Goal: Information Seeking & Learning: Learn about a topic

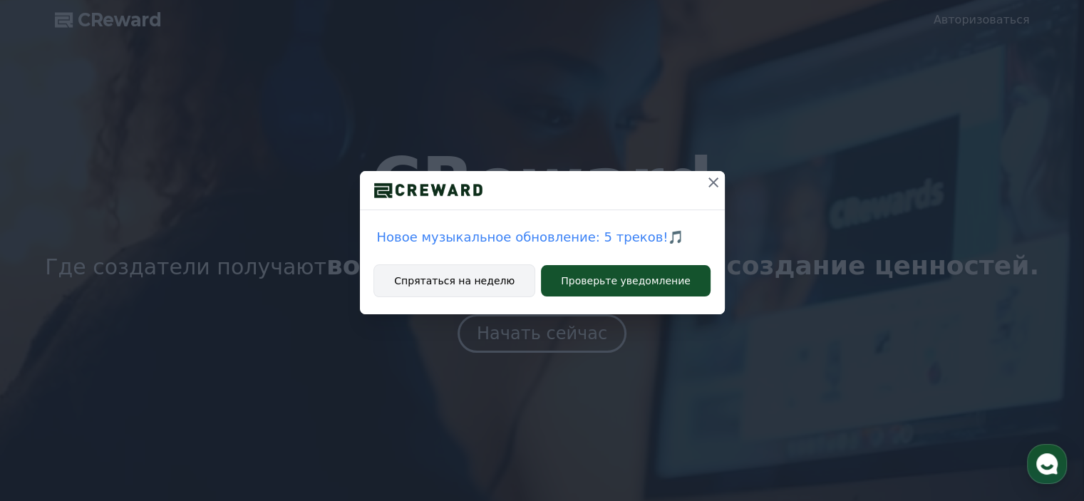
click at [473, 279] on font "Спрятаться на неделю" at bounding box center [454, 280] width 120 height 11
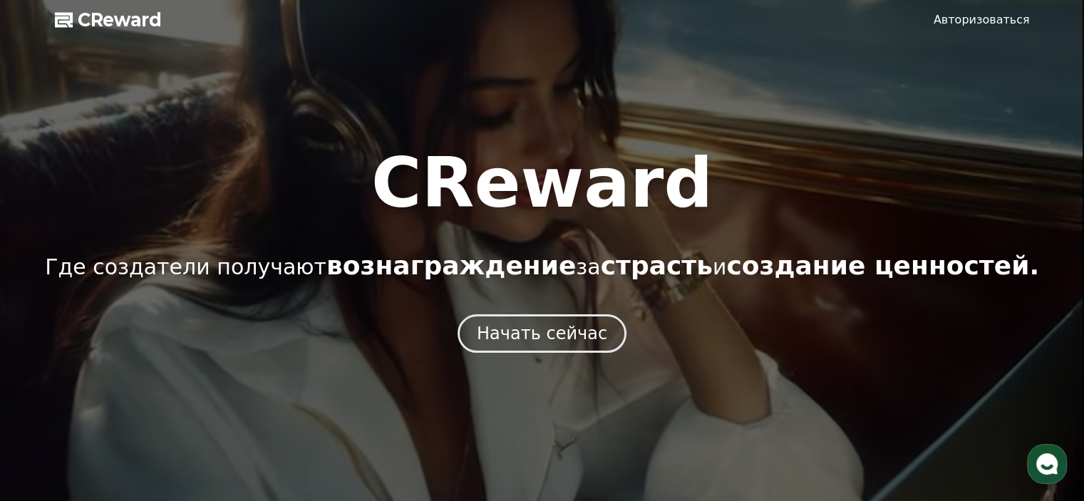
click at [961, 23] on font "Авторизоваться" at bounding box center [982, 20] width 96 height 14
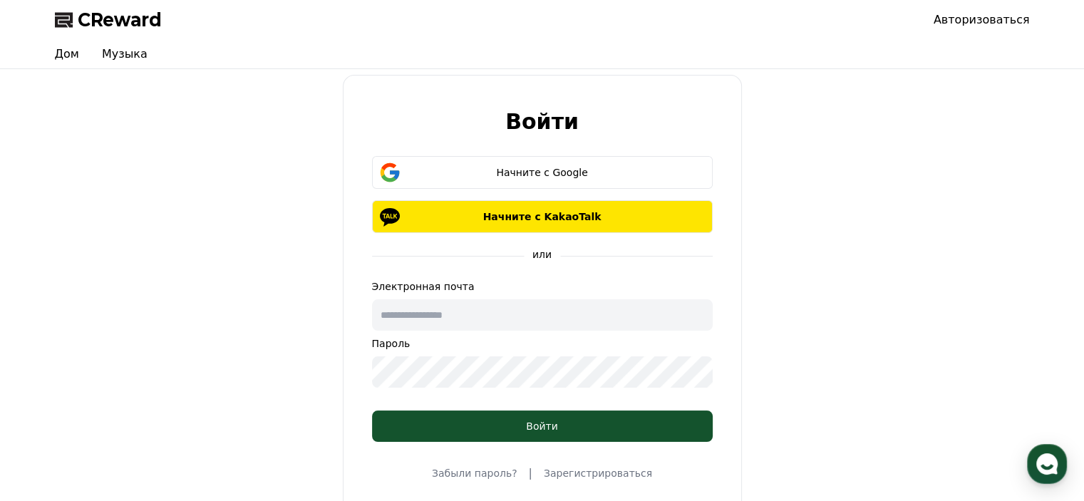
click at [574, 475] on font "Зарегистрироваться" at bounding box center [598, 473] width 108 height 11
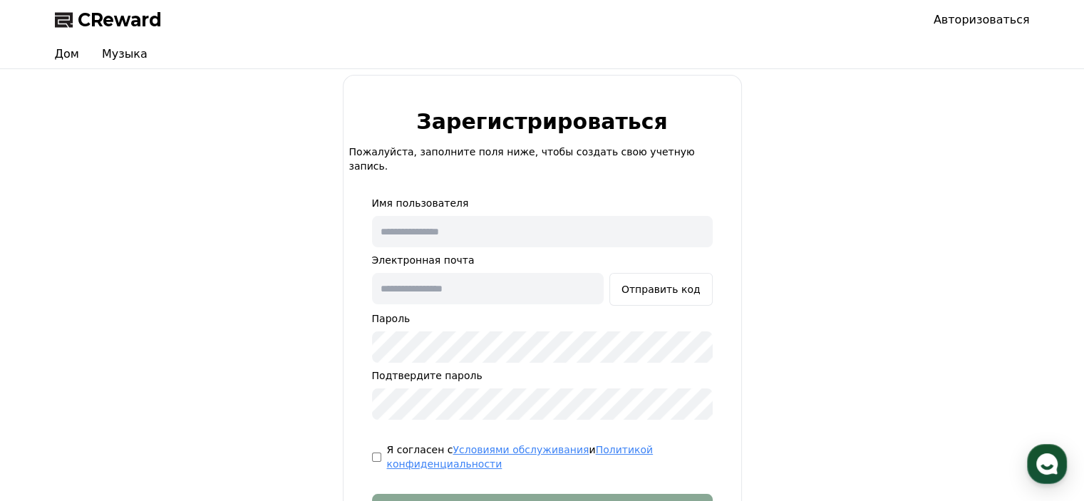
click at [455, 220] on input "text" at bounding box center [542, 231] width 341 height 31
type input "****"
click at [463, 287] on input "text" at bounding box center [488, 288] width 232 height 31
type input "**********"
click at [345, 385] on div "**********" at bounding box center [542, 336] width 399 height 523
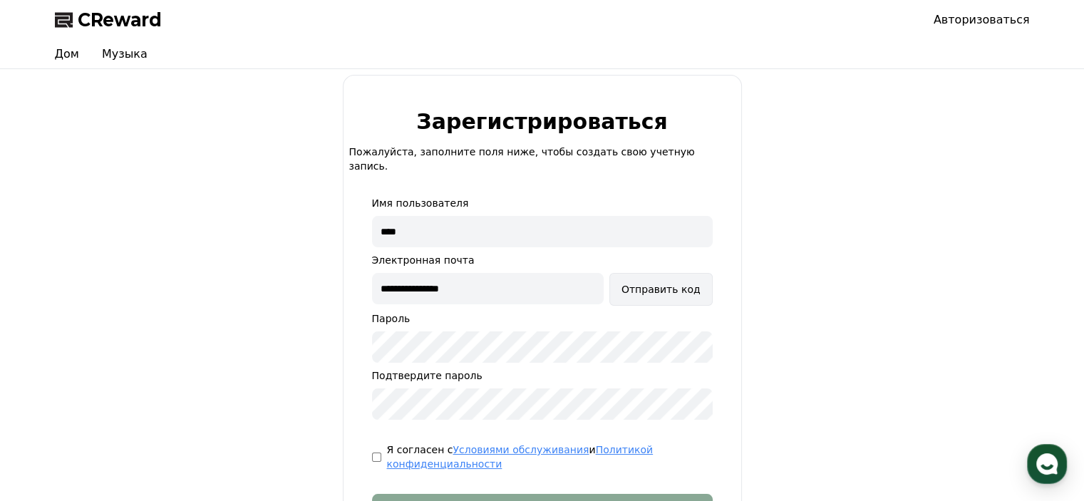
click at [645, 284] on font "Отправить код" at bounding box center [661, 289] width 79 height 11
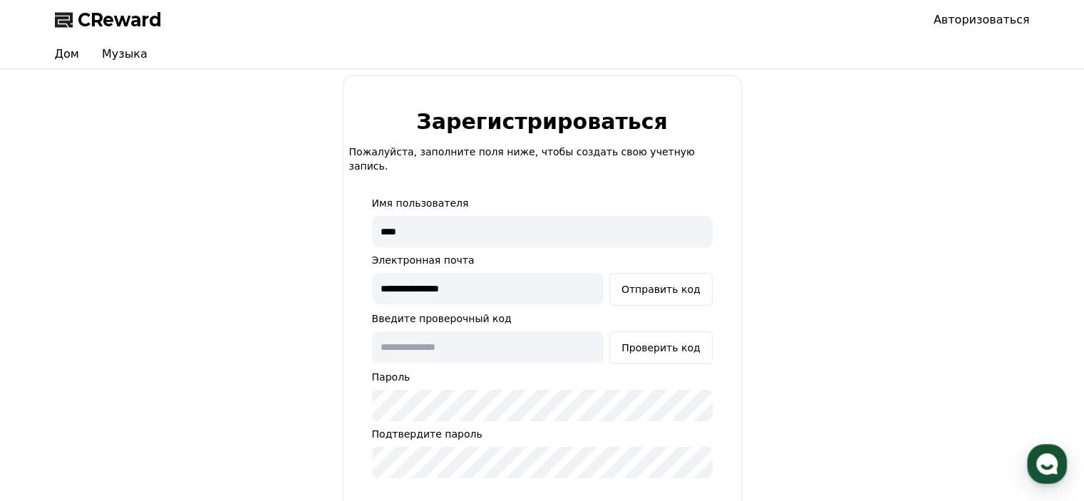
click at [485, 331] on input "text" at bounding box center [488, 346] width 232 height 31
type input "******"
click at [662, 342] on font "Проверить код" at bounding box center [661, 347] width 78 height 11
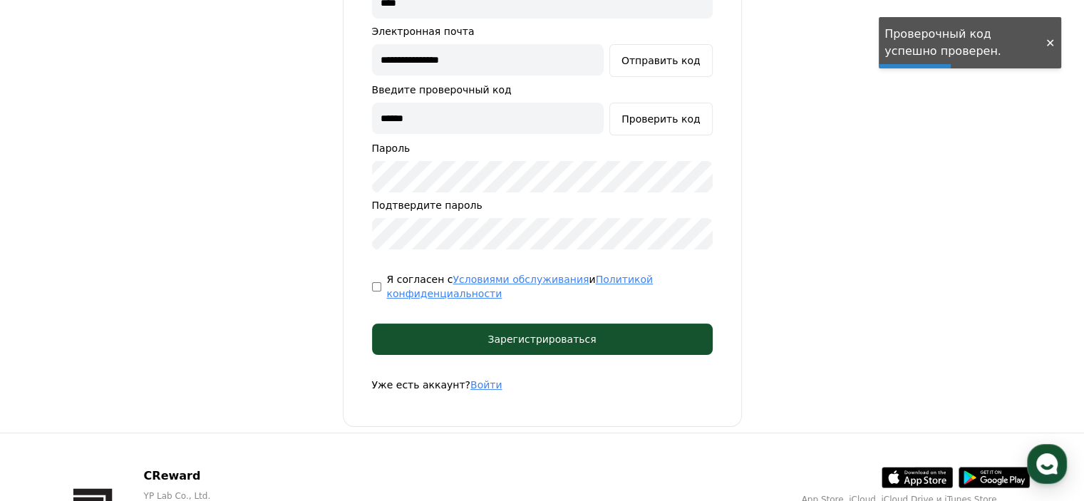
scroll to position [257, 0]
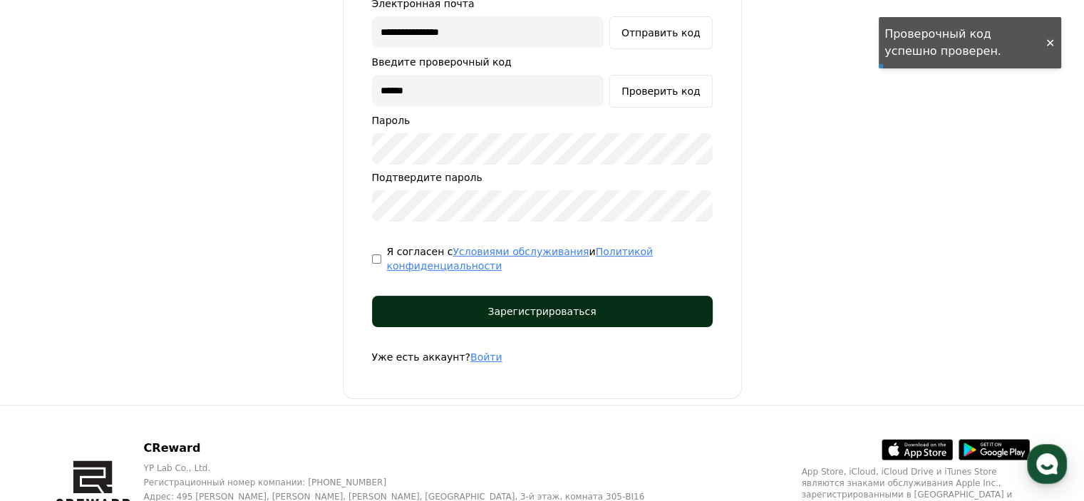
click at [585, 304] on button "Зарегистрироваться" at bounding box center [542, 311] width 341 height 31
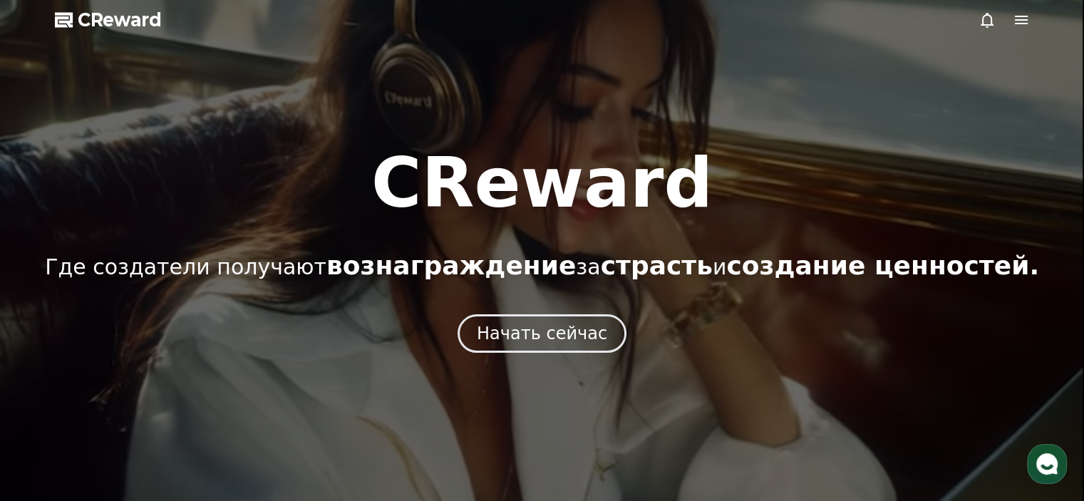
click at [1017, 22] on icon at bounding box center [1021, 19] width 17 height 17
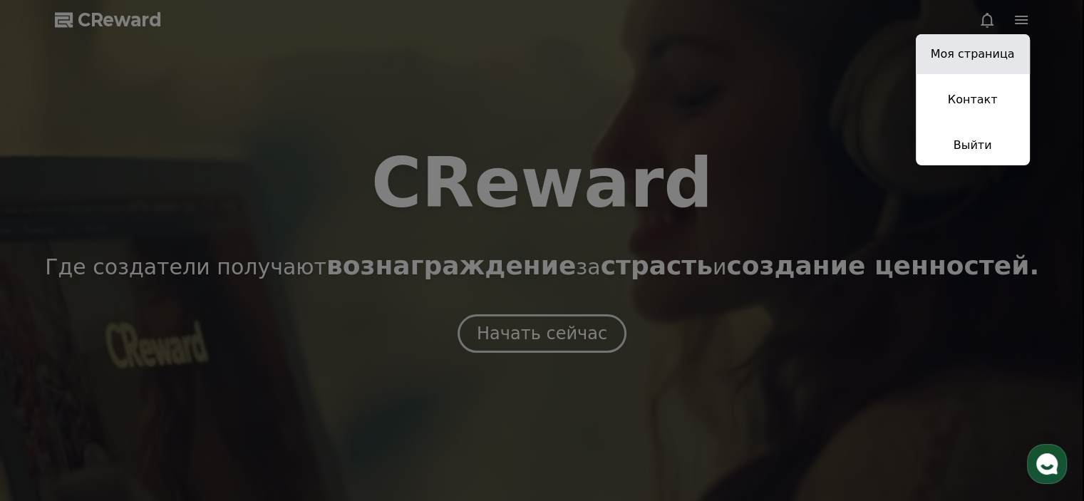
click at [974, 53] on font "Моя страница" at bounding box center [973, 54] width 84 height 14
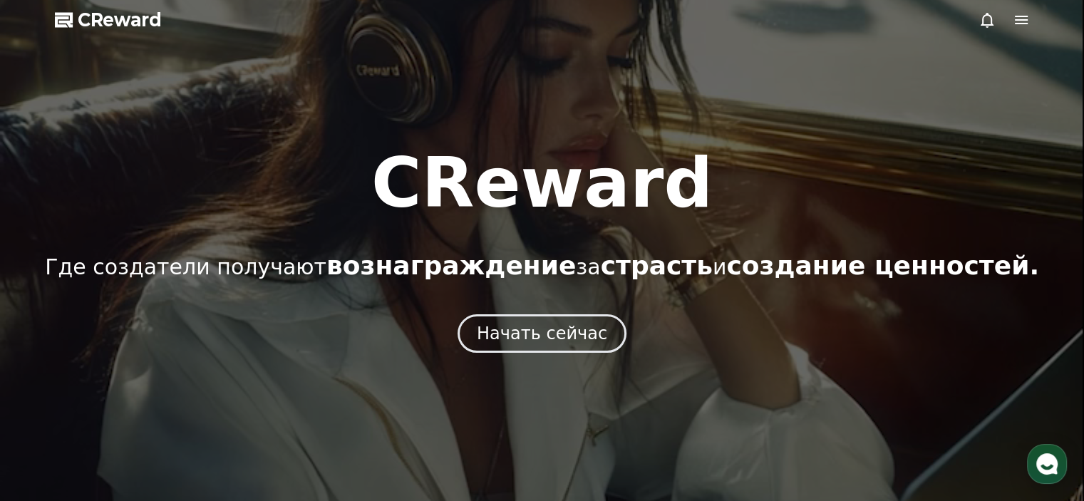
select select "**********"
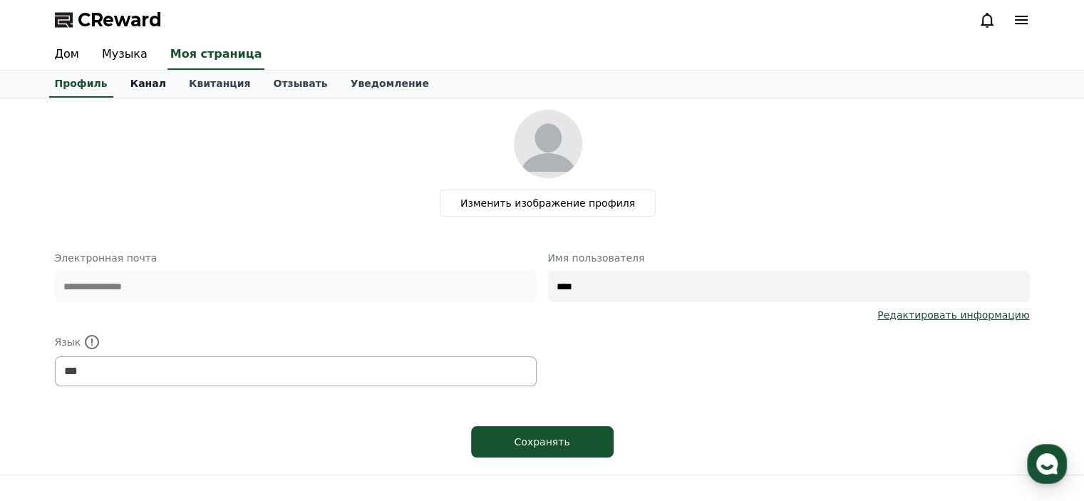
click at [131, 88] on font "Канал" at bounding box center [148, 83] width 36 height 11
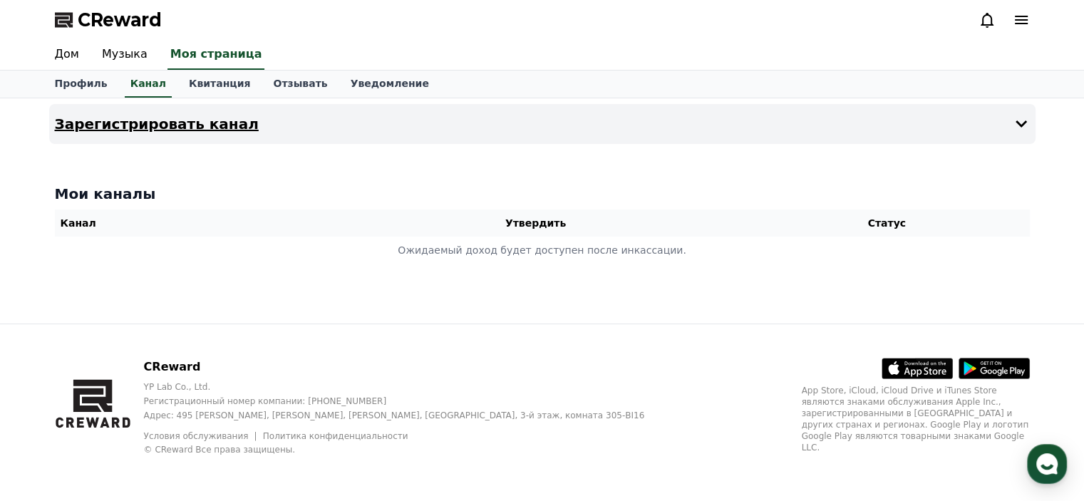
click at [168, 125] on font "Зарегистрировать канал" at bounding box center [157, 123] width 204 height 17
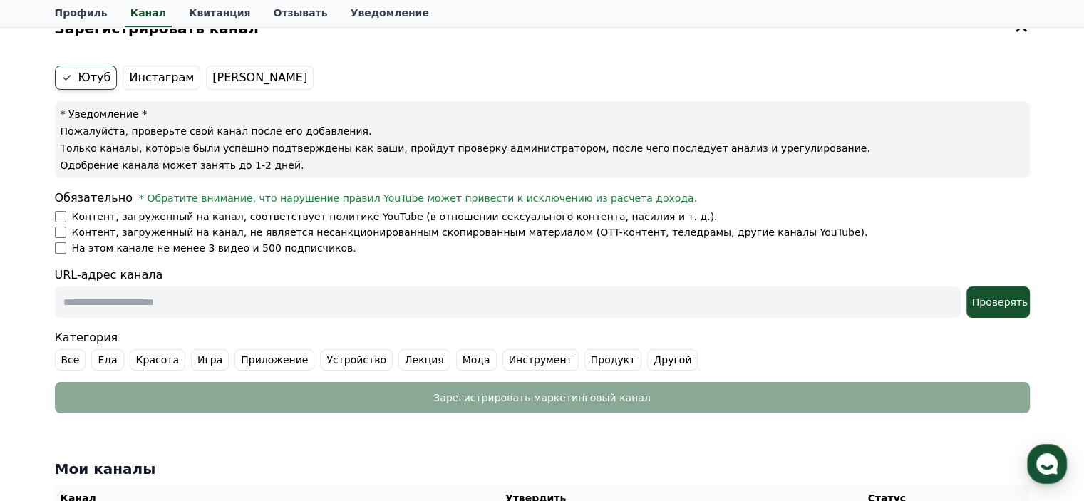
scroll to position [66, 0]
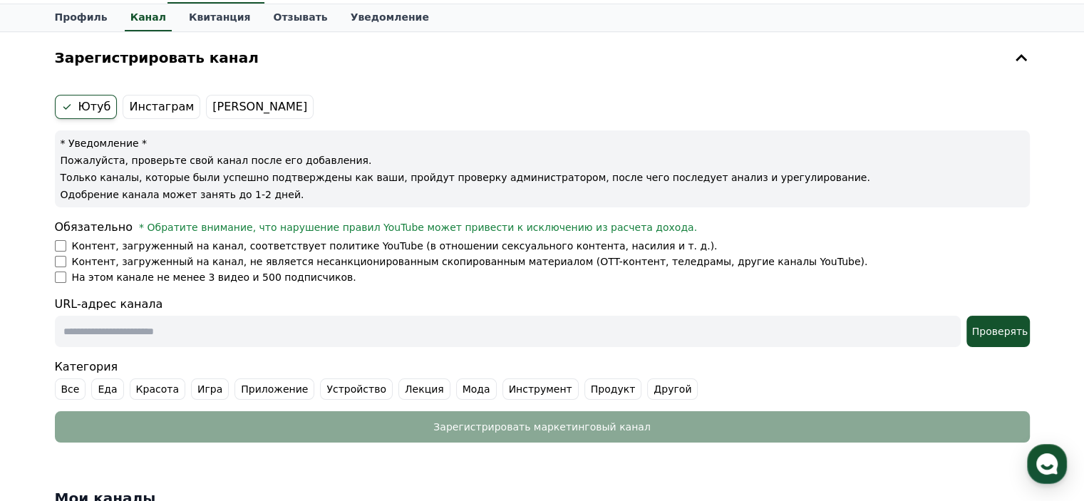
click at [208, 331] on input "text" at bounding box center [508, 331] width 906 height 31
paste input "**********"
type input "**********"
click at [168, 326] on input "text" at bounding box center [508, 331] width 906 height 31
paste input "**********"
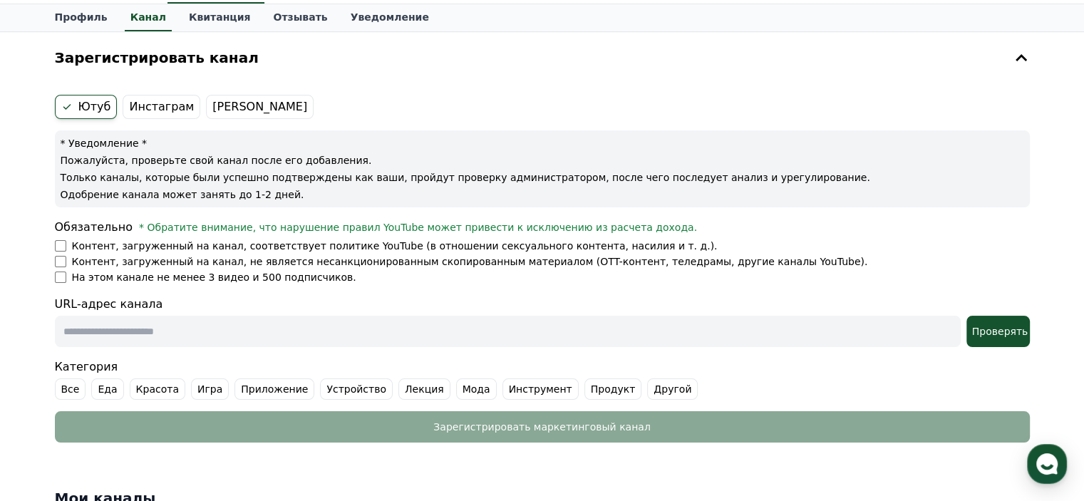
type input "**********"
click at [210, 327] on input "text" at bounding box center [508, 331] width 906 height 31
paste input "**********"
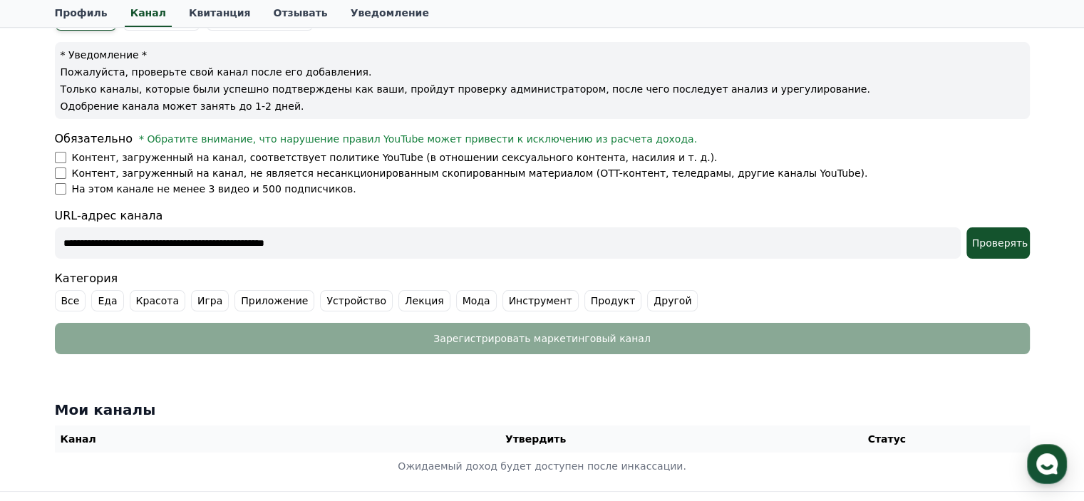
scroll to position [171, 0]
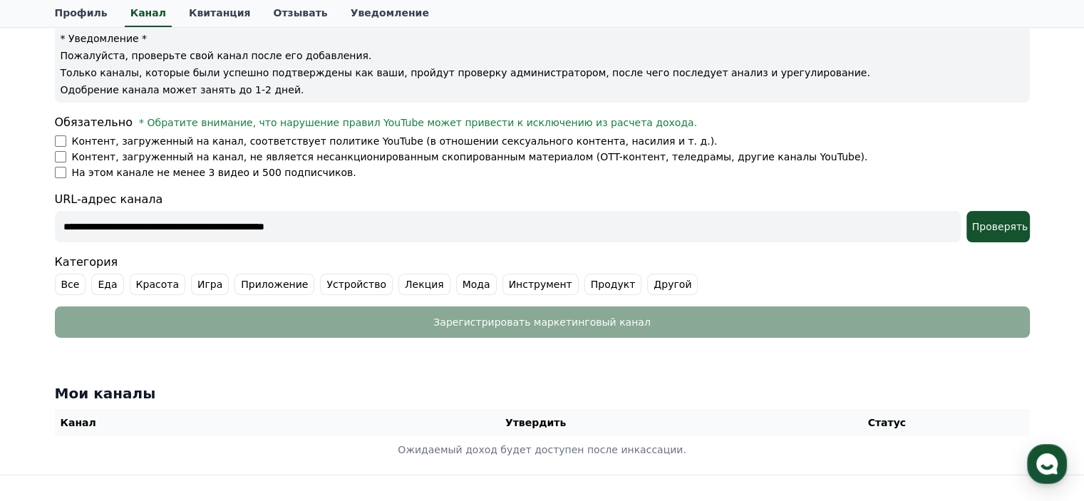
type input "**********"
click at [987, 233] on button "Проверять" at bounding box center [998, 226] width 63 height 31
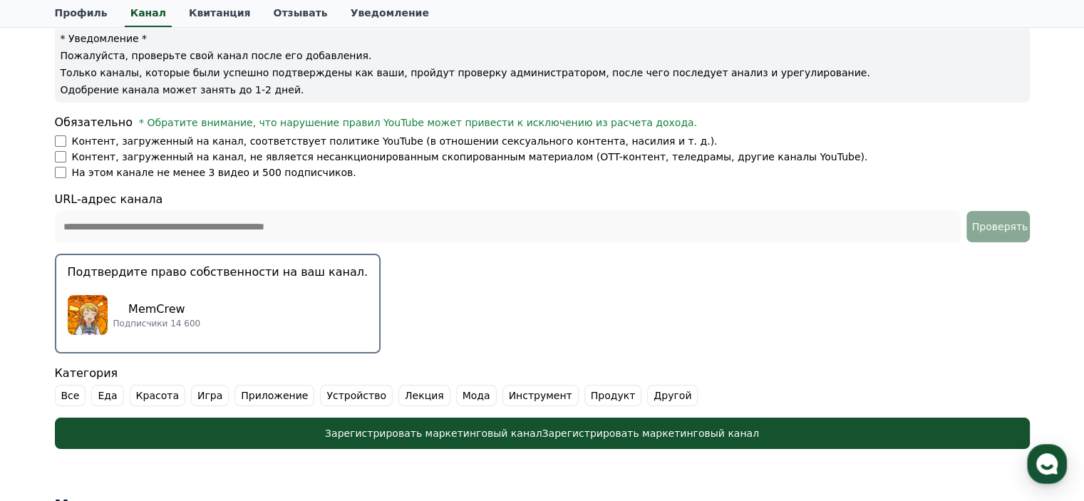
click at [215, 295] on div "MemCrew Подписчики 14 600" at bounding box center [218, 315] width 301 height 57
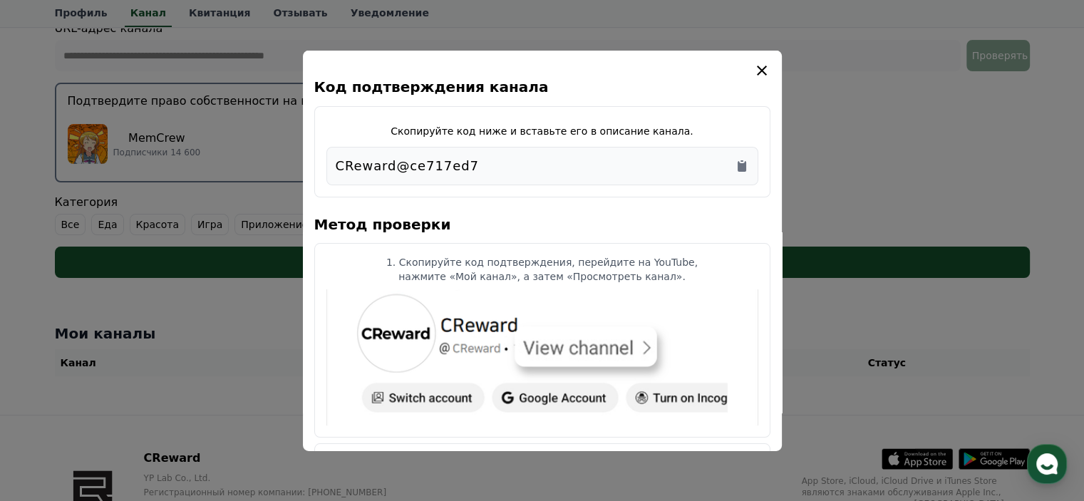
scroll to position [257, 0]
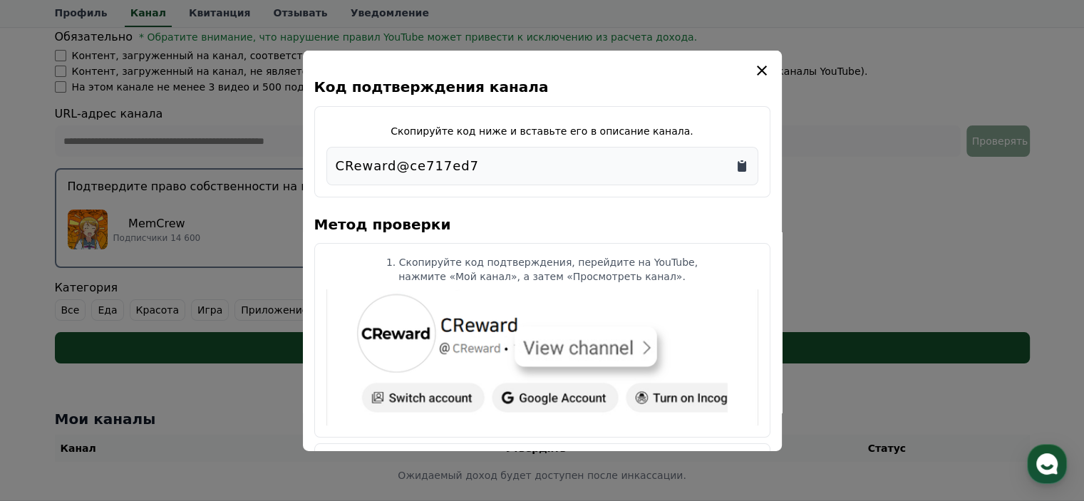
click at [748, 163] on icon "Копировать в буфер обмена" at bounding box center [742, 165] width 14 height 14
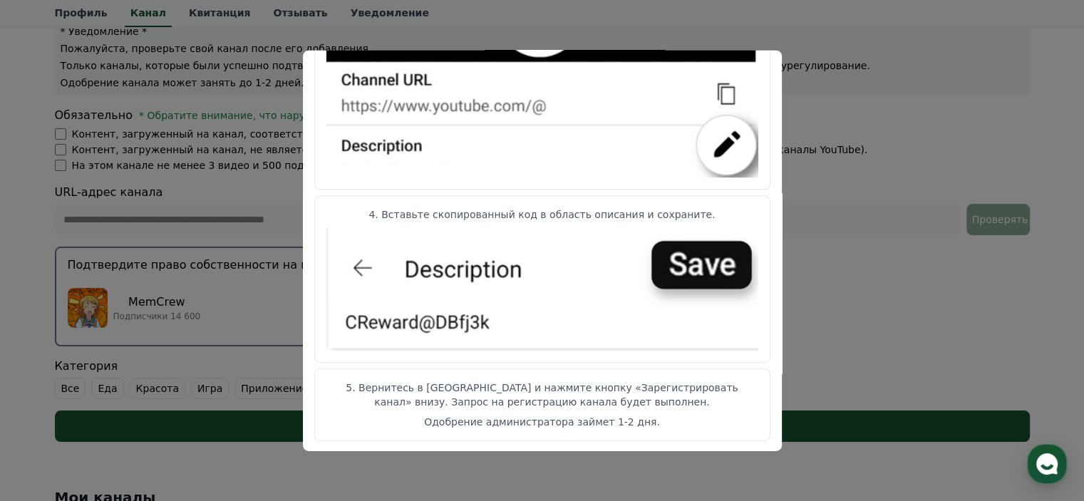
scroll to position [171, 0]
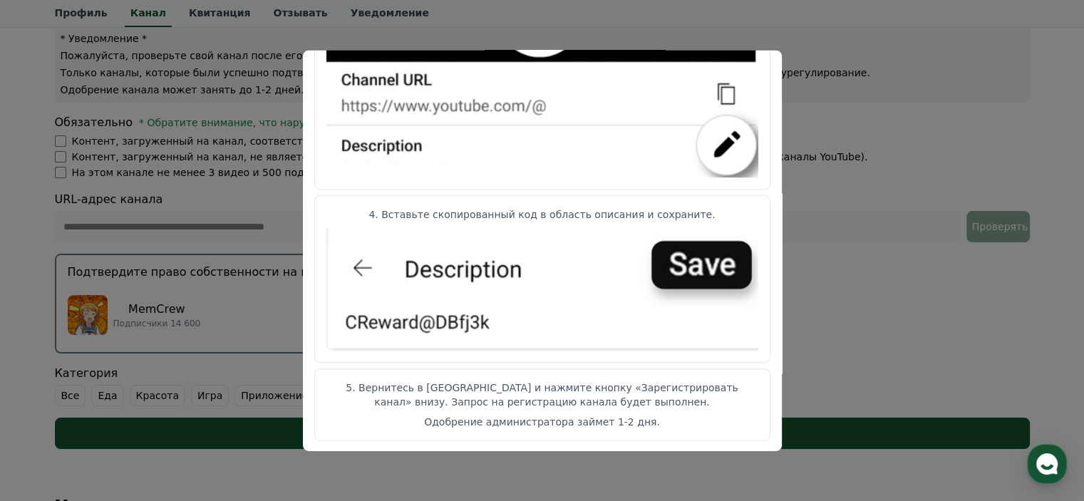
click at [813, 326] on button "закрыть модальное окно" at bounding box center [542, 250] width 1084 height 501
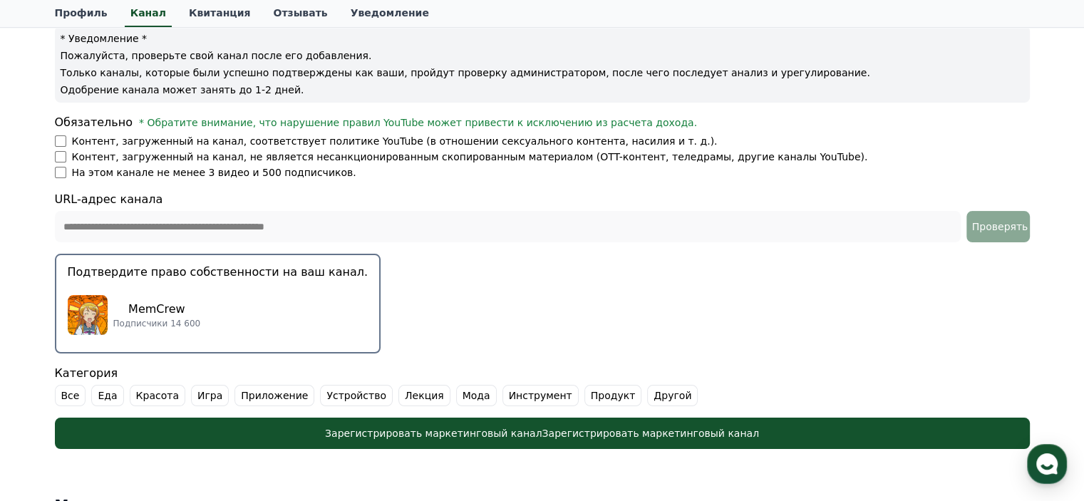
click at [152, 313] on font "MemCrew" at bounding box center [156, 309] width 57 height 14
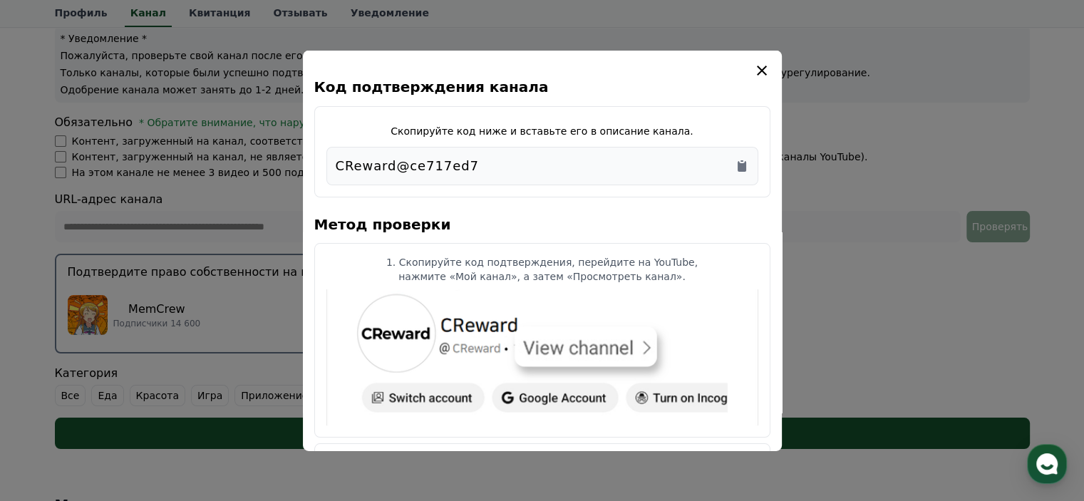
click at [841, 267] on button "закрыть модальное окно" at bounding box center [542, 250] width 1084 height 501
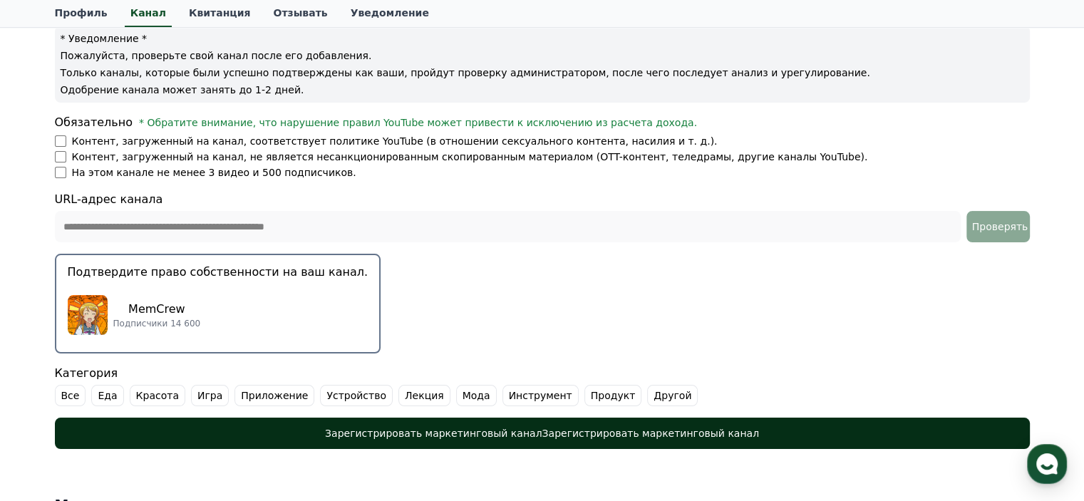
click at [490, 436] on font "Зарегистрировать маркетинговый канал" at bounding box center [433, 433] width 217 height 11
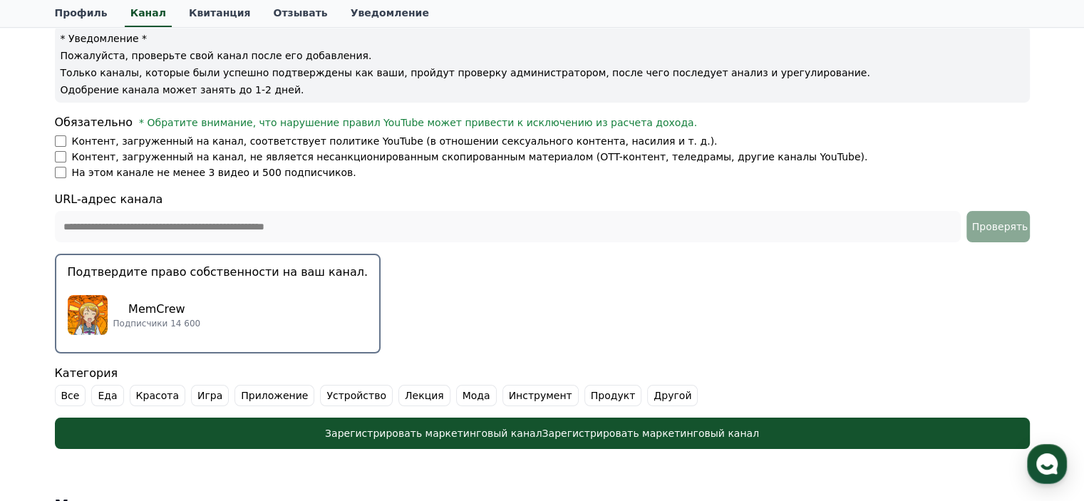
click at [654, 396] on font "Другой" at bounding box center [673, 395] width 38 height 11
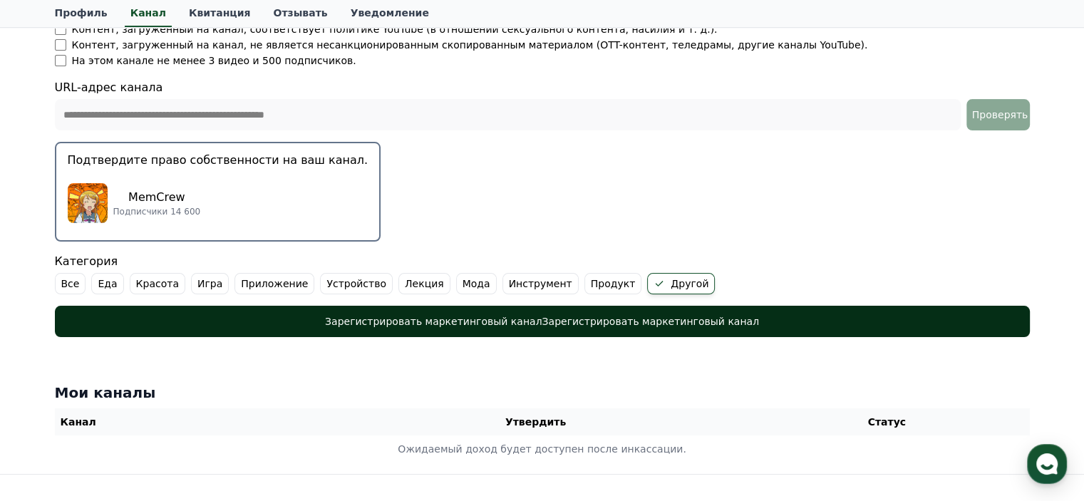
scroll to position [257, 0]
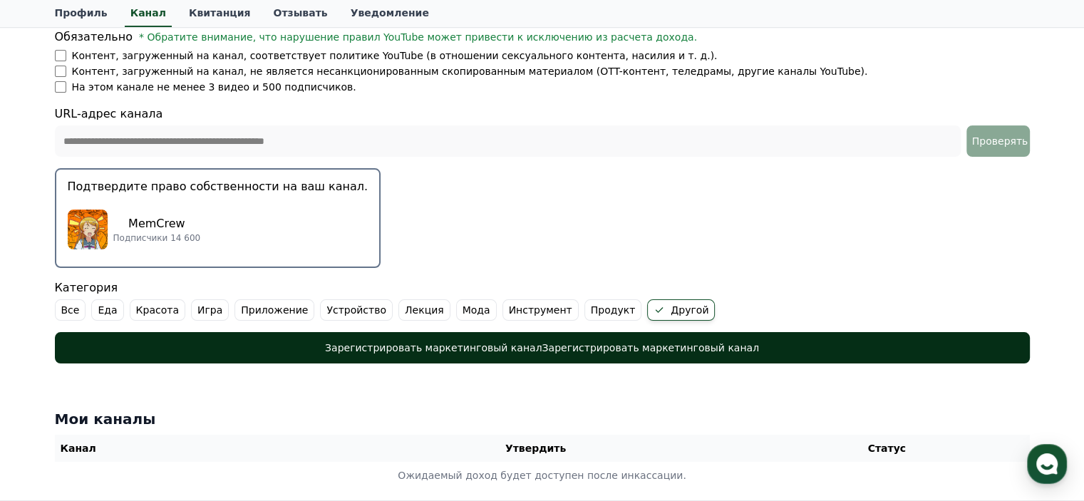
click at [539, 345] on font "Зарегистрировать маркетинговый канал" at bounding box center [433, 347] width 217 height 11
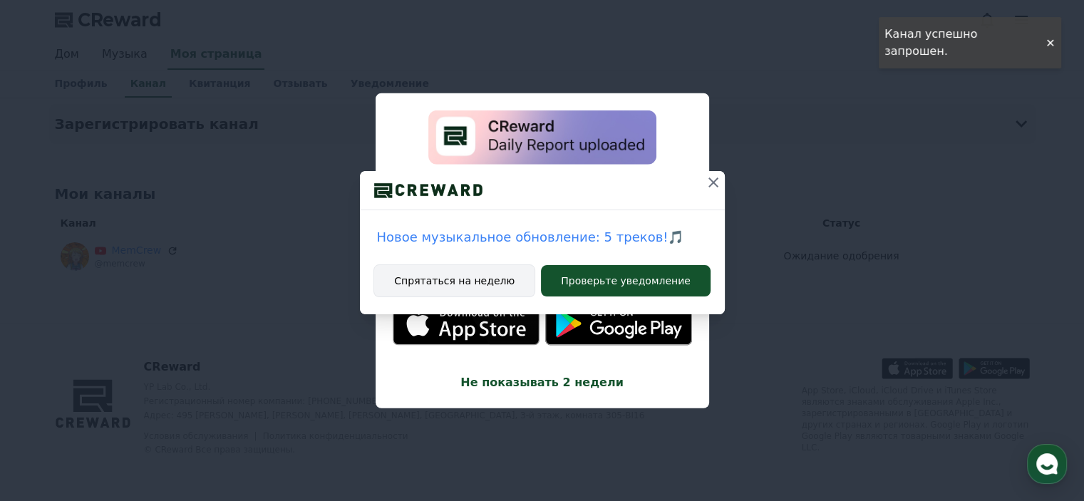
click at [474, 279] on font "Спрятаться на неделю" at bounding box center [454, 280] width 120 height 11
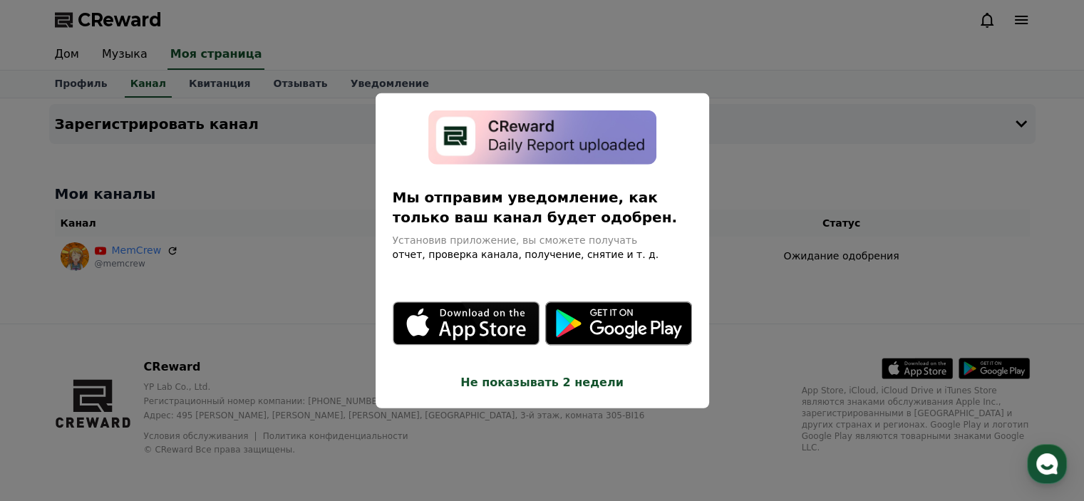
click at [505, 383] on font "Не показывать 2 недели" at bounding box center [542, 383] width 163 height 14
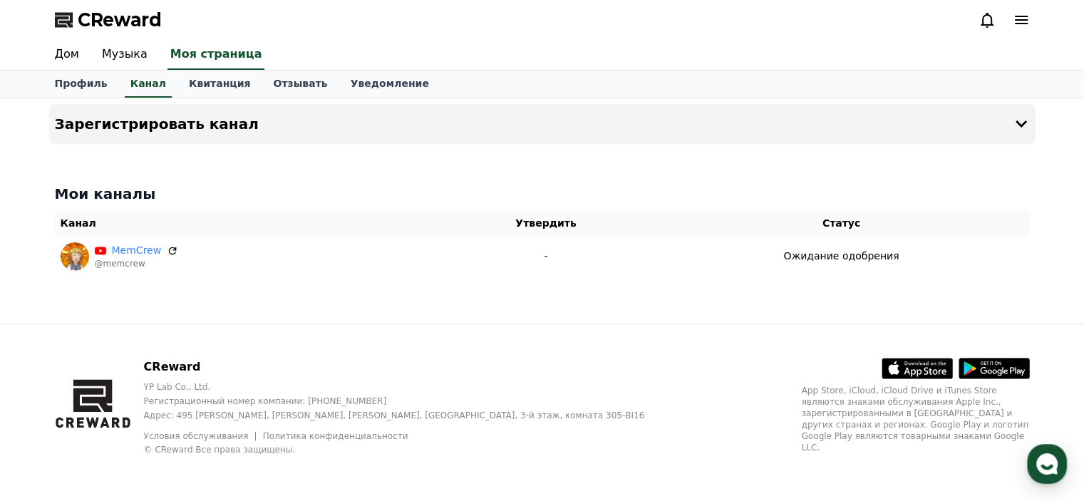
click at [1012, 11] on div at bounding box center [1004, 20] width 51 height 23
click at [1017, 13] on icon at bounding box center [1021, 19] width 17 height 17
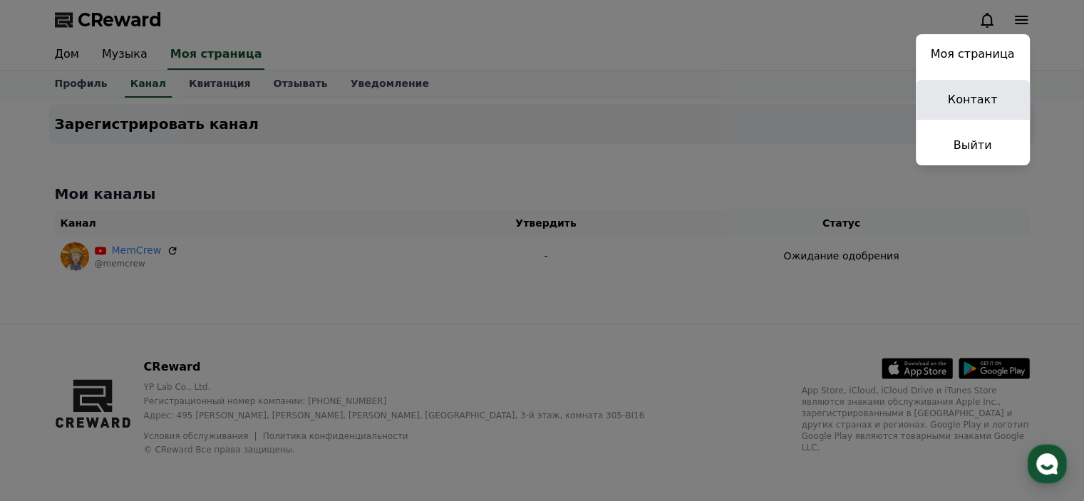
click at [984, 106] on font "Контакт" at bounding box center [973, 100] width 50 height 14
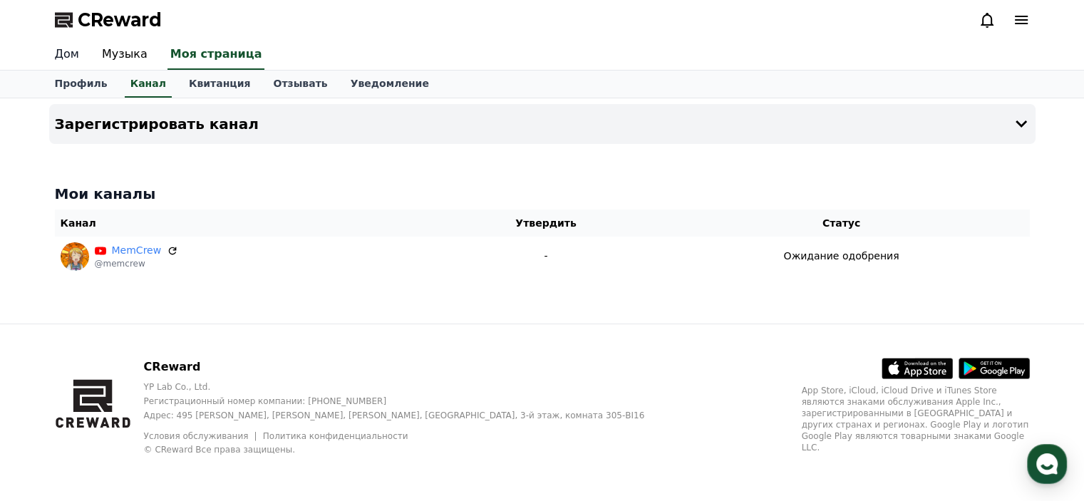
click at [62, 56] on font "Дом" at bounding box center [67, 54] width 24 height 14
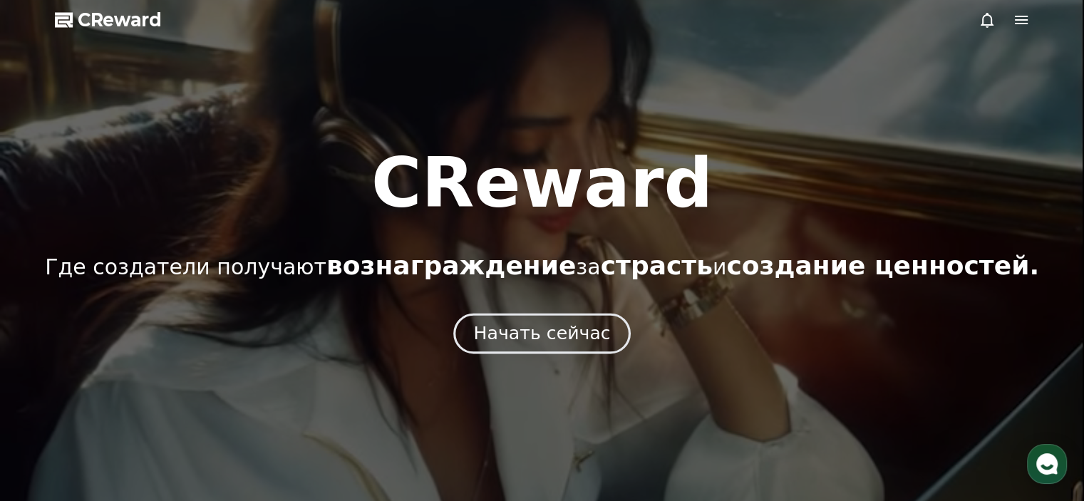
click at [565, 344] on font "Начать сейчас" at bounding box center [541, 333] width 137 height 21
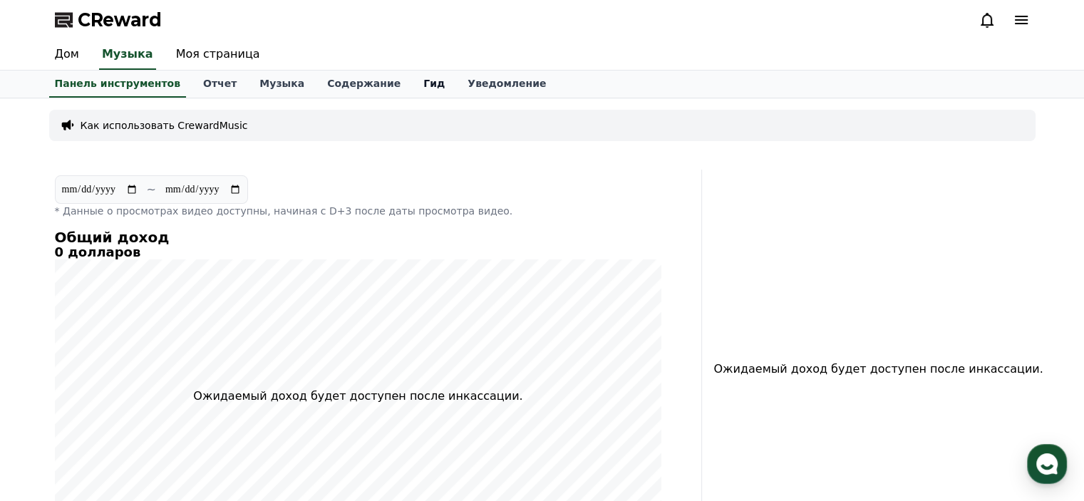
click at [423, 80] on font "Гид" at bounding box center [433, 83] width 21 height 11
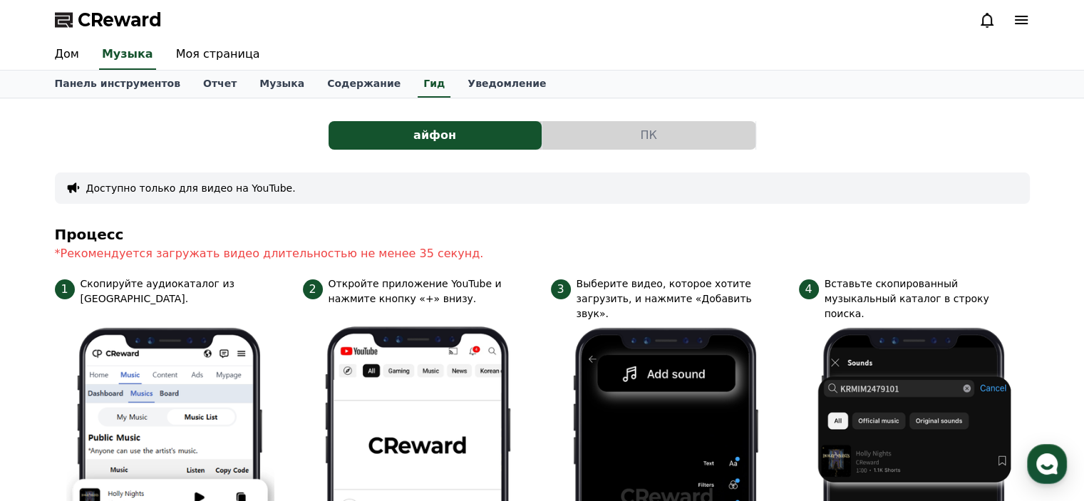
click at [627, 139] on button "ПК" at bounding box center [648, 135] width 213 height 29
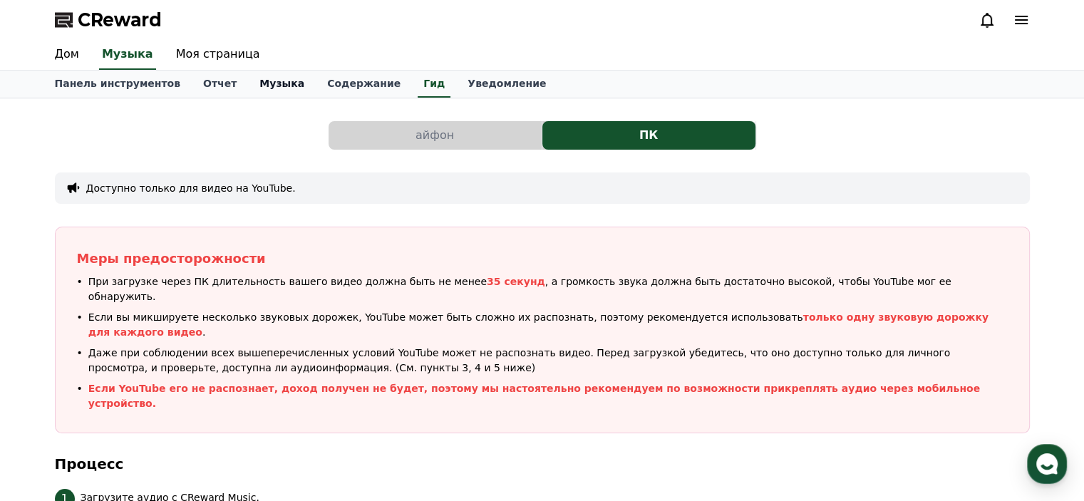
click at [259, 88] on font "Музыка" at bounding box center [281, 83] width 45 height 11
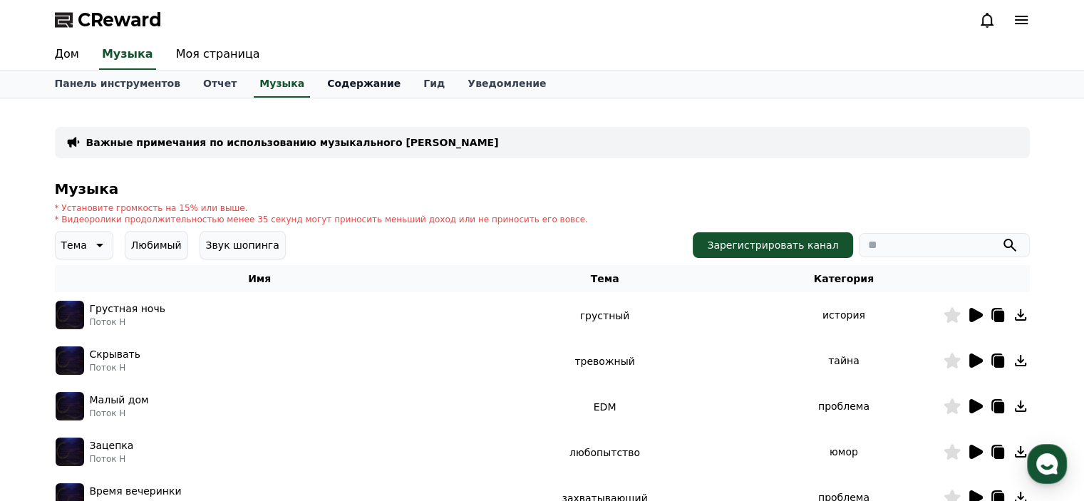
click at [327, 85] on font "Содержание" at bounding box center [363, 83] width 73 height 11
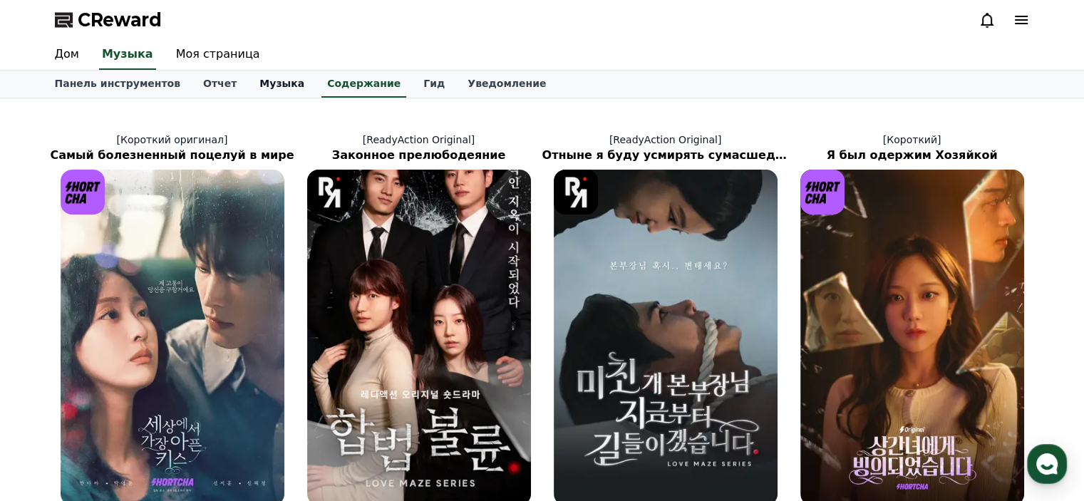
click at [259, 85] on font "Музыка" at bounding box center [281, 83] width 45 height 11
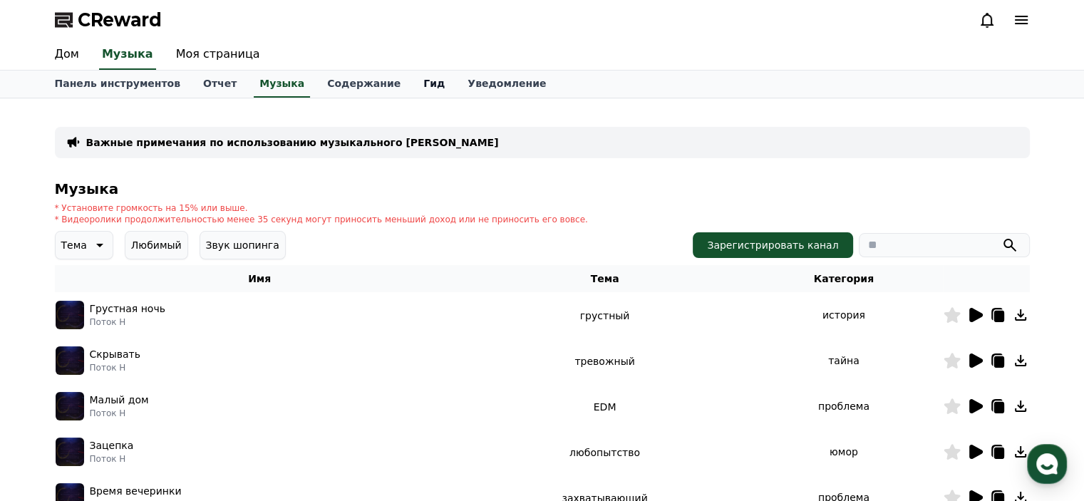
click at [423, 83] on font "Гид" at bounding box center [433, 83] width 21 height 11
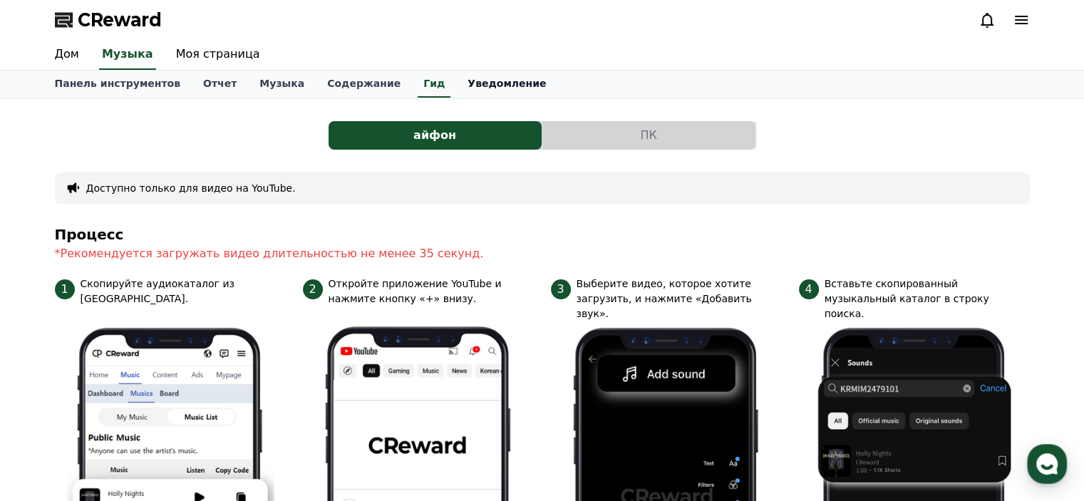
click at [468, 85] on font "Уведомление" at bounding box center [507, 83] width 78 height 11
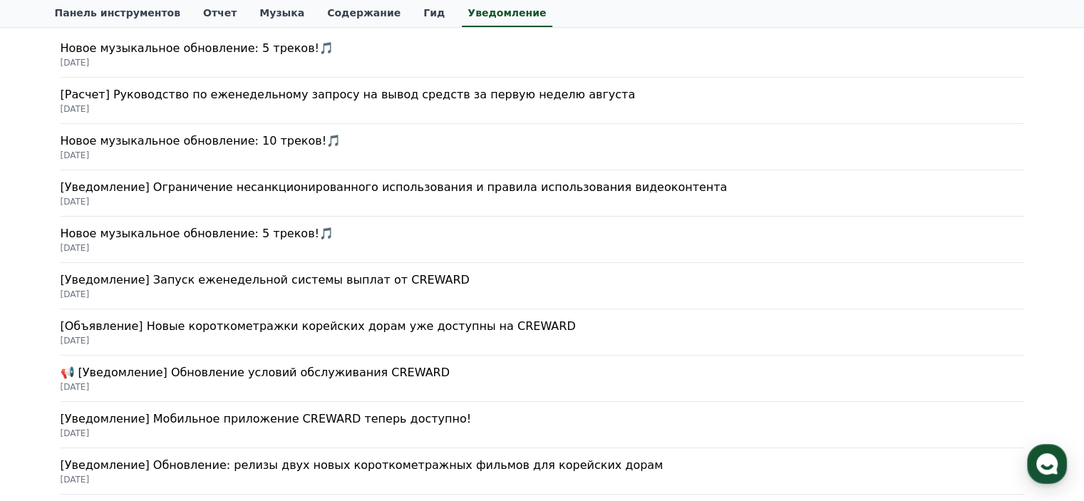
scroll to position [257, 0]
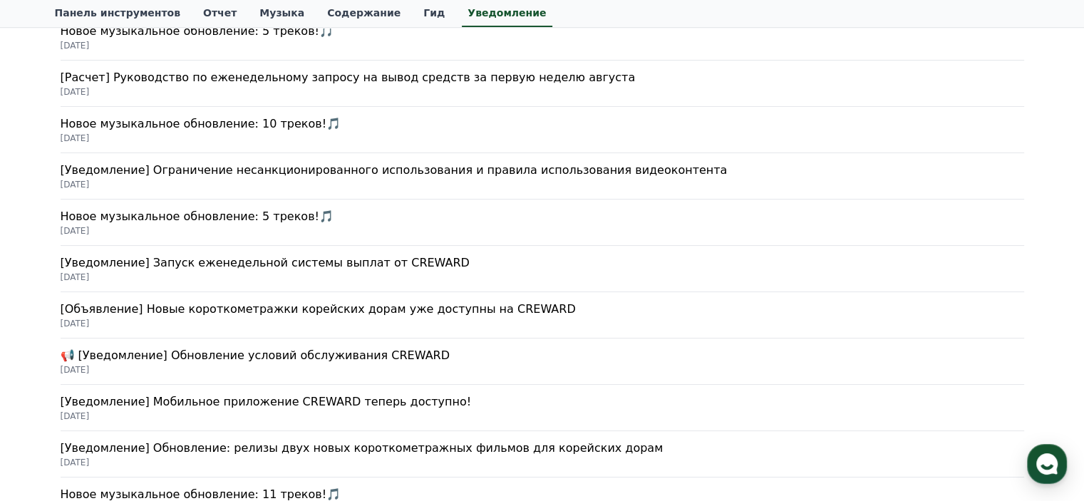
click at [246, 81] on font "[Расчет] Руководство по еженедельному запросу на вывод средств за первую неделю…" at bounding box center [348, 78] width 575 height 14
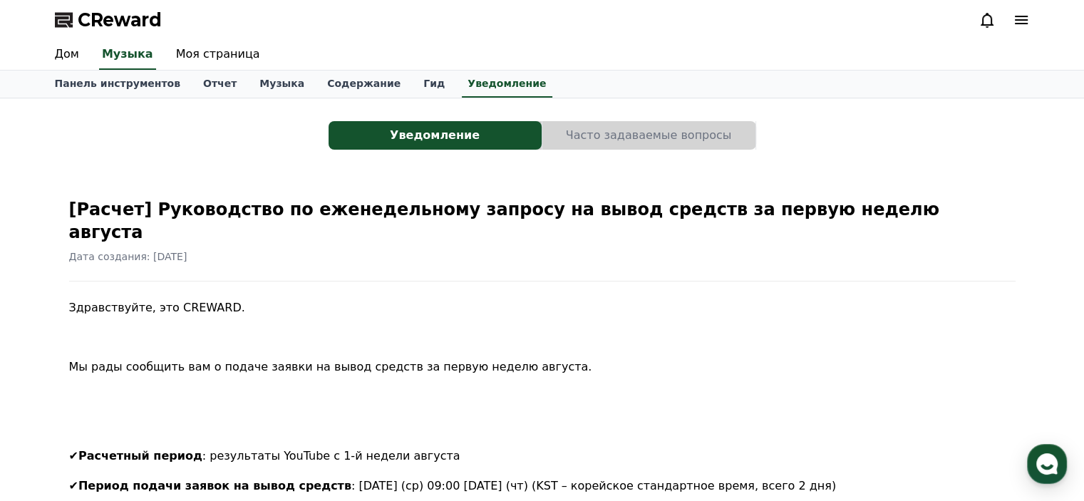
click at [612, 133] on font "Часто задаваемые вопросы" at bounding box center [649, 135] width 166 height 14
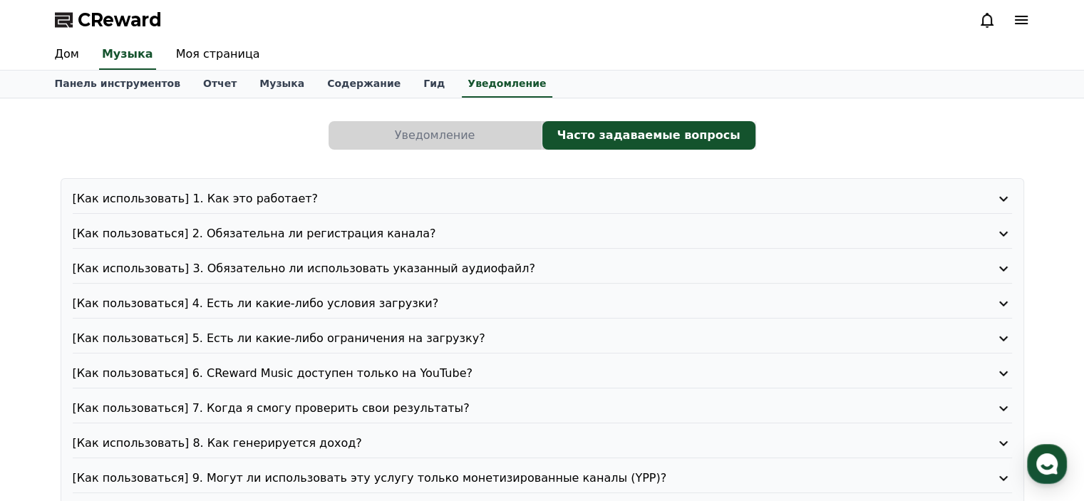
click at [271, 230] on font "[Как пользоваться] 2. Обязательна ли регистрация канала?" at bounding box center [255, 234] width 364 height 14
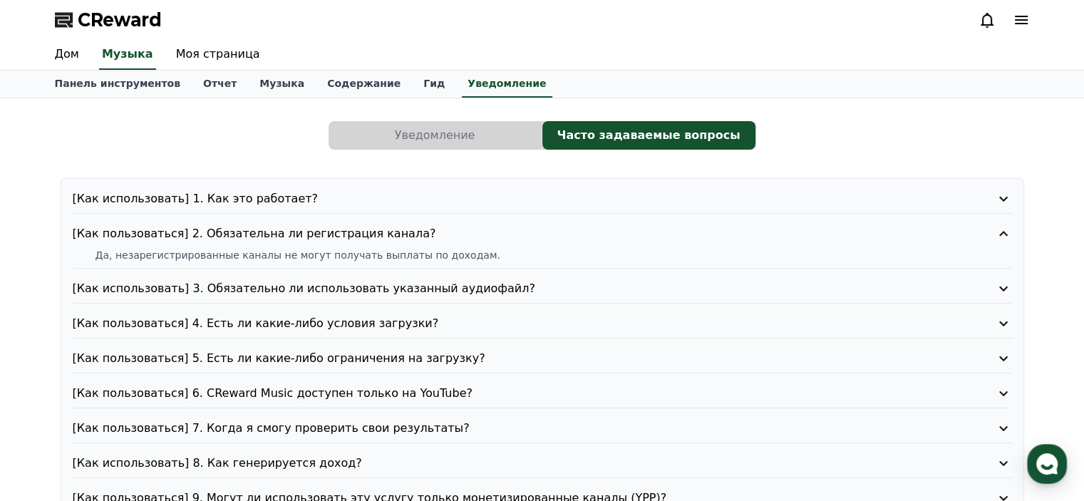
click at [271, 230] on font "[Как пользоваться] 2. Обязательна ли регистрация канала?" at bounding box center [255, 234] width 364 height 14
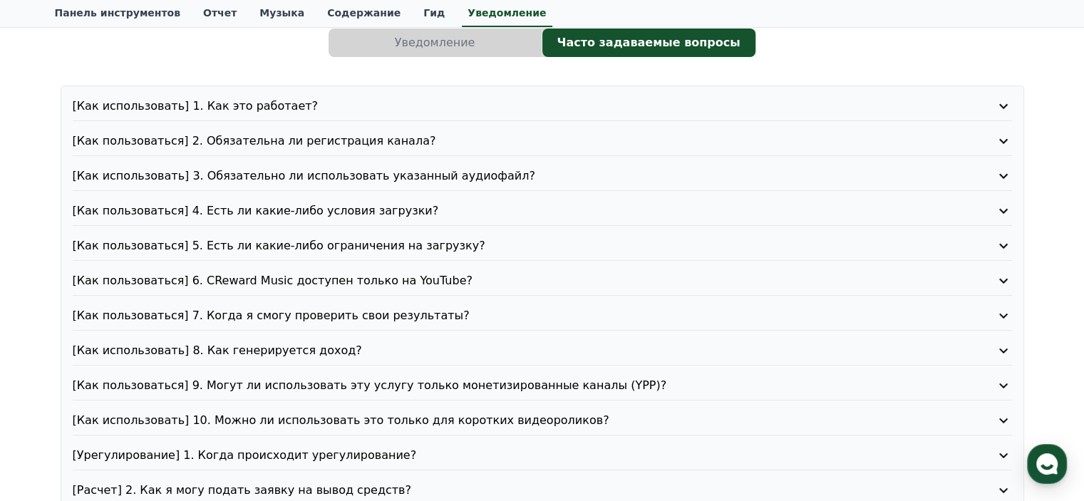
scroll to position [171, 0]
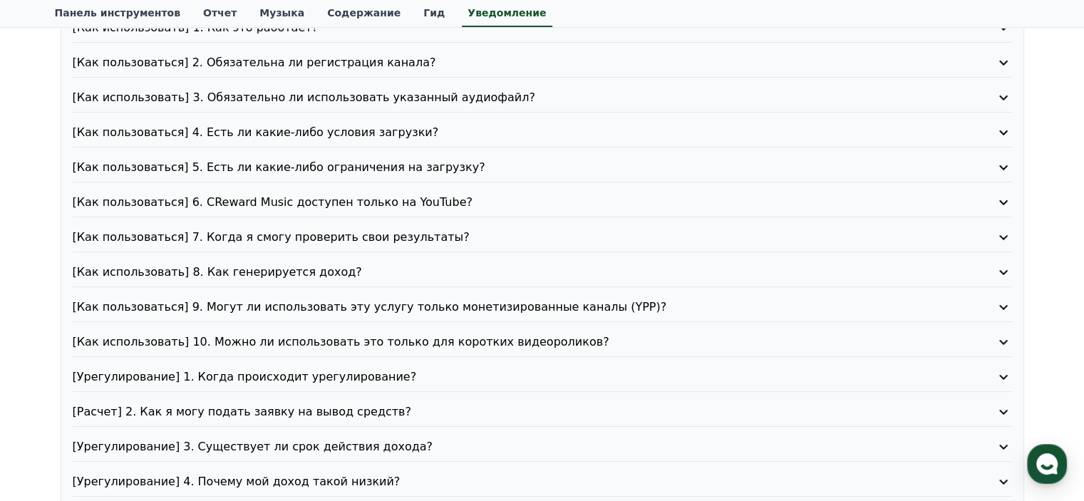
click at [285, 272] on font "[Как использовать] 8. Как генерируется доход?" at bounding box center [217, 272] width 289 height 14
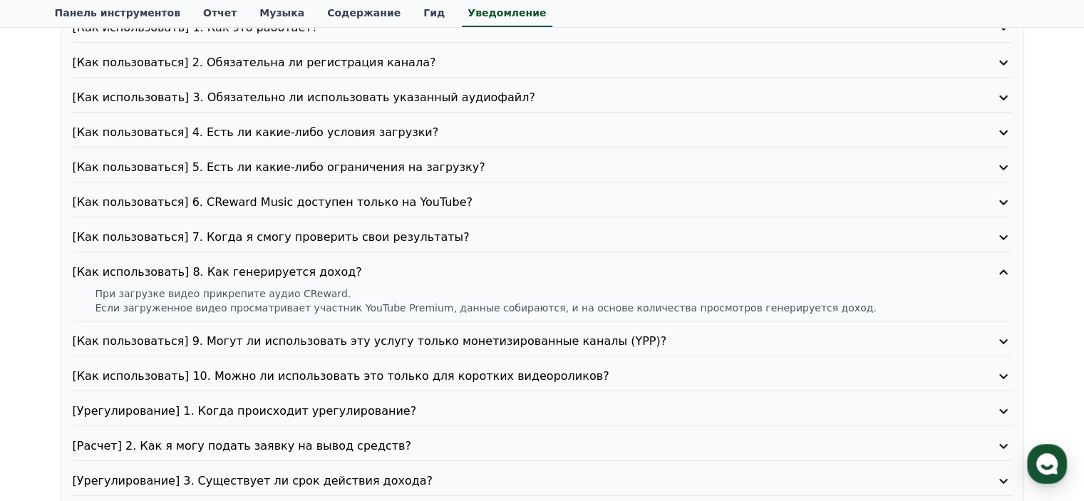
click at [304, 342] on font "[Как пользоваться] 9. Могут ли использовать эту услугу только монетизированные …" at bounding box center [370, 341] width 595 height 14
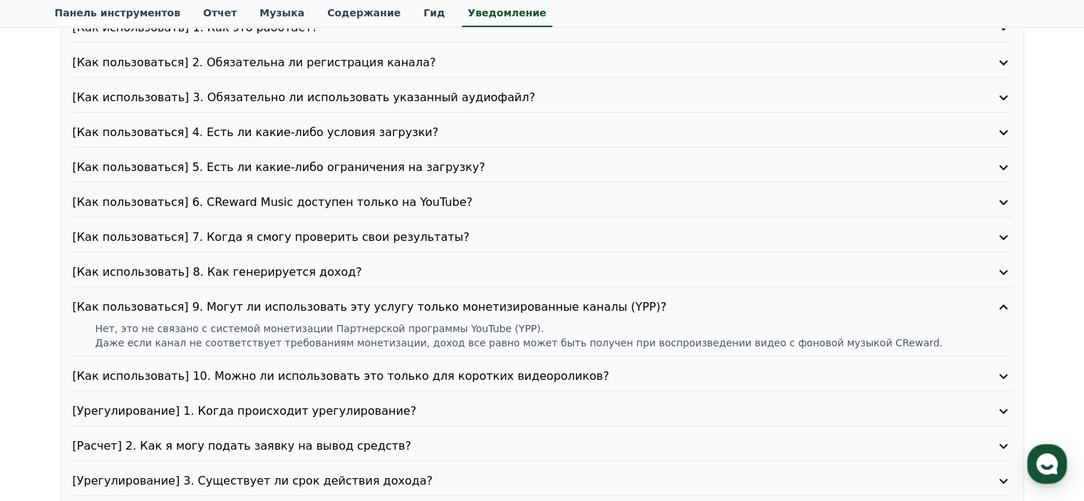
click at [296, 302] on font "[Как пользоваться] 9. Могут ли использовать эту услугу только монетизированные …" at bounding box center [370, 307] width 595 height 14
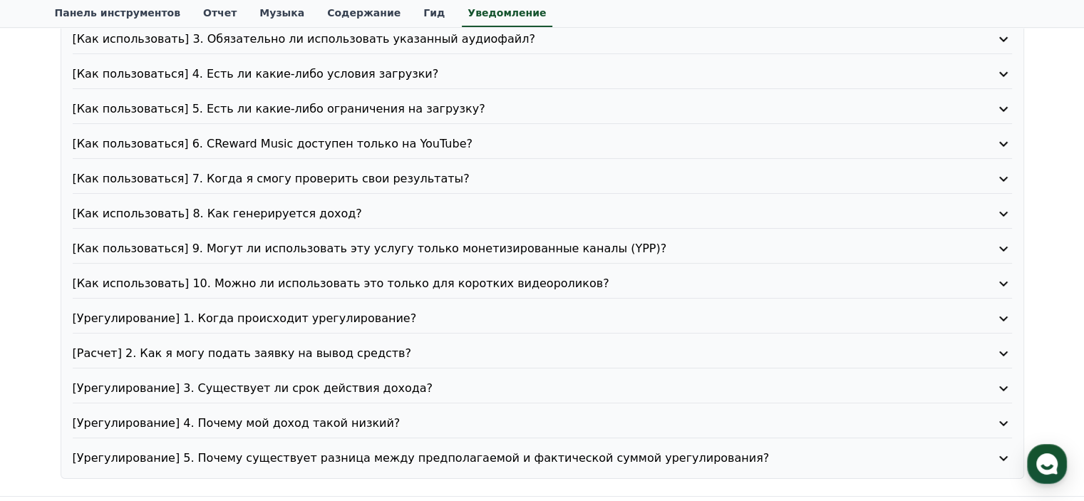
scroll to position [257, 0]
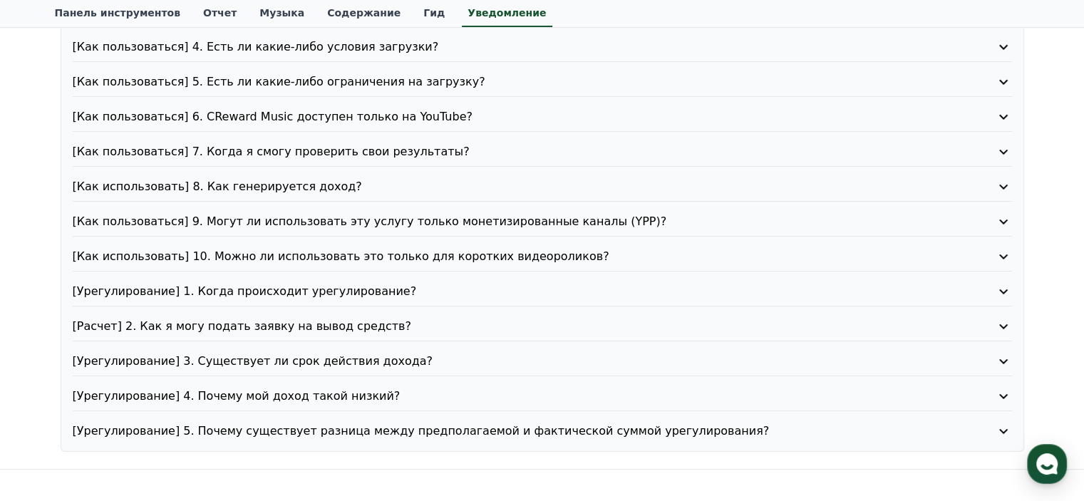
click at [259, 363] on font "[Урегулирование] 3. Существует ли срок действия дохода?" at bounding box center [253, 361] width 361 height 14
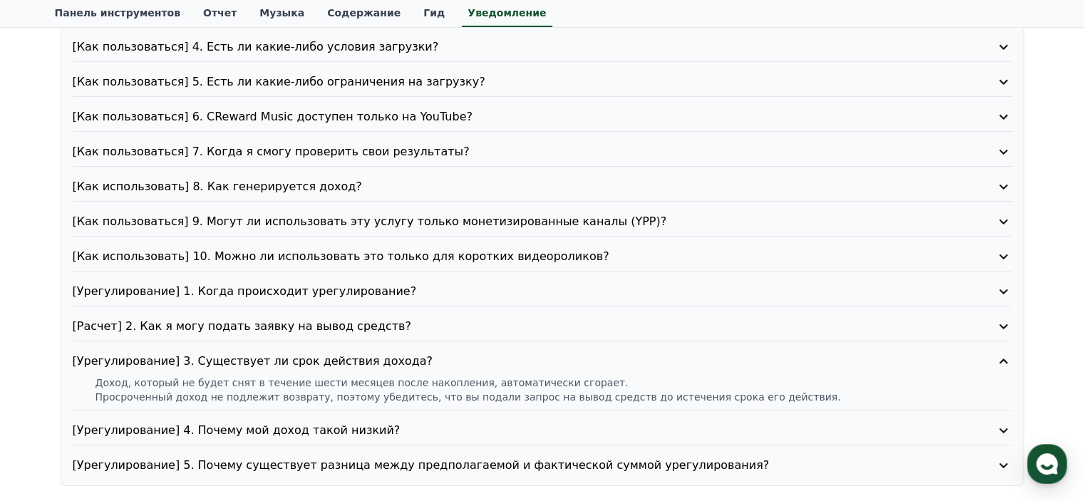
click at [274, 356] on font "[Урегулирование] 3. Существует ли срок действия дохода?" at bounding box center [253, 361] width 361 height 14
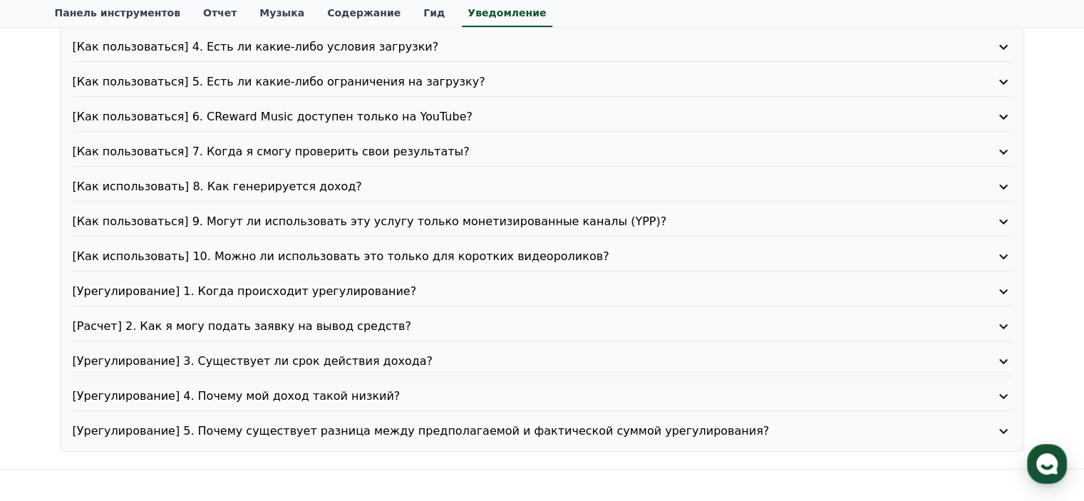
click at [278, 397] on font "[Урегулирование] 4. Почему мой доход такой низкий?" at bounding box center [237, 396] width 328 height 14
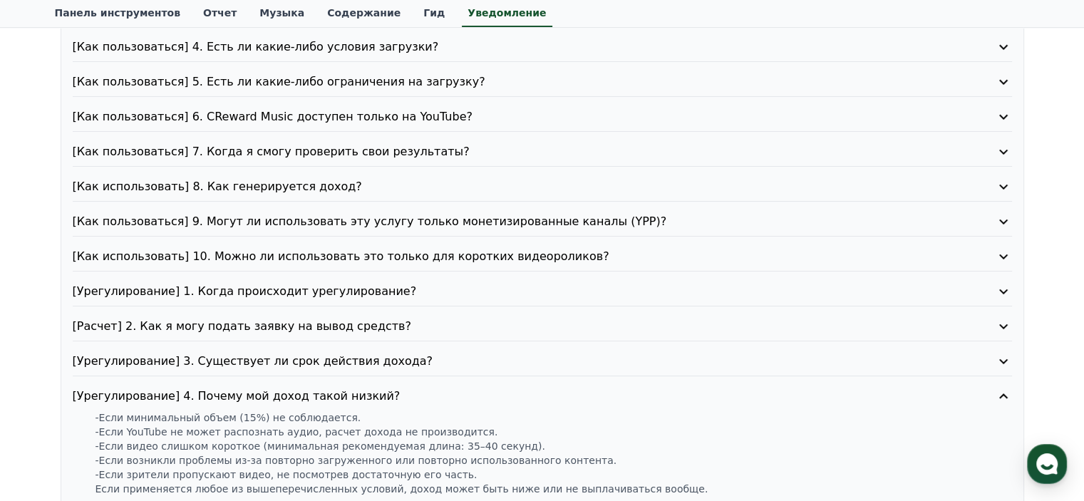
scroll to position [342, 0]
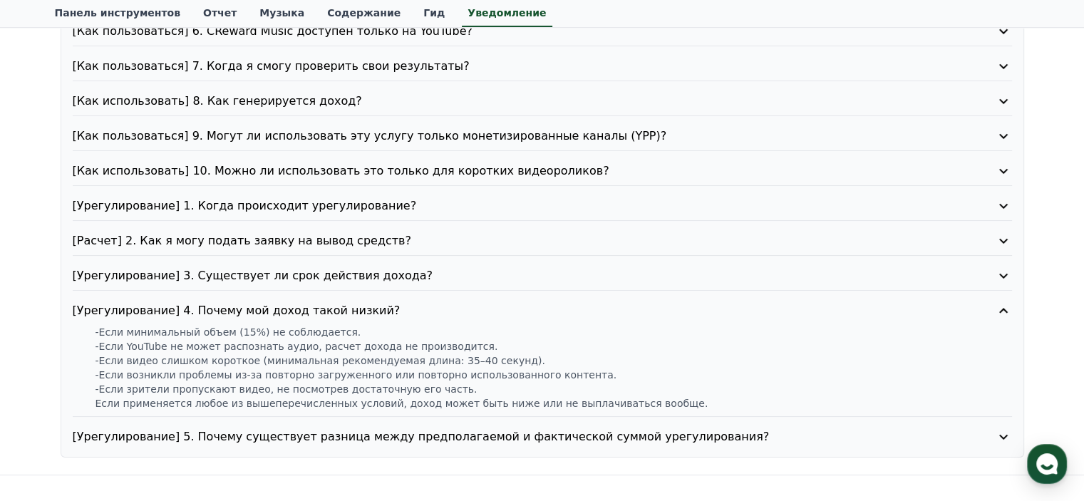
click at [303, 441] on font "[Урегулирование] 5. Почему существует разница между предполагаемой и фактическо…" at bounding box center [421, 437] width 697 height 14
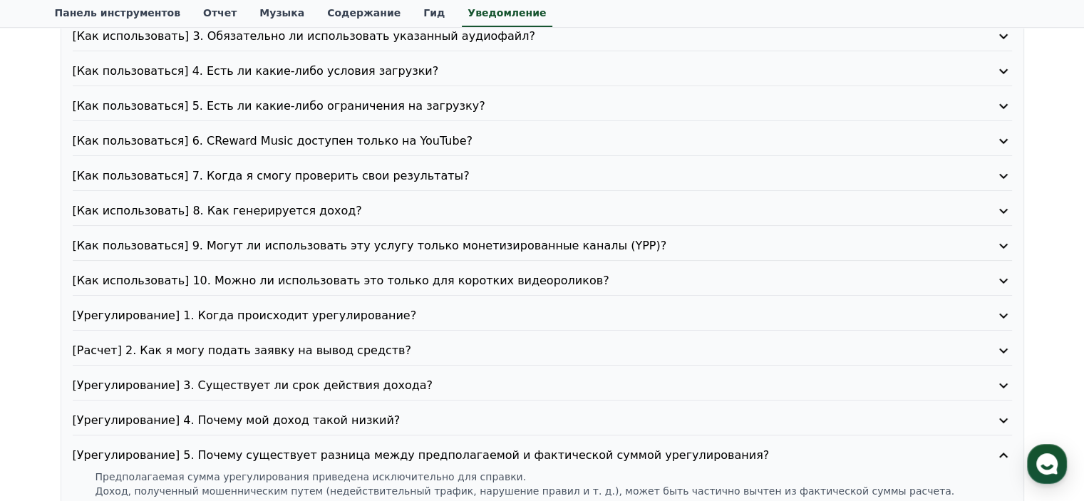
scroll to position [171, 0]
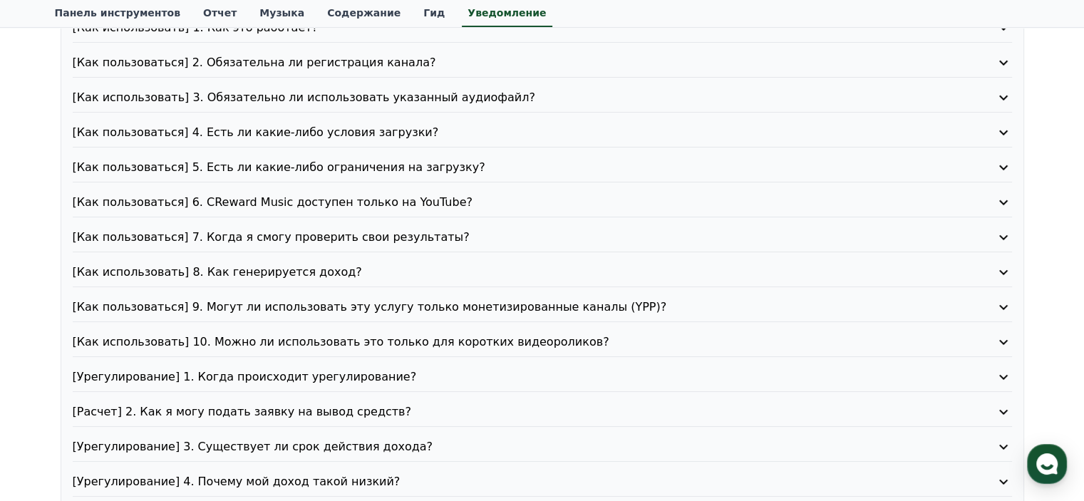
click at [245, 270] on font "[Как использовать] 8. Как генерируется доход?" at bounding box center [217, 272] width 289 height 14
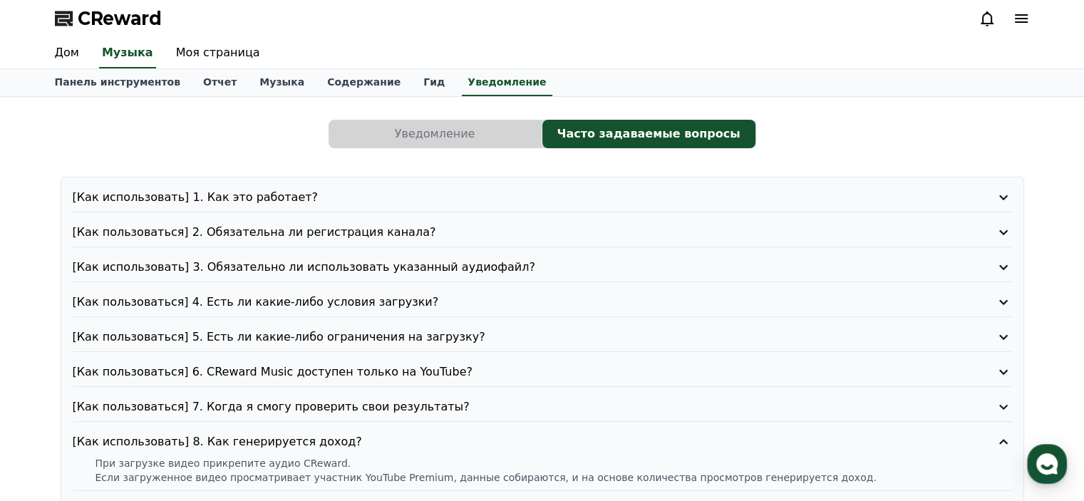
scroll to position [0, 0]
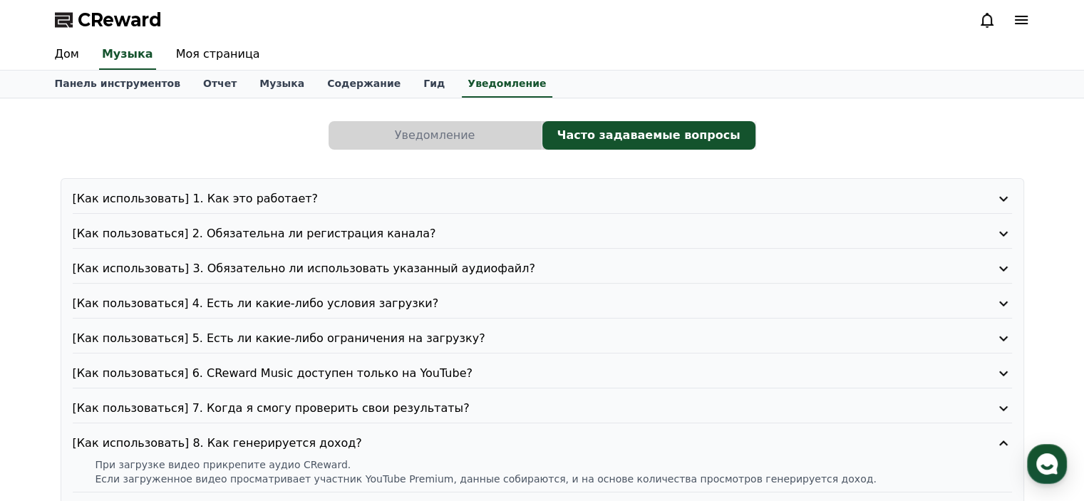
click at [251, 373] on font "[Как пользоваться] 6. CReward Music доступен только на YouTube?" at bounding box center [273, 373] width 400 height 14
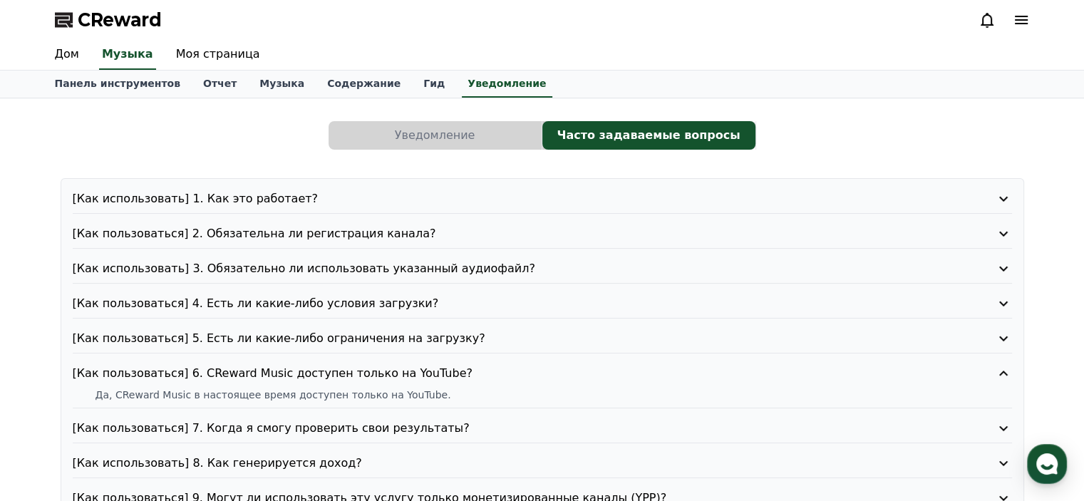
click at [257, 336] on font "[Как пользоваться] 5. Есть ли какие-либо ограничения на загрузку?" at bounding box center [279, 338] width 413 height 14
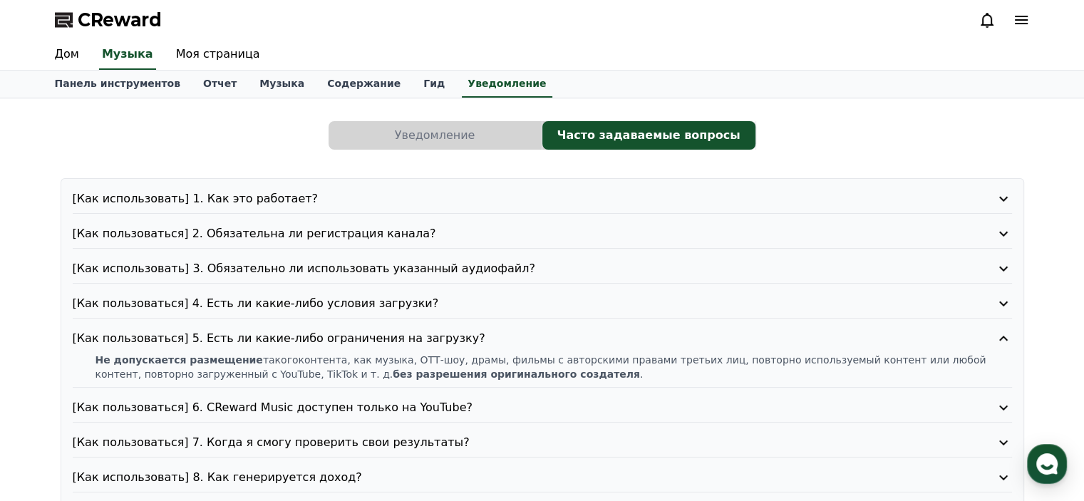
click at [319, 331] on font "[Как пользоваться] 5. Есть ли какие-либо ограничения на загрузку?" at bounding box center [279, 338] width 413 height 14
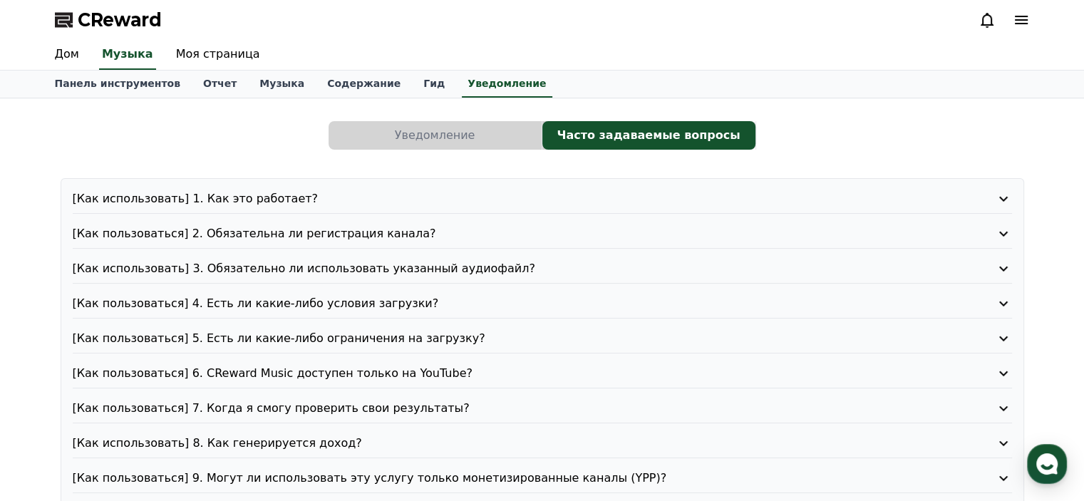
click at [320, 271] on font "[Как использовать] 3. Обязательно ли использовать указанный аудиофайл?" at bounding box center [304, 269] width 463 height 14
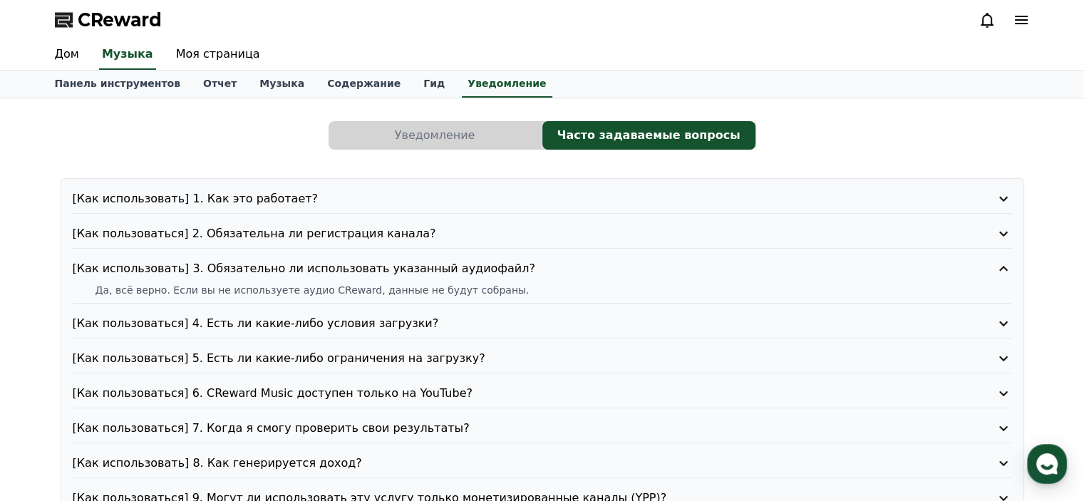
click at [240, 262] on font "[Как использовать] 3. Обязательно ли использовать указанный аудиофайл?" at bounding box center [304, 269] width 463 height 14
click at [247, 230] on font "[Как пользоваться] 2. Обязательна ли регистрация канала?" at bounding box center [255, 234] width 364 height 14
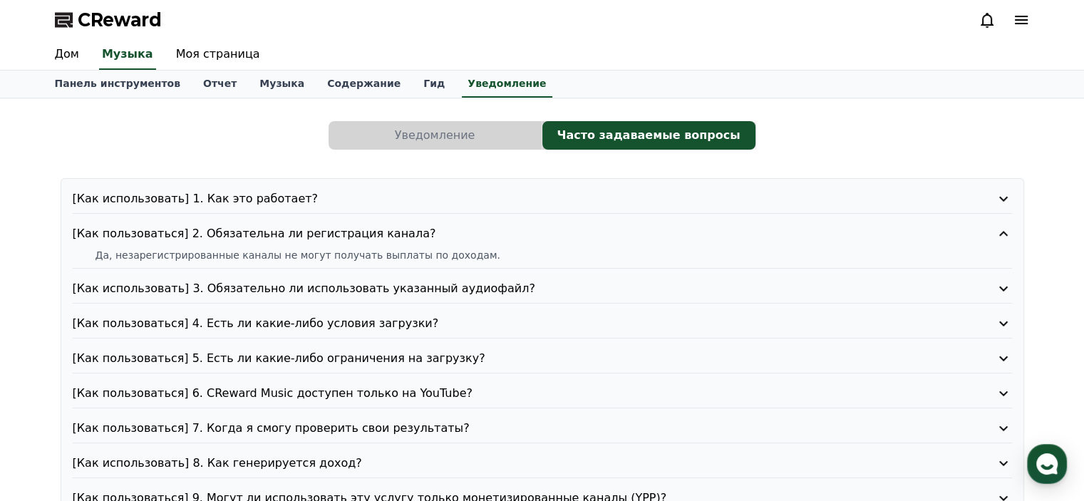
click at [247, 230] on font "[Как пользоваться] 2. Обязательна ли регистрация канала?" at bounding box center [255, 234] width 364 height 14
click at [240, 197] on font "[Как использовать] 1. Как это работает?" at bounding box center [196, 199] width 246 height 14
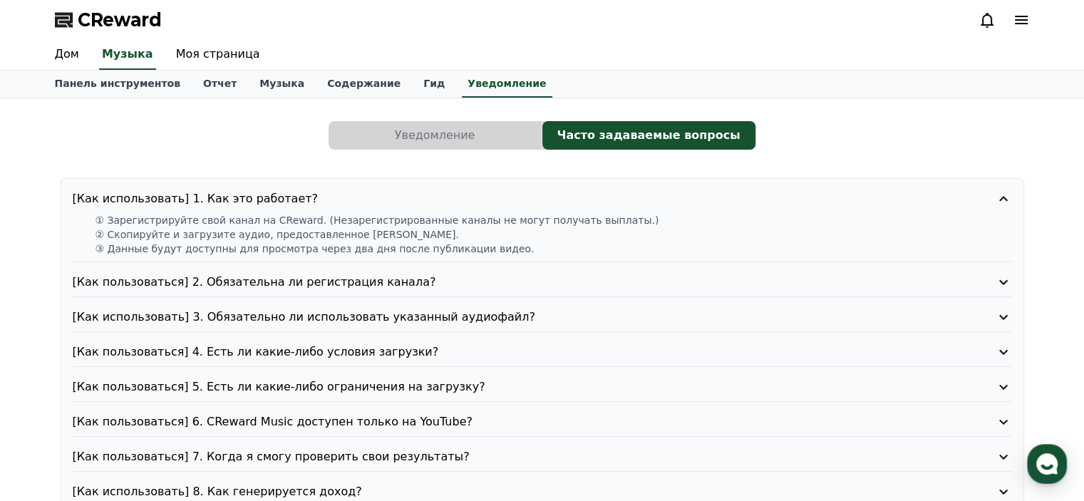
click at [240, 197] on font "[Как использовать] 1. Как это работает?" at bounding box center [196, 199] width 246 height 14
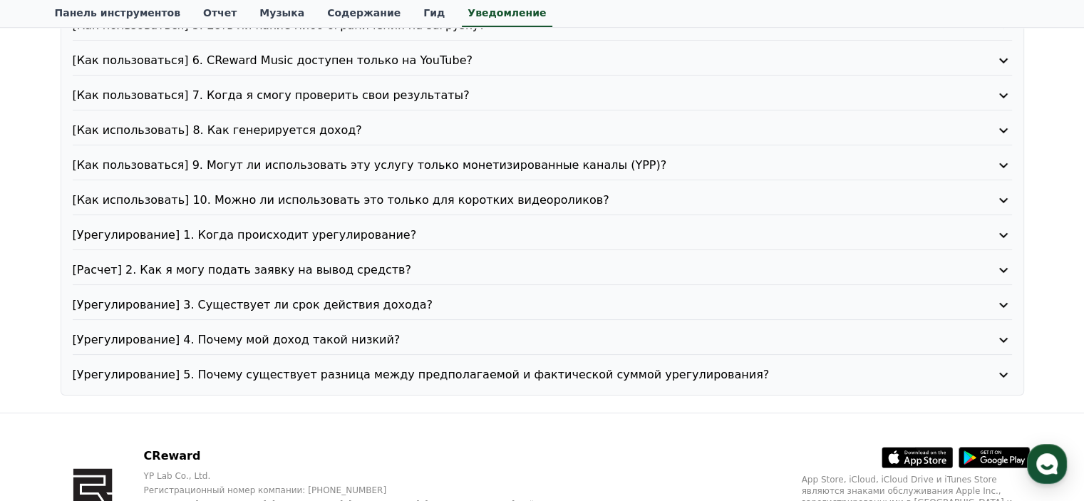
scroll to position [227, 0]
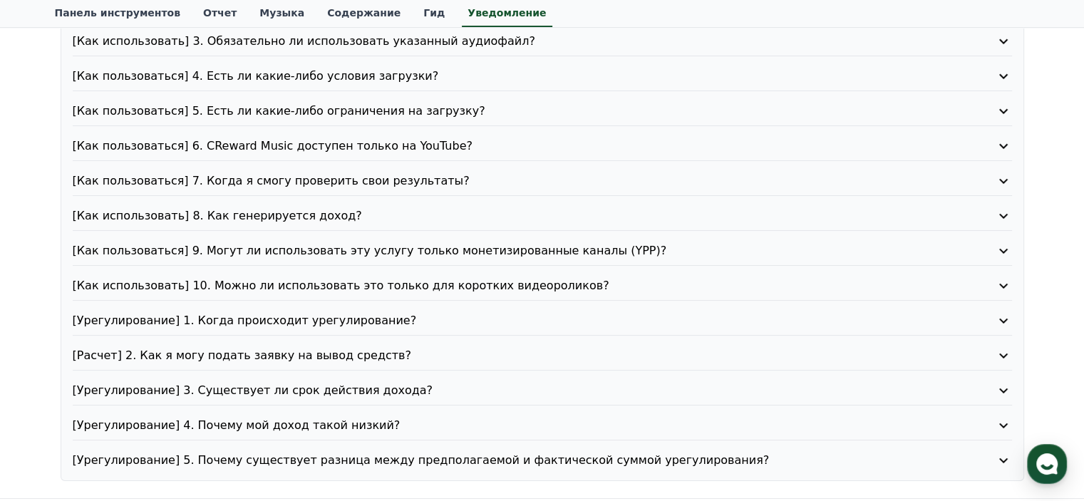
click at [218, 349] on font "[Расчет] 2. Как я могу подать заявку на вывод средств?" at bounding box center [242, 356] width 339 height 14
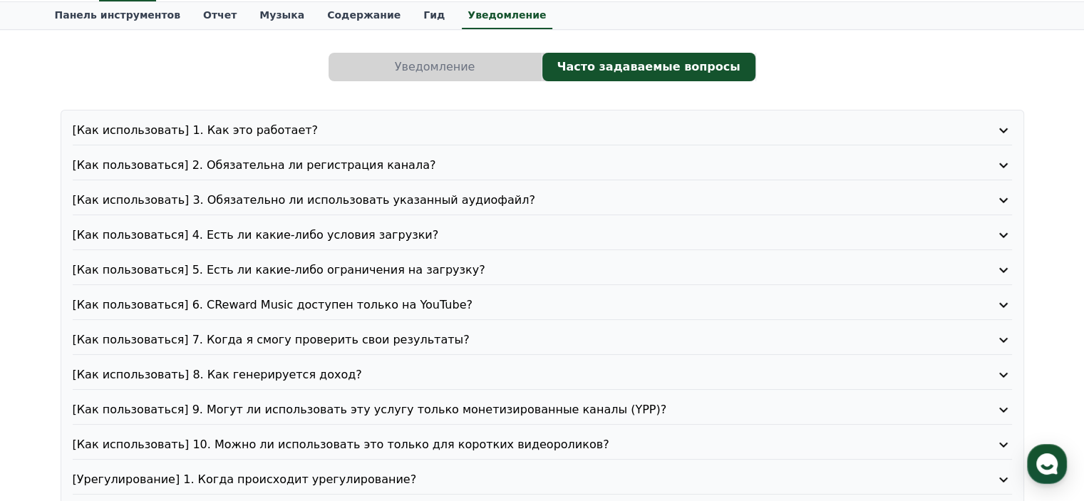
scroll to position [0, 0]
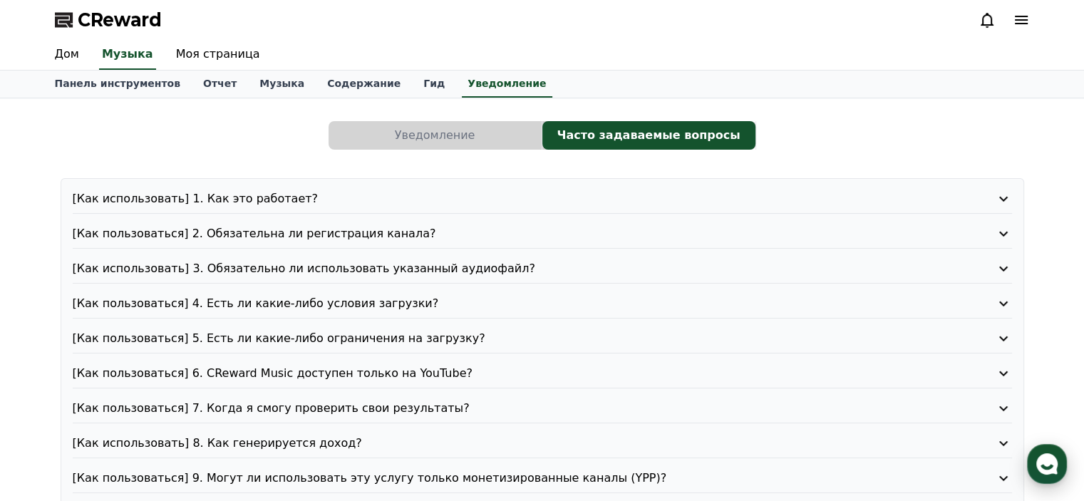
click at [1041, 466] on icon "button" at bounding box center [1047, 464] width 26 height 26
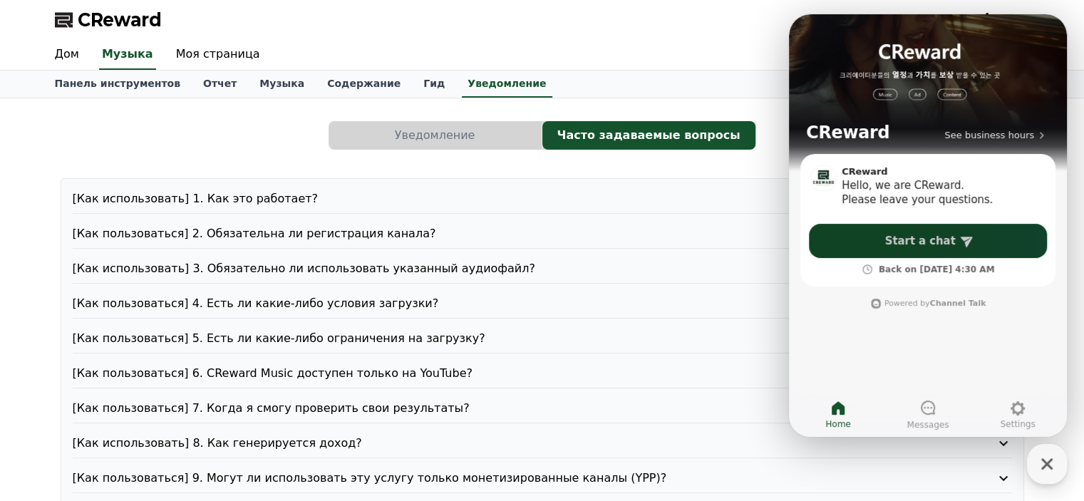
click at [930, 240] on span "Start a chat" at bounding box center [920, 241] width 71 height 14
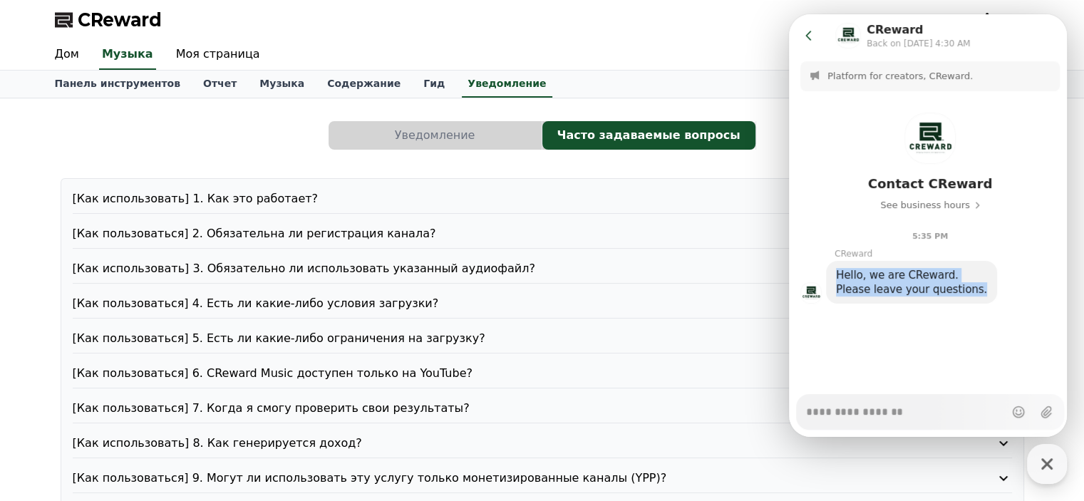
drag, startPoint x: 967, startPoint y: 293, endPoint x: 834, endPoint y: 272, distance: 134.2
click at [834, 272] on div "Hello, we are CReward. Please leave your questions." at bounding box center [911, 282] width 171 height 43
copy div "Hello, we are CReward. Please leave your questions."
click at [865, 413] on textarea "Messenger Input Textarea" at bounding box center [905, 407] width 198 height 24
paste textarea "**********"
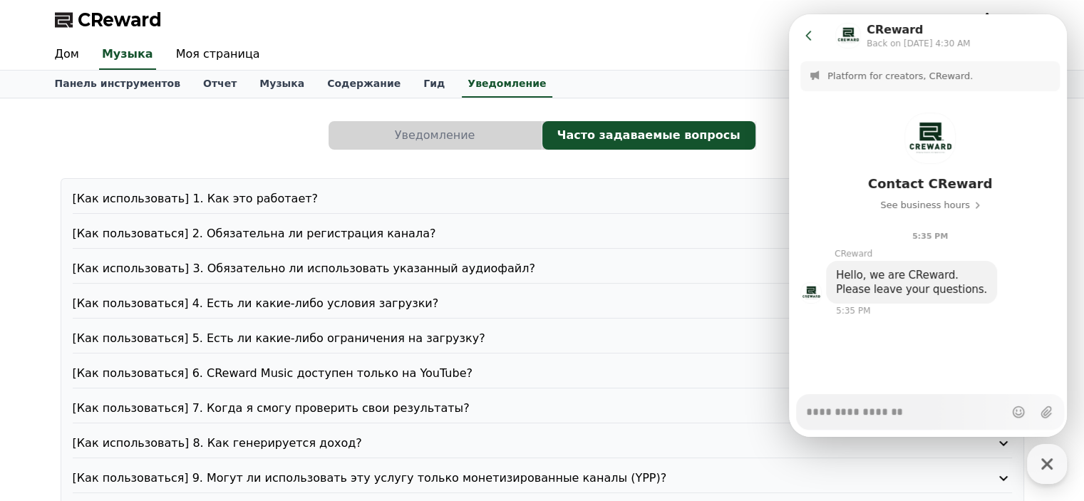
type textarea "*"
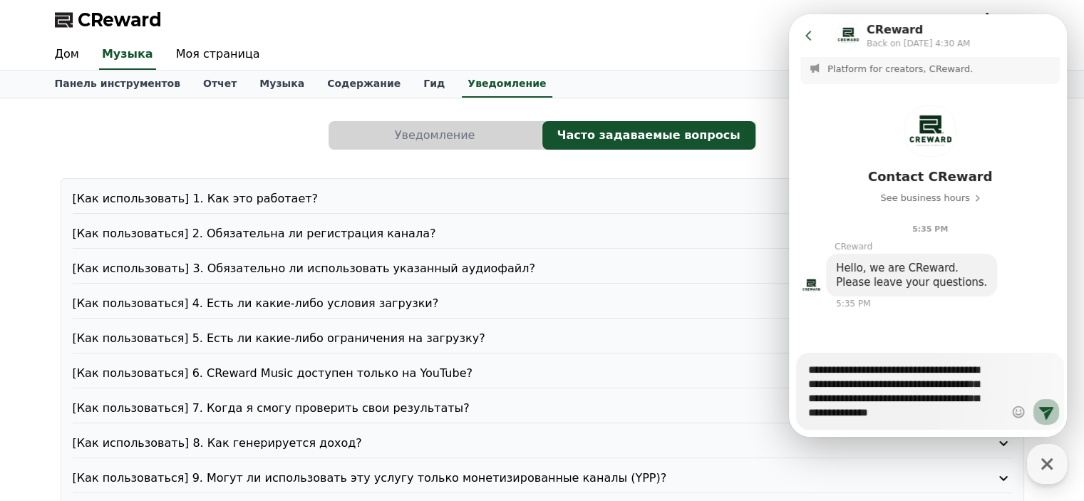
type textarea "**********"
click at [1044, 417] on icon at bounding box center [1046, 413] width 14 height 13
type textarea "*"
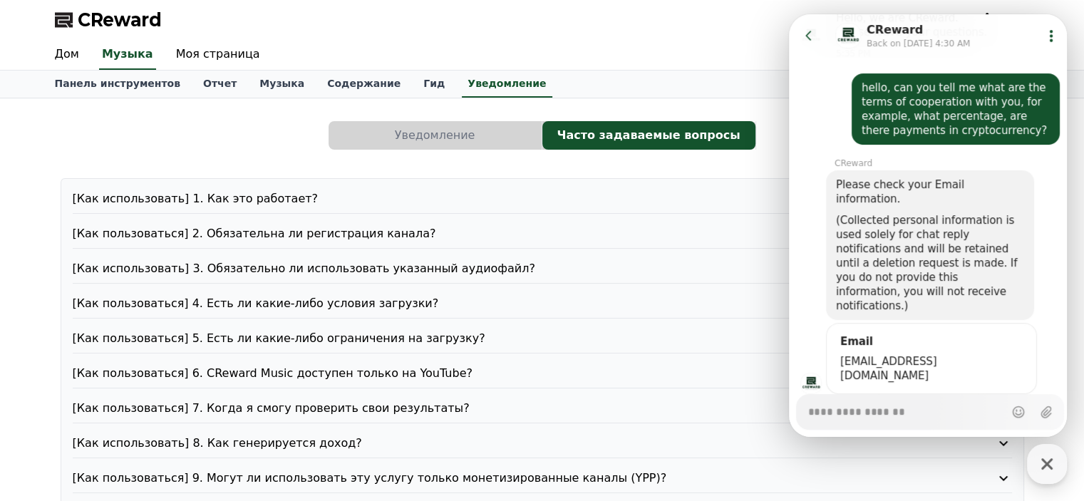
scroll to position [258, 0]
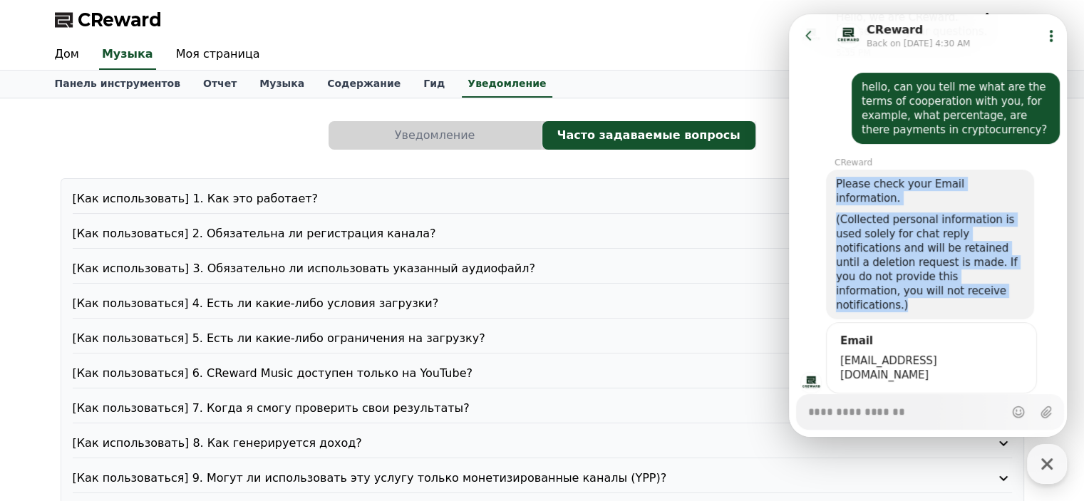
drag, startPoint x: 902, startPoint y: 276, endPoint x: 829, endPoint y: 182, distance: 118.4
click at [828, 183] on div "Please check your Email information. (Collected personal information is used so…" at bounding box center [930, 245] width 208 height 150
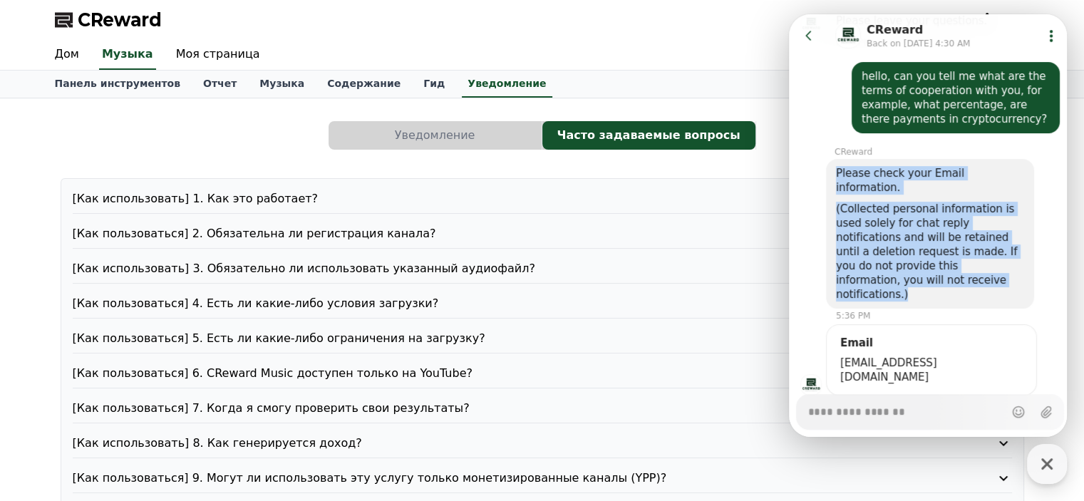
scroll to position [271, 0]
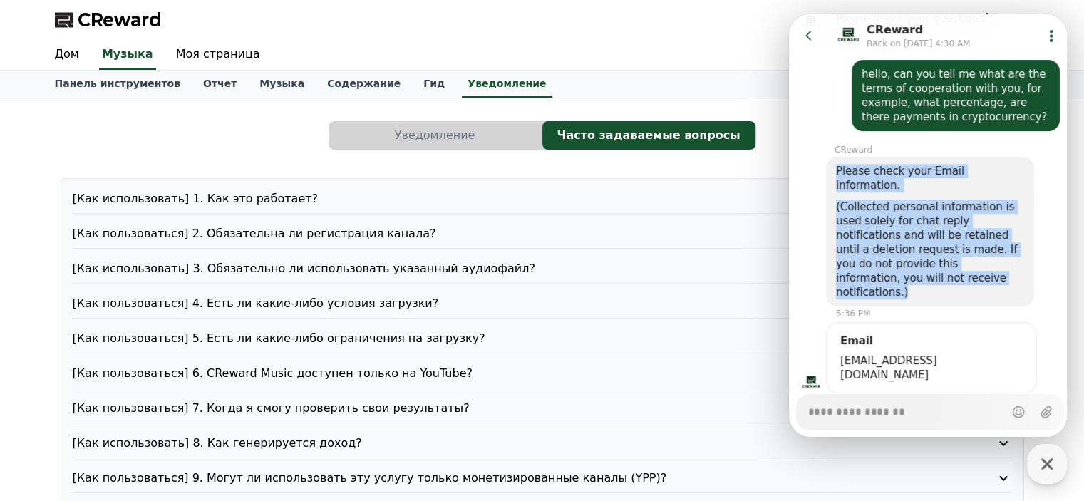
copy div "Please check your Email information. (Collected personal information is used so…"
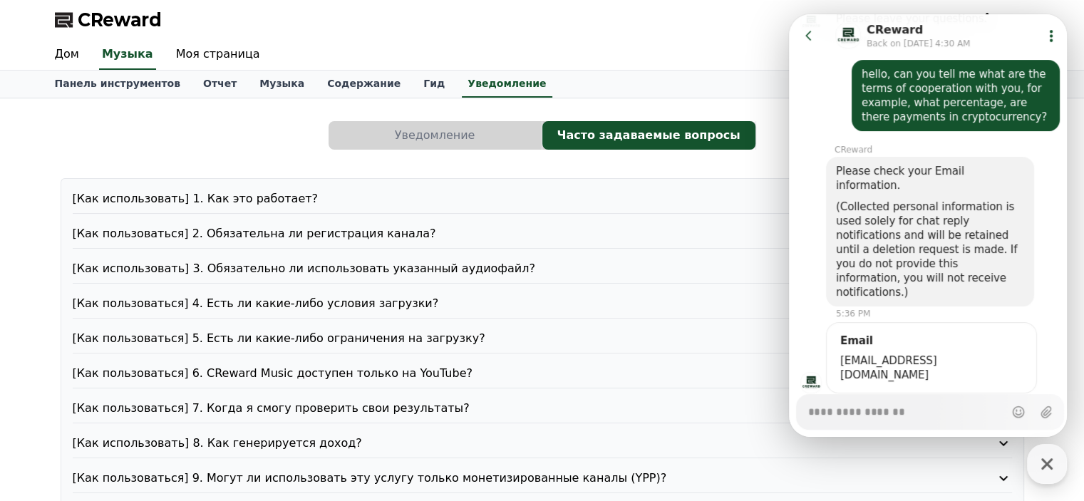
click at [893, 334] on div "Email" at bounding box center [932, 341] width 188 height 14
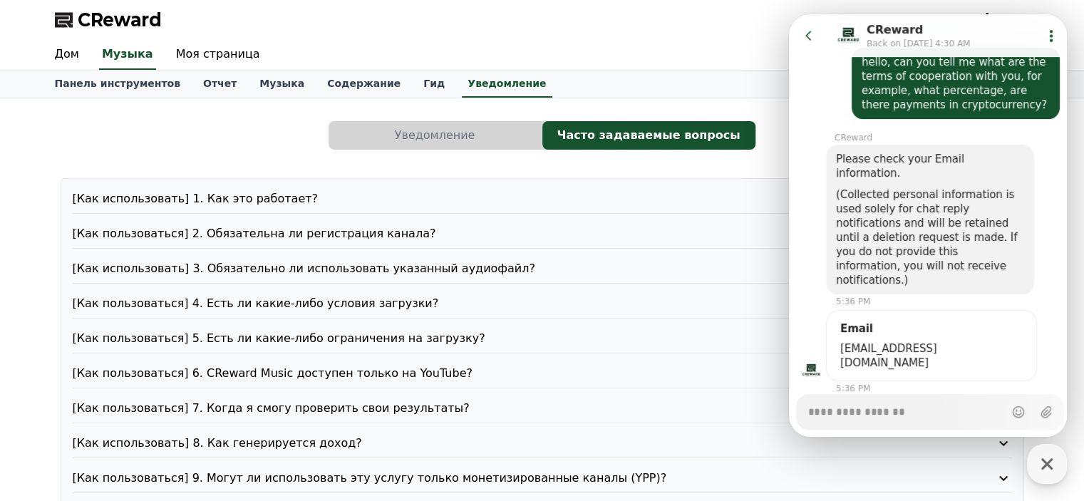
click at [862, 341] on span "grim.mad@mail.ru" at bounding box center [931, 355] width 182 height 29
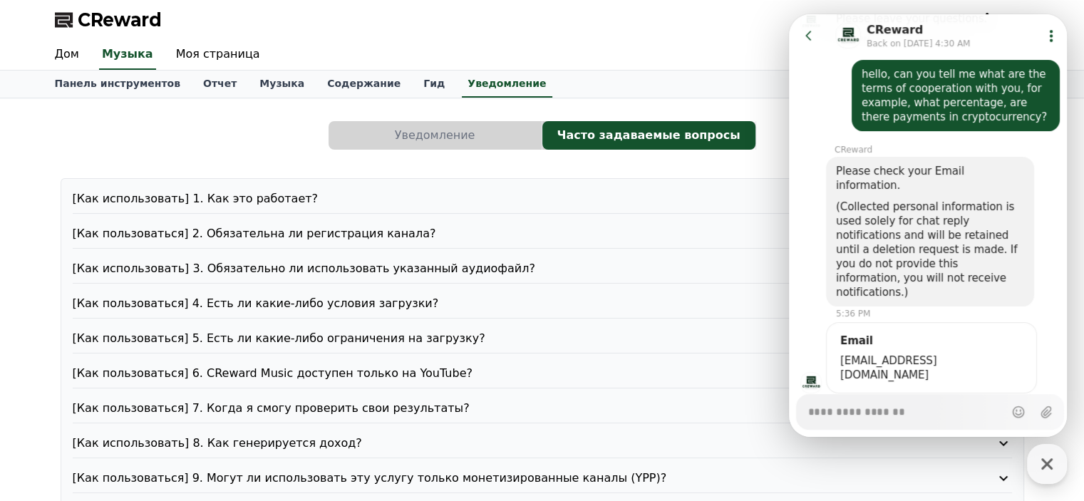
click at [862, 334] on div "Email grim.mad@mail.ru" at bounding box center [932, 358] width 188 height 48
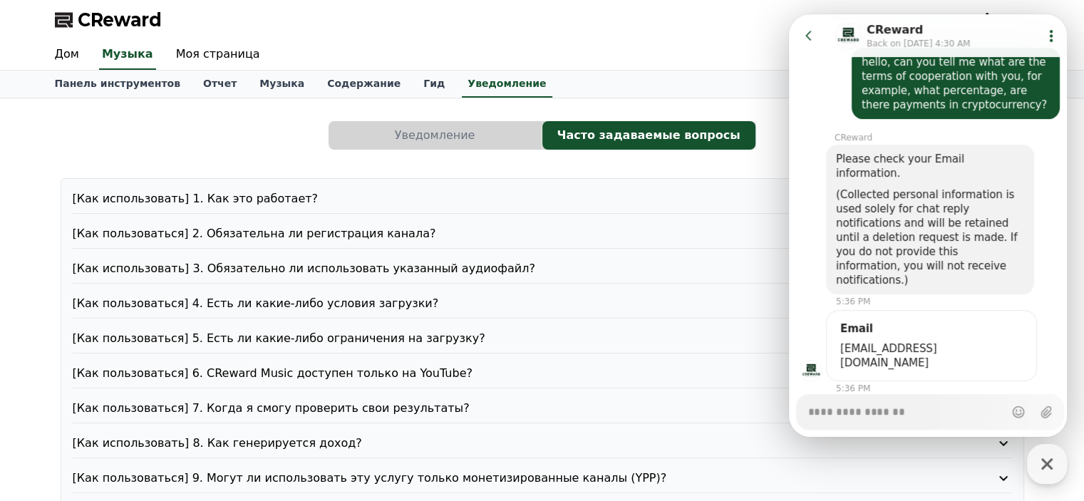
scroll to position [284, 0]
click at [755, 51] on div "Дом Музыка Моя страница" at bounding box center [542, 55] width 998 height 30
click at [808, 38] on icon at bounding box center [809, 36] width 14 height 14
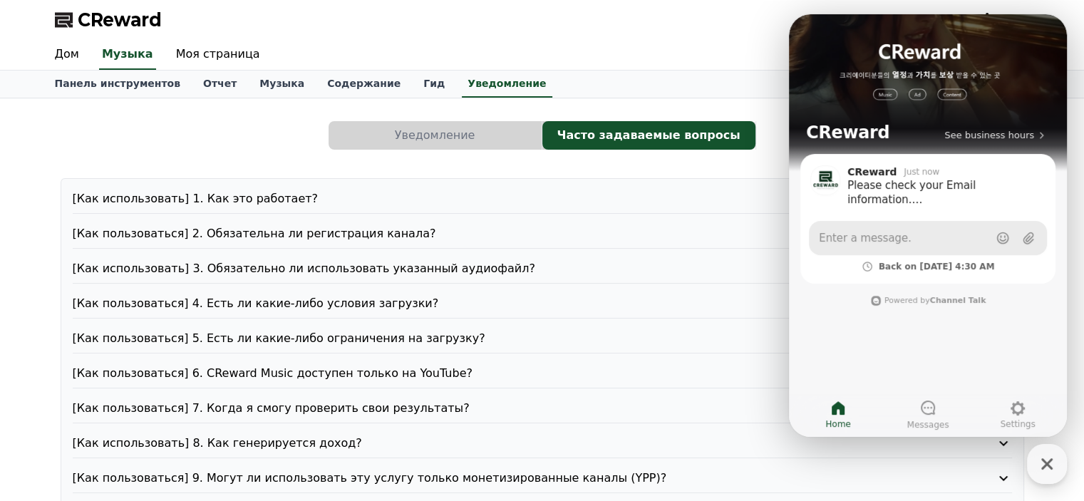
click at [915, 239] on link "Enter a message." at bounding box center [928, 238] width 238 height 34
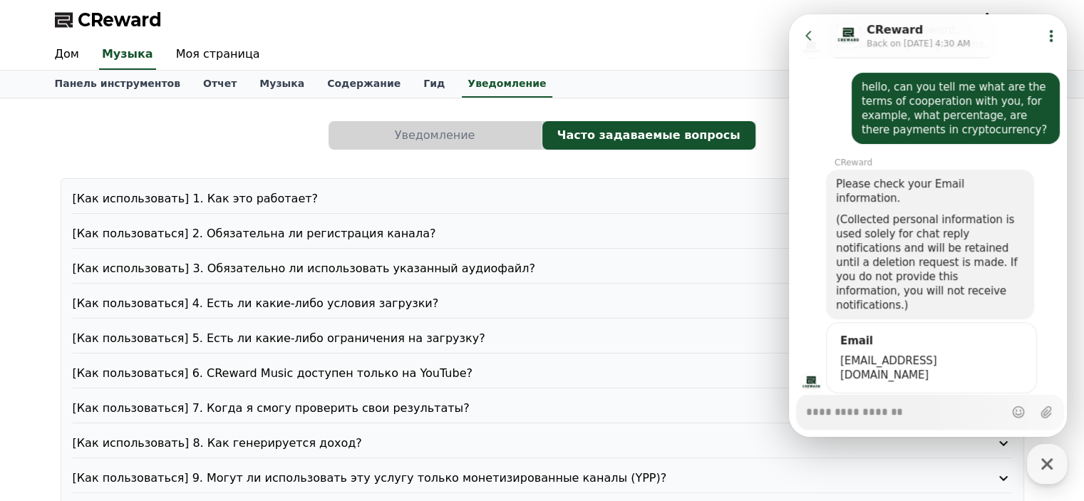
scroll to position [245, 0]
click at [1051, 465] on icon "button" at bounding box center [1047, 464] width 26 height 26
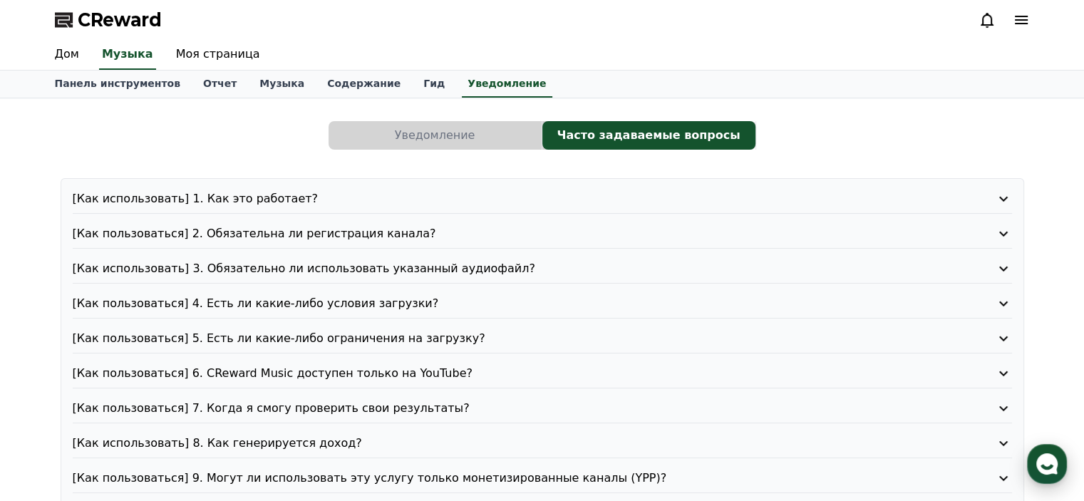
click at [1056, 466] on use "button" at bounding box center [1047, 463] width 21 height 21
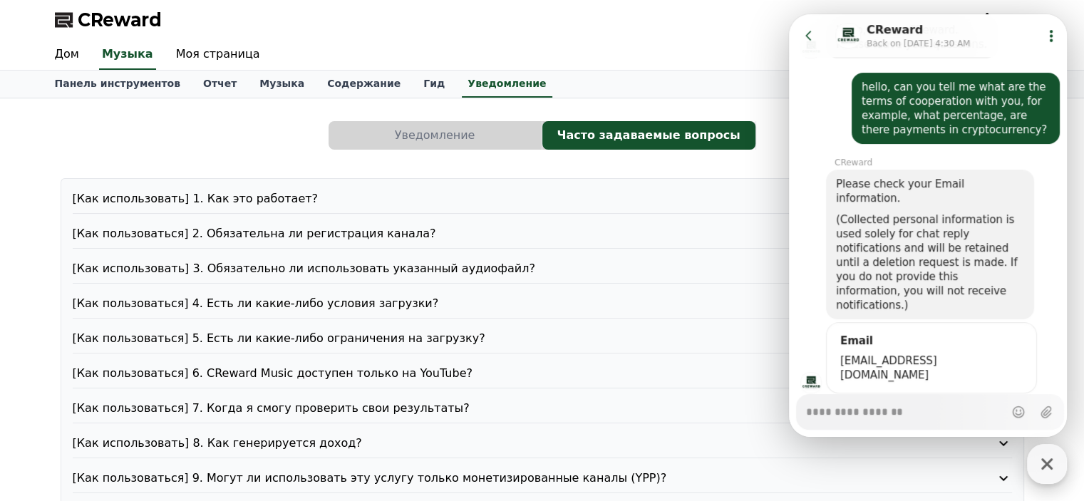
click at [1051, 469] on icon "button" at bounding box center [1047, 463] width 11 height 11
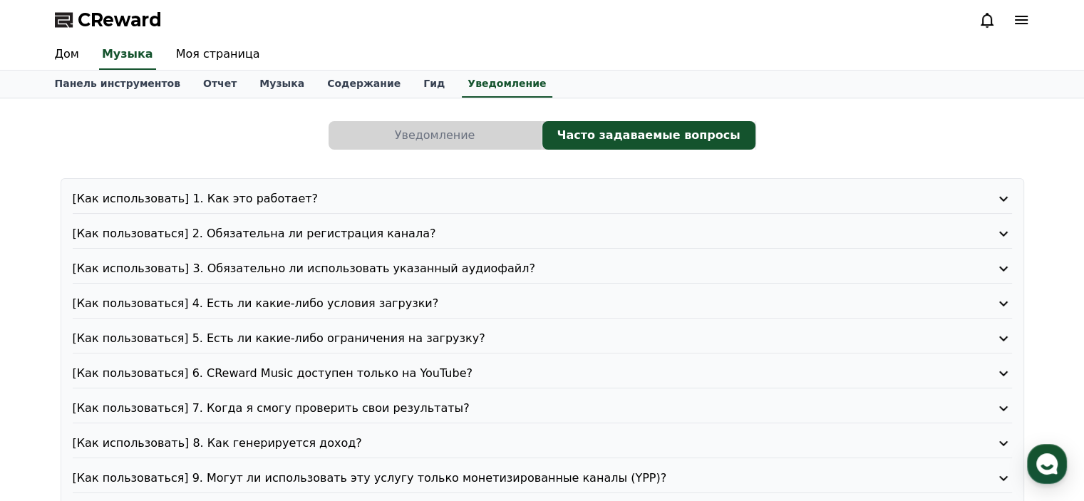
click at [88, 23] on font "CReward" at bounding box center [120, 20] width 84 height 20
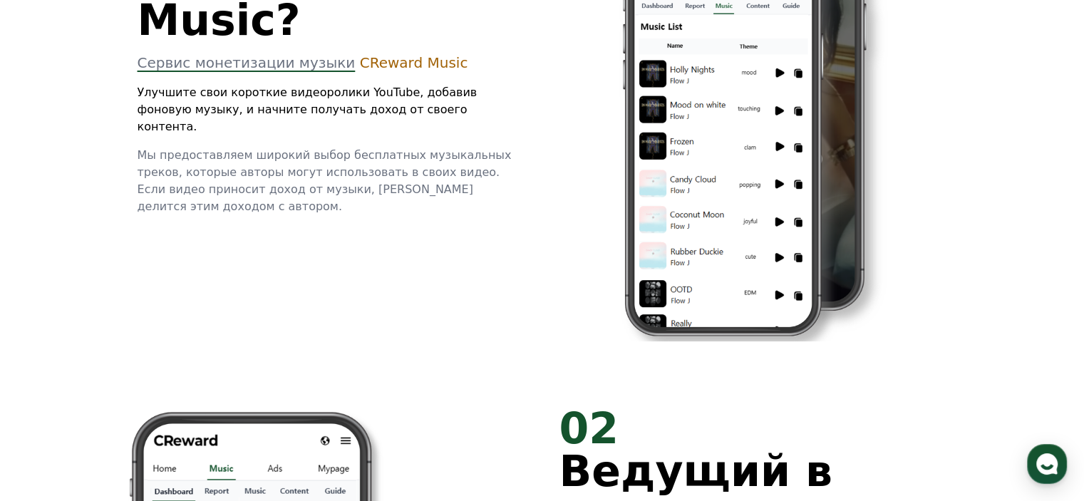
scroll to position [171, 0]
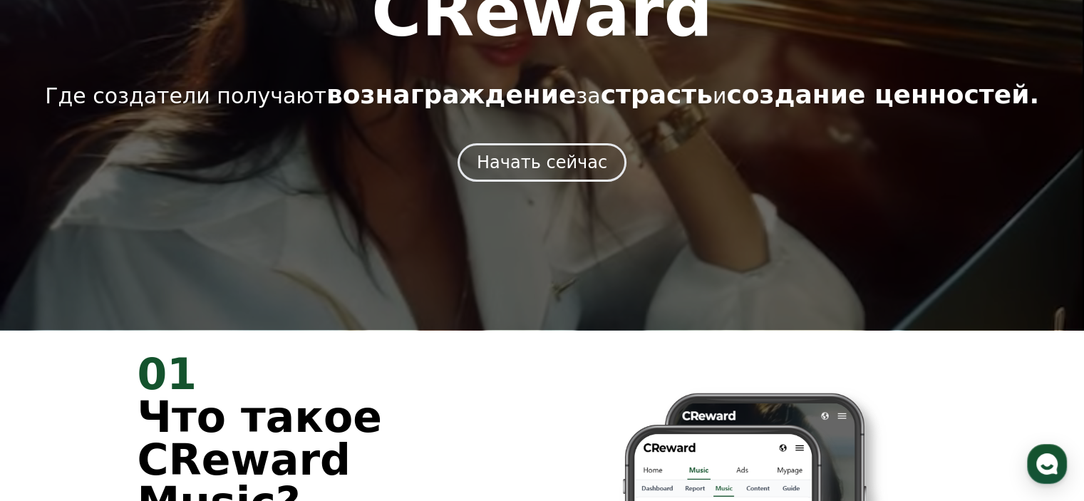
click at [533, 139] on div "CReward Где создатели получают вознаграждение за страсть и создание ценностей. …" at bounding box center [542, 80] width 1084 height 204
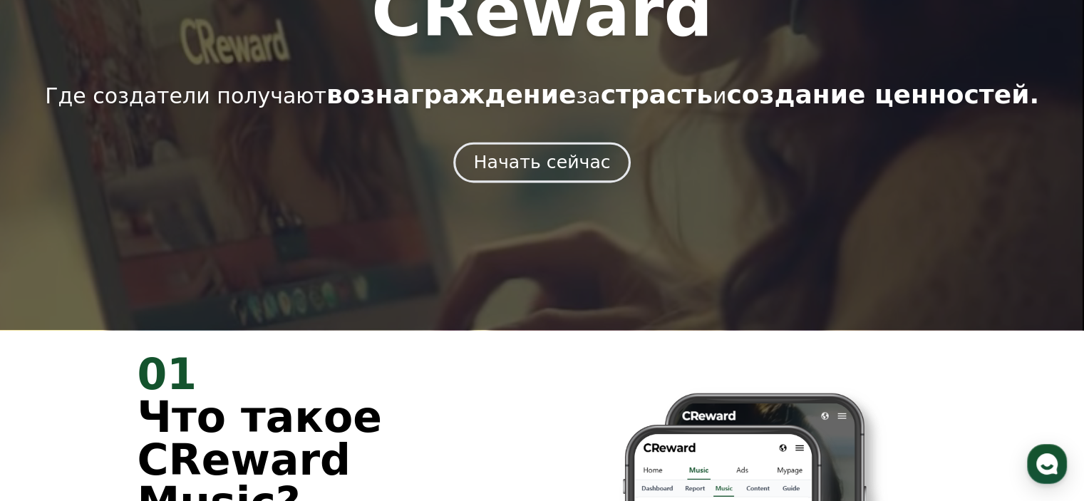
click at [525, 171] on font "Начать сейчас" at bounding box center [541, 162] width 137 height 21
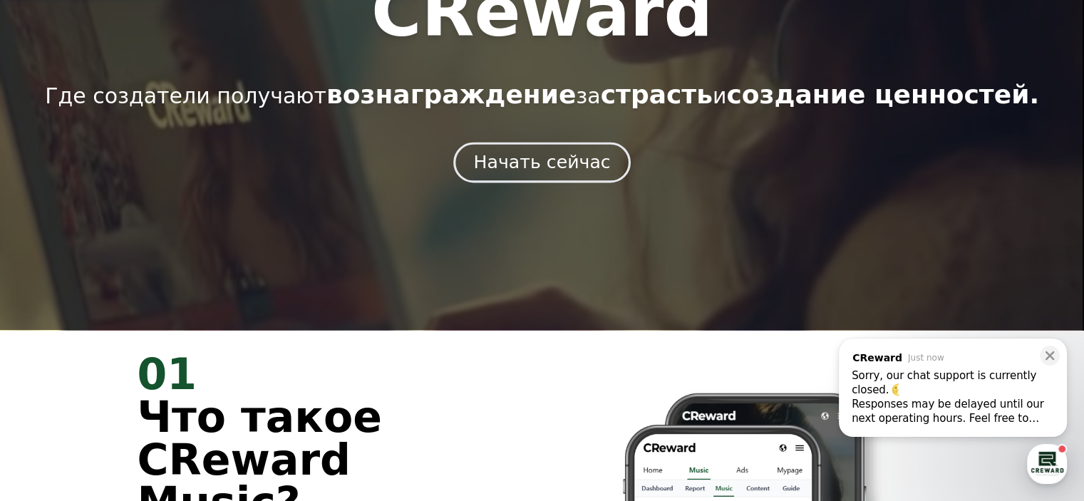
scroll to position [371, 0]
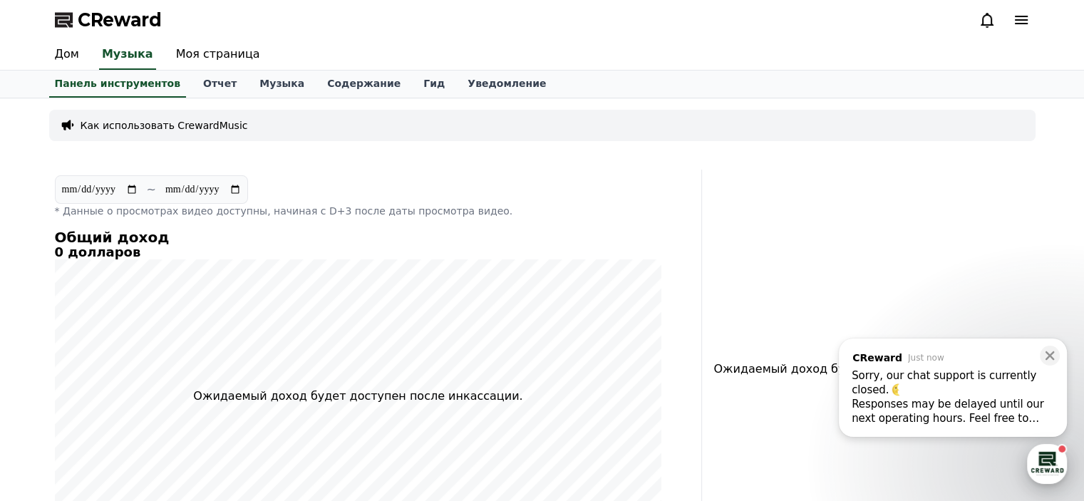
click at [1047, 461] on div "button" at bounding box center [1047, 464] width 40 height 40
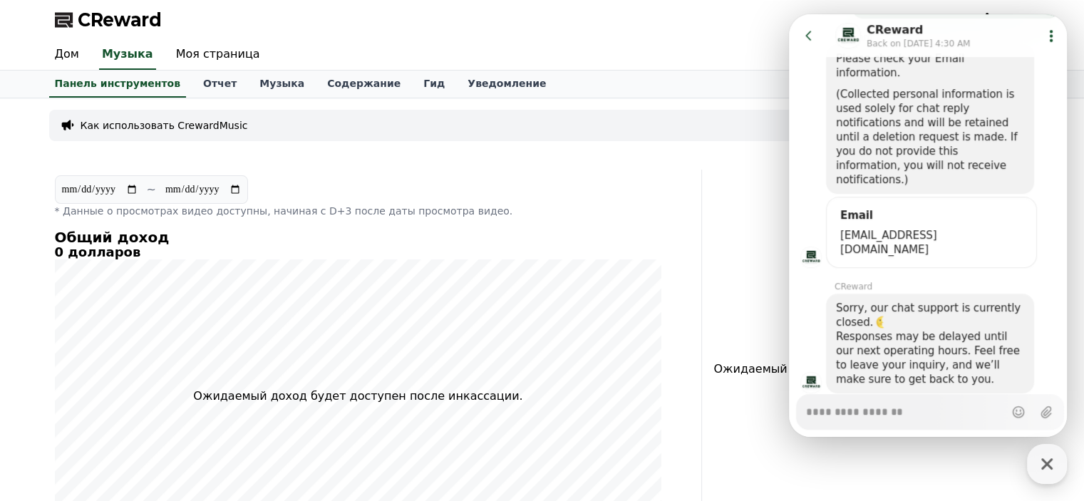
scroll to position [371, 0]
click at [744, 195] on div "Ожидаемый доход будет доступен после инкассации." at bounding box center [872, 369] width 329 height 399
click at [1039, 458] on icon "button" at bounding box center [1047, 464] width 26 height 26
type textarea "*"
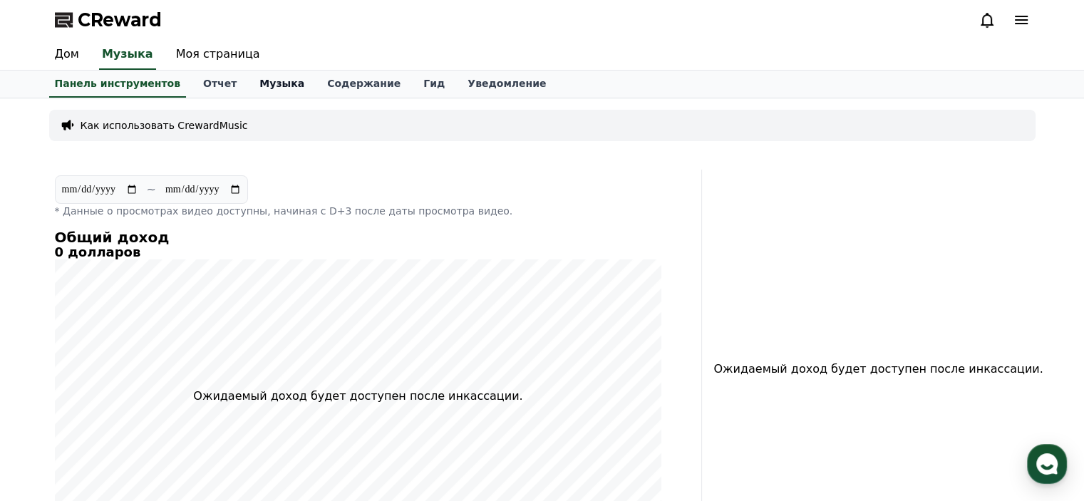
click at [268, 73] on link "Музыка" at bounding box center [282, 84] width 68 height 27
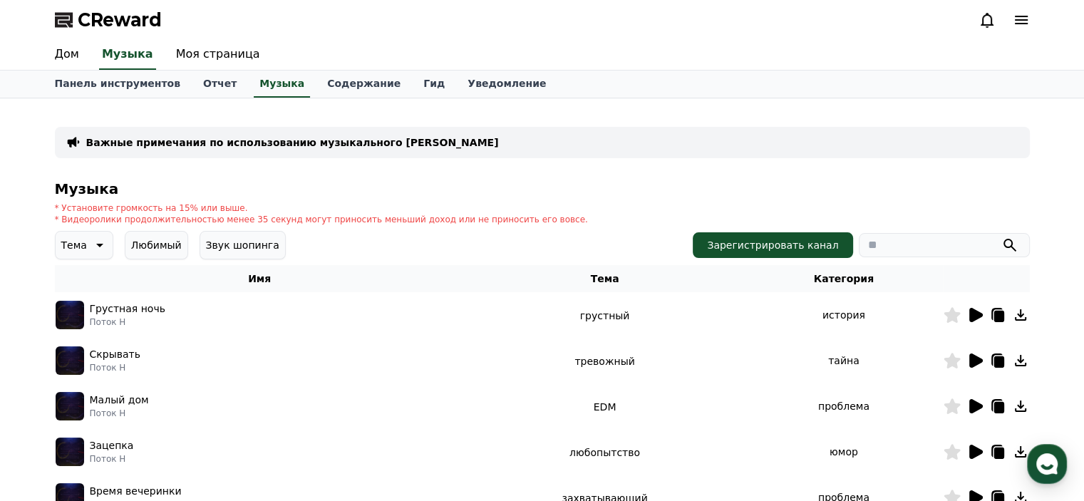
click at [978, 314] on icon at bounding box center [977, 315] width 14 height 14
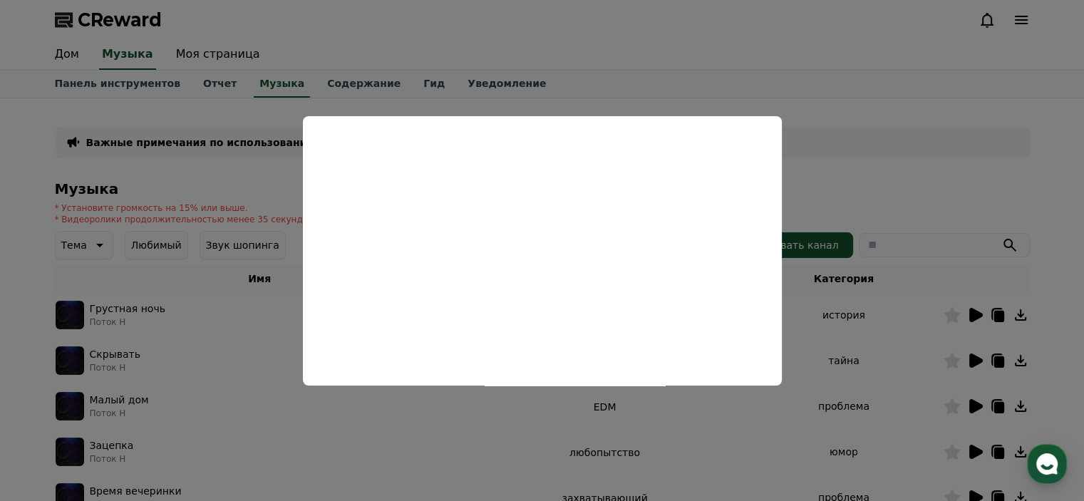
click at [888, 169] on button "close modal" at bounding box center [542, 250] width 1084 height 501
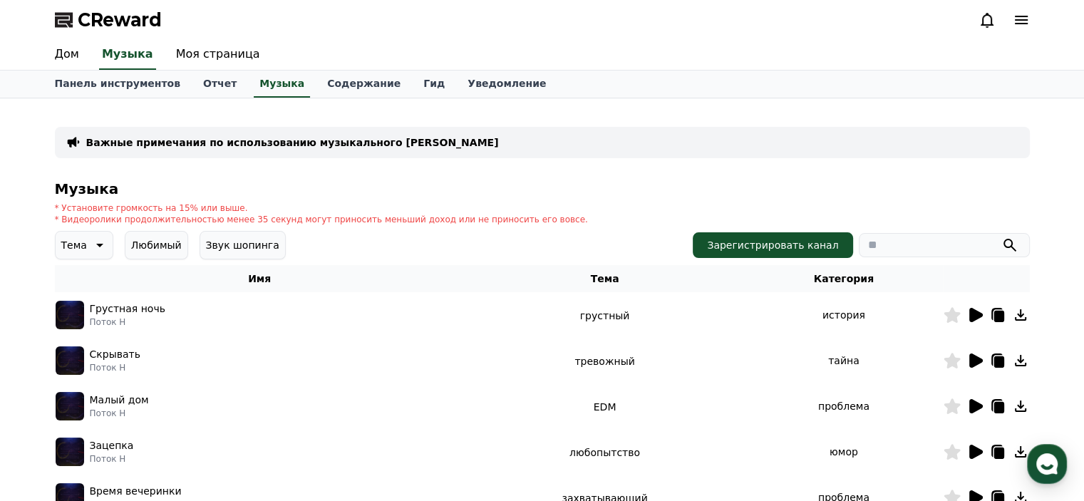
click at [77, 312] on img at bounding box center [70, 315] width 29 height 29
click at [412, 332] on td "Грустная ночь Поток H" at bounding box center [260, 315] width 410 height 46
click at [659, 323] on td "грустный" at bounding box center [605, 315] width 280 height 46
click at [860, 314] on font "история" at bounding box center [844, 314] width 43 height 11
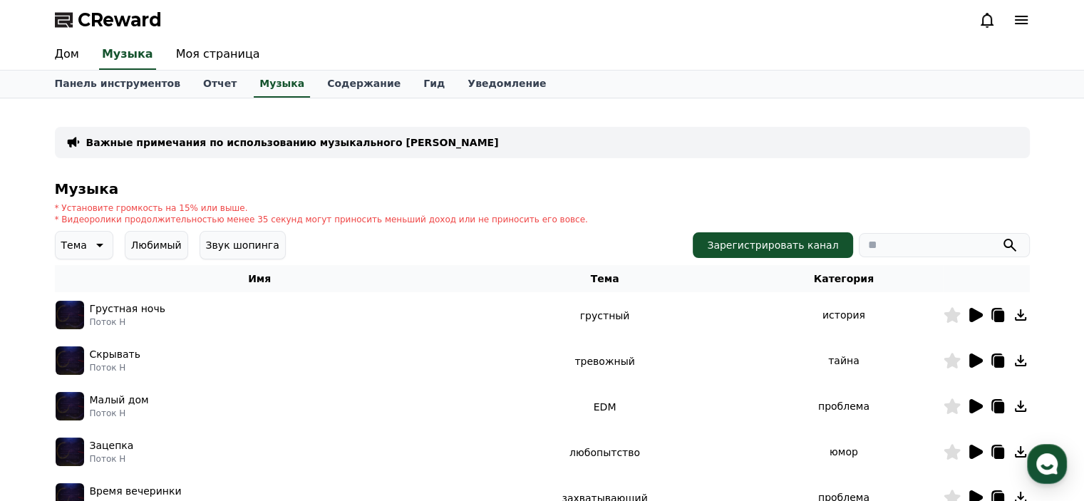
click at [860, 314] on font "история" at bounding box center [844, 314] width 43 height 11
click at [888, 319] on td "история" at bounding box center [843, 315] width 197 height 46
click at [972, 313] on icon at bounding box center [977, 315] width 14 height 14
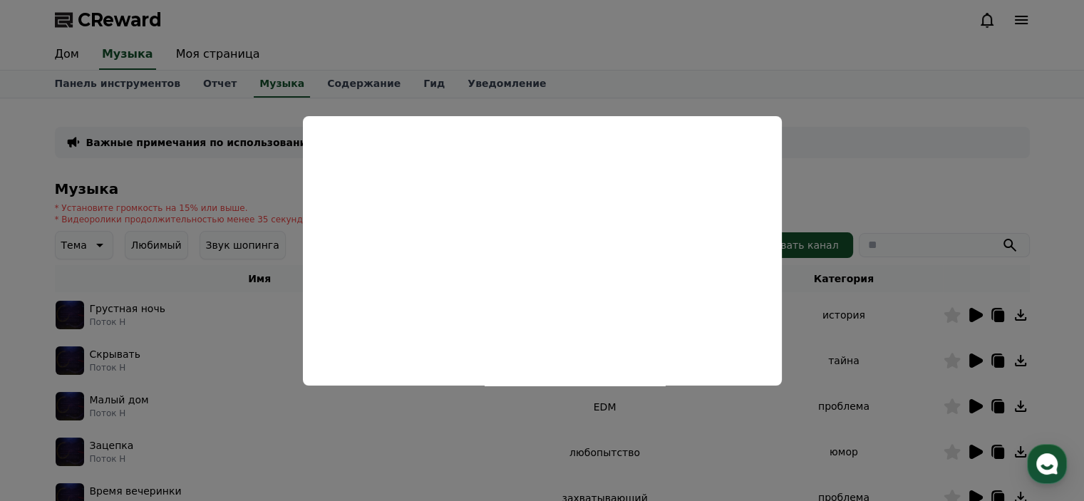
click at [904, 238] on button "close modal" at bounding box center [542, 250] width 1084 height 501
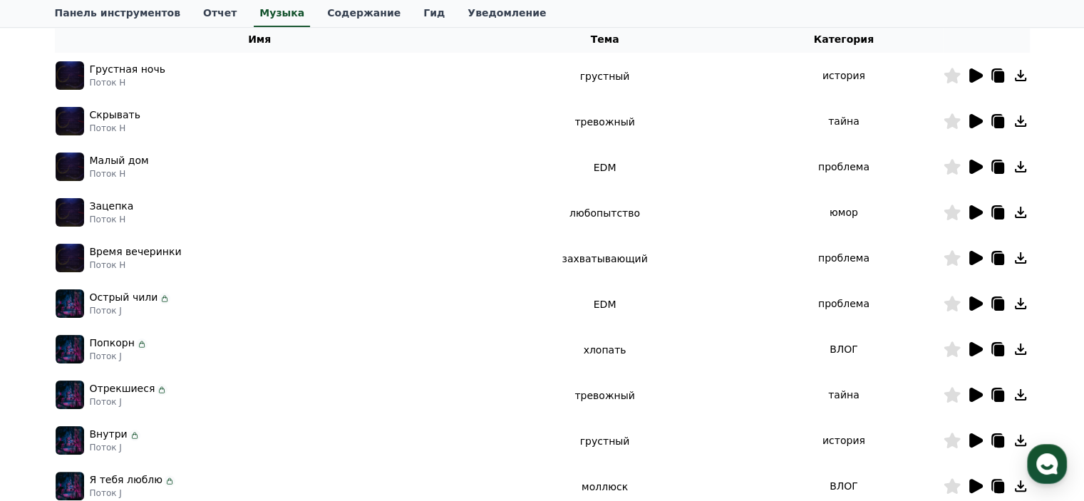
scroll to position [257, 0]
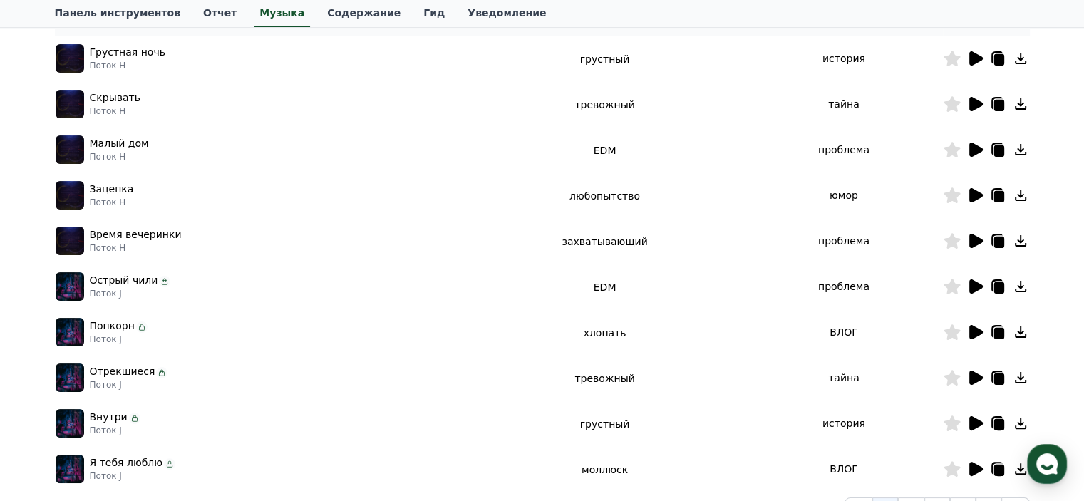
click at [982, 198] on icon at bounding box center [975, 195] width 17 height 17
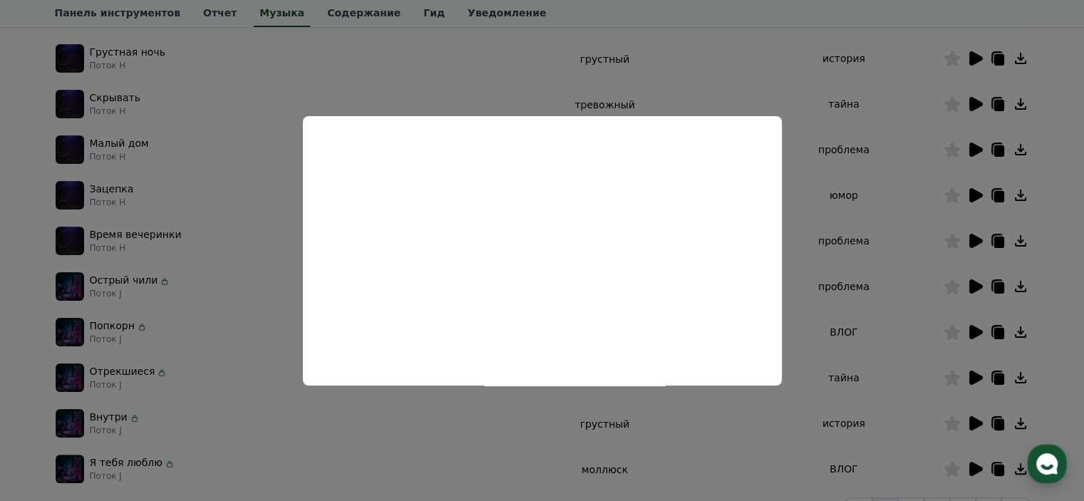
click at [904, 292] on button "close modal" at bounding box center [542, 250] width 1084 height 501
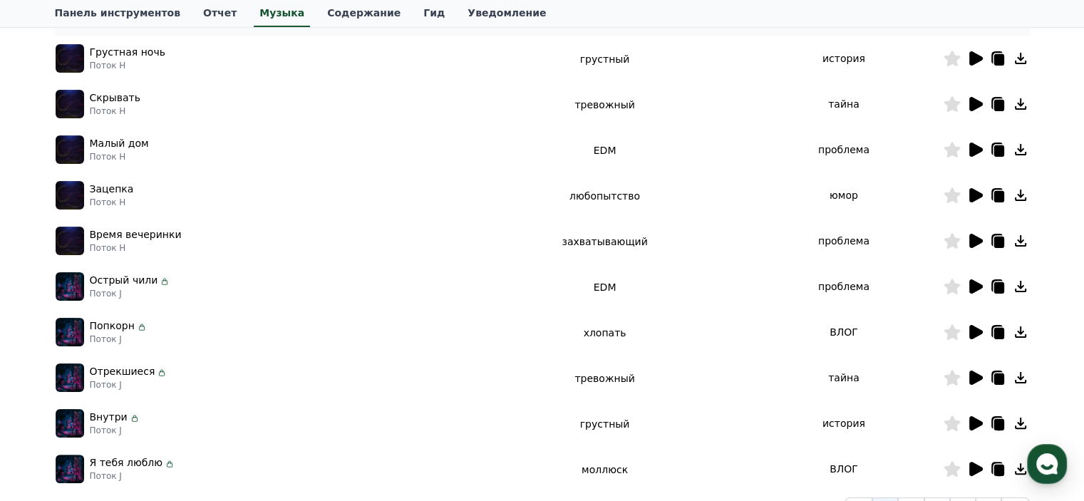
click at [978, 195] on icon at bounding box center [977, 195] width 14 height 14
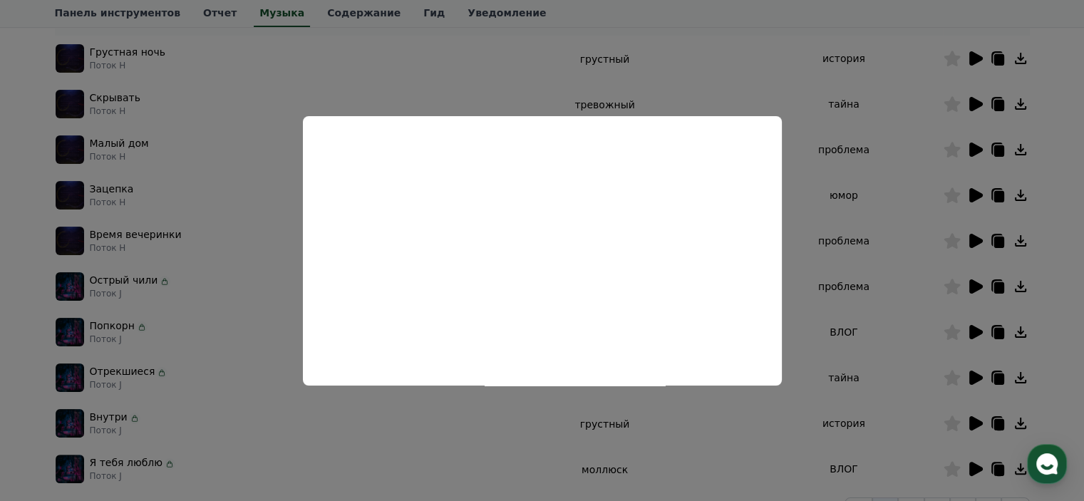
click at [848, 239] on button "close modal" at bounding box center [542, 250] width 1084 height 501
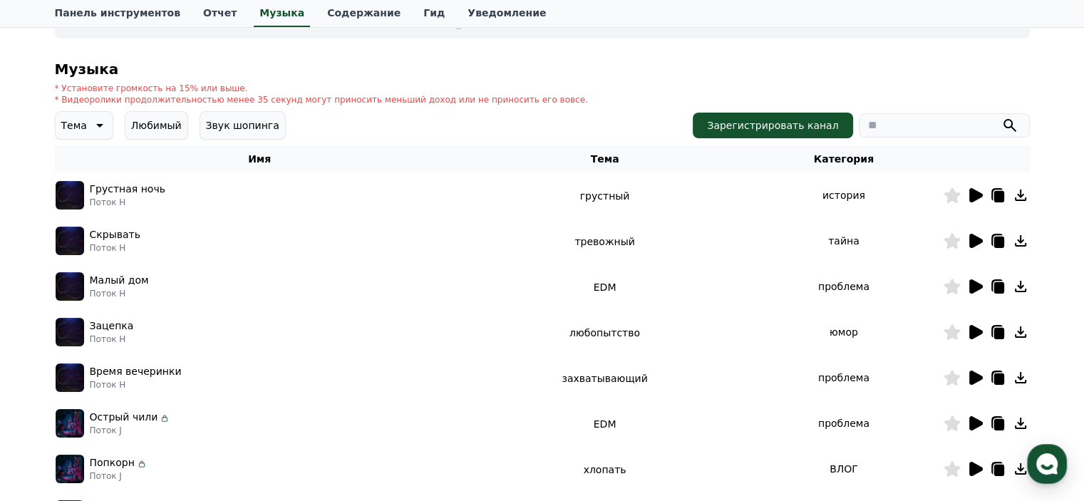
scroll to position [0, 0]
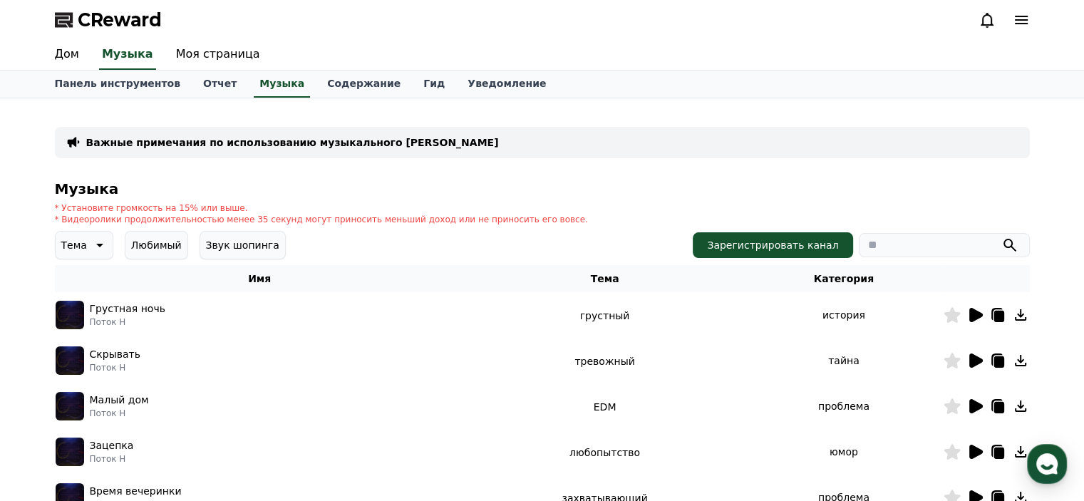
click at [86, 244] on button "Тема" at bounding box center [84, 245] width 58 height 29
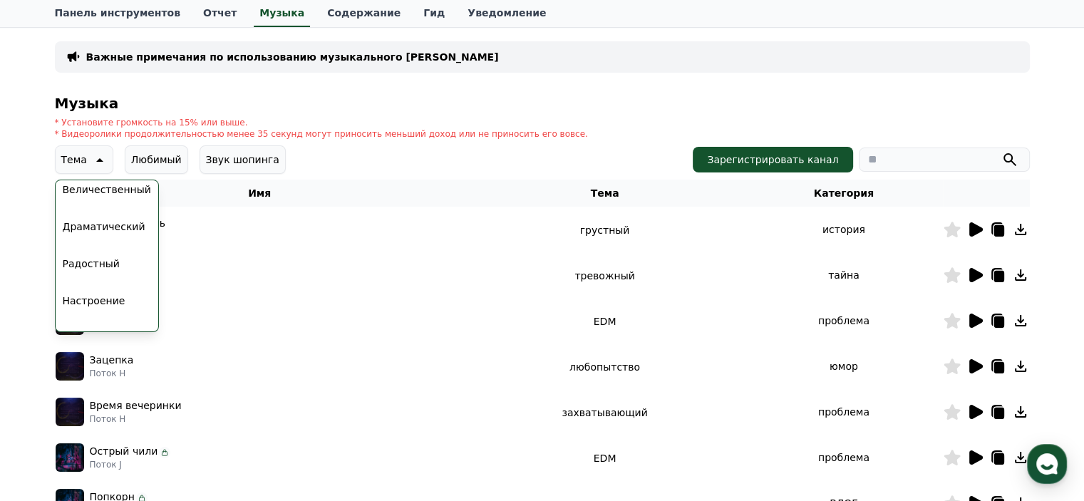
scroll to position [331, 0]
click at [98, 239] on font "Радостный" at bounding box center [91, 237] width 57 height 11
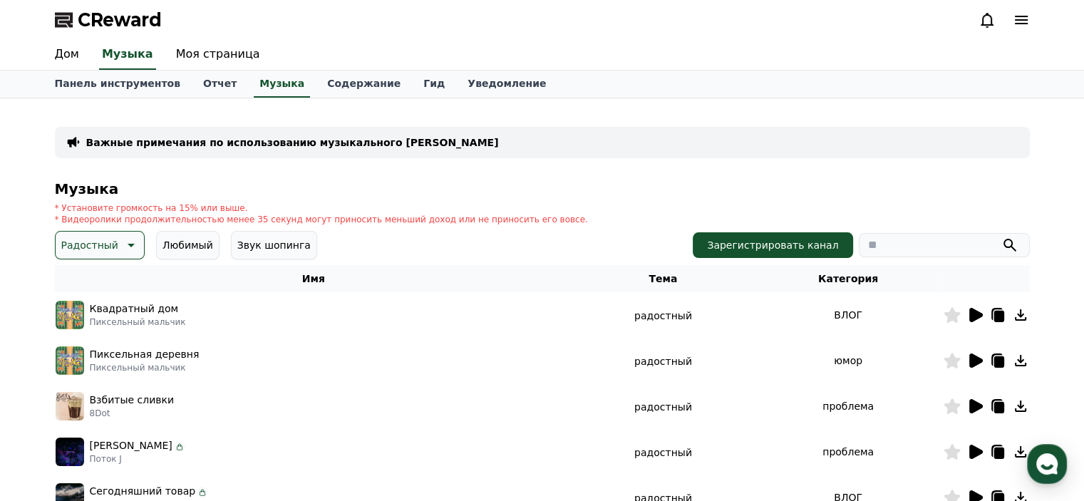
click at [977, 362] on icon at bounding box center [977, 361] width 14 height 14
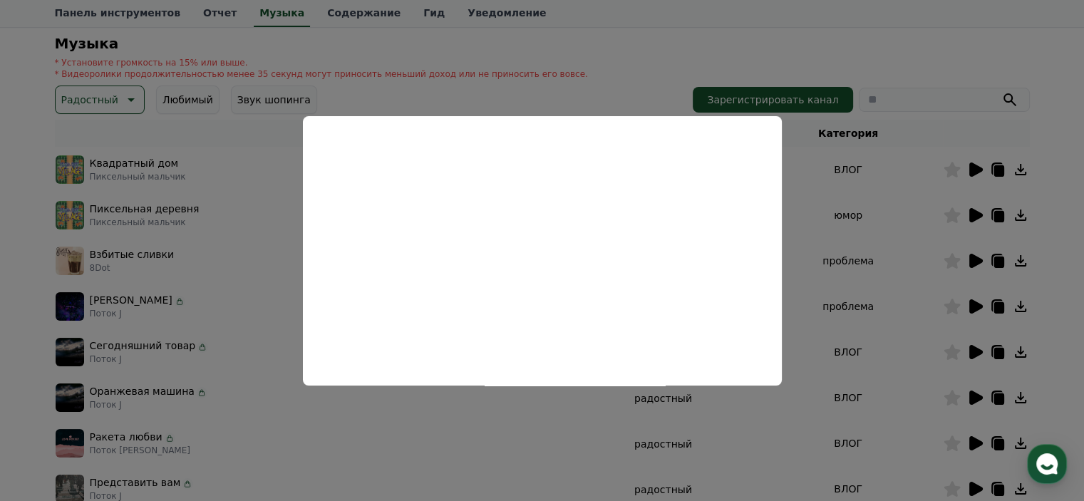
scroll to position [171, 0]
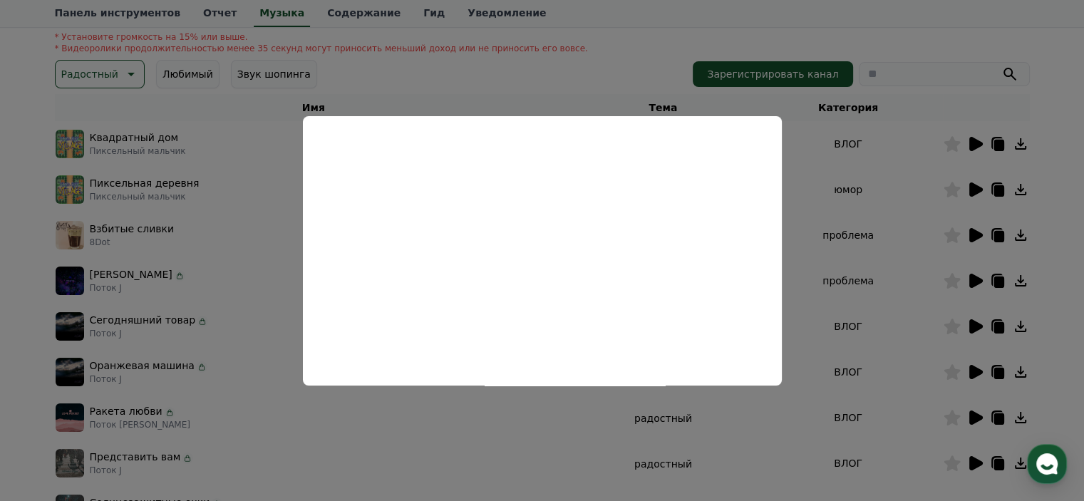
click at [828, 242] on button "close modal" at bounding box center [542, 250] width 1084 height 501
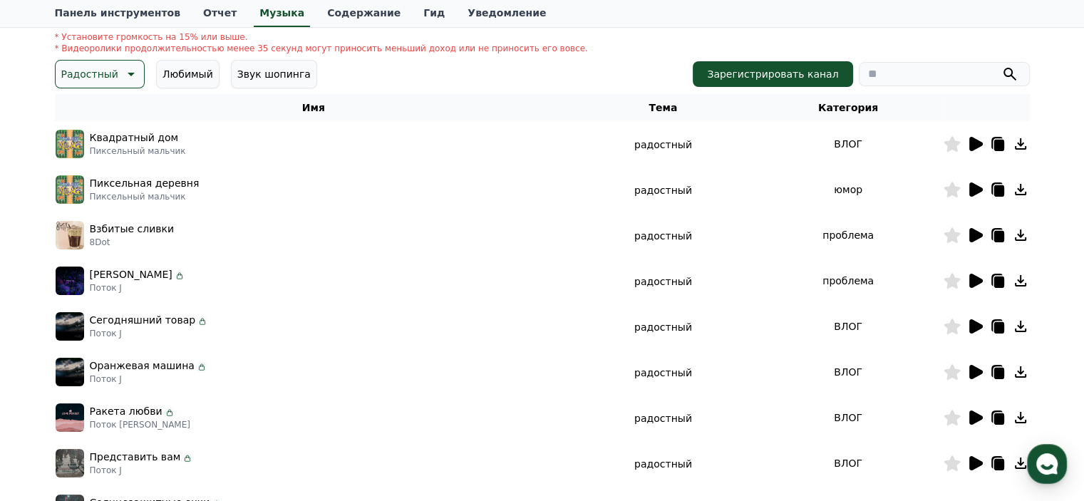
click at [976, 148] on icon at bounding box center [977, 144] width 14 height 14
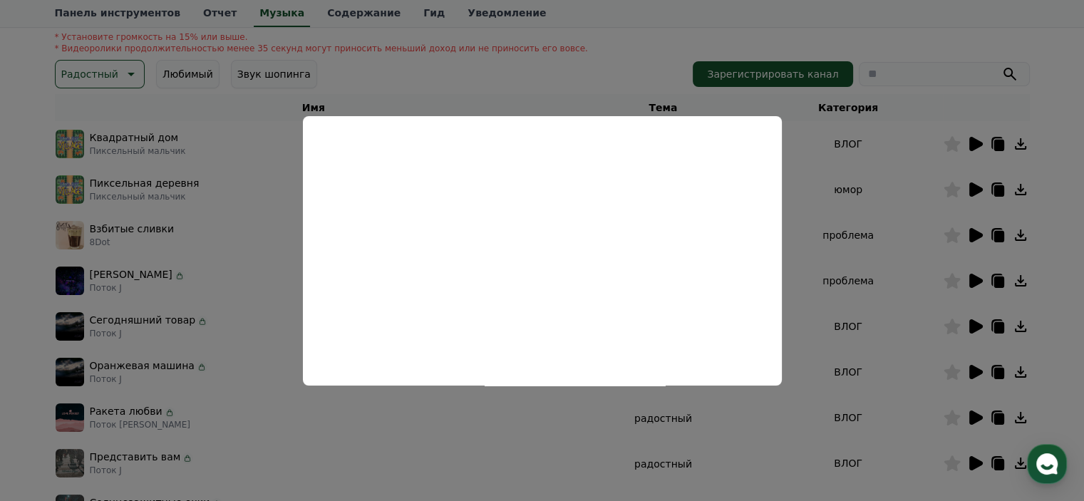
click at [884, 236] on button "close modal" at bounding box center [542, 250] width 1084 height 501
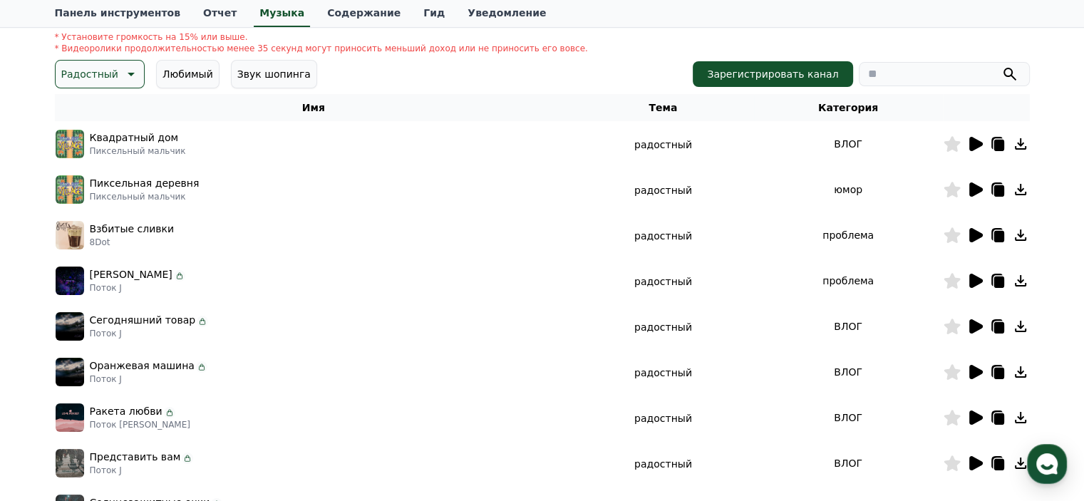
click at [978, 232] on icon at bounding box center [977, 235] width 14 height 14
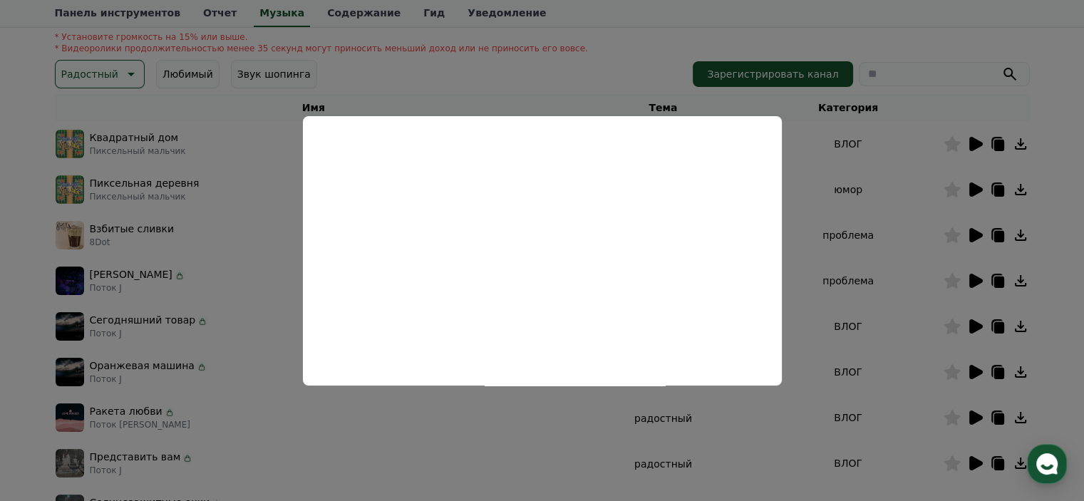
click at [862, 279] on button "close modal" at bounding box center [542, 250] width 1084 height 501
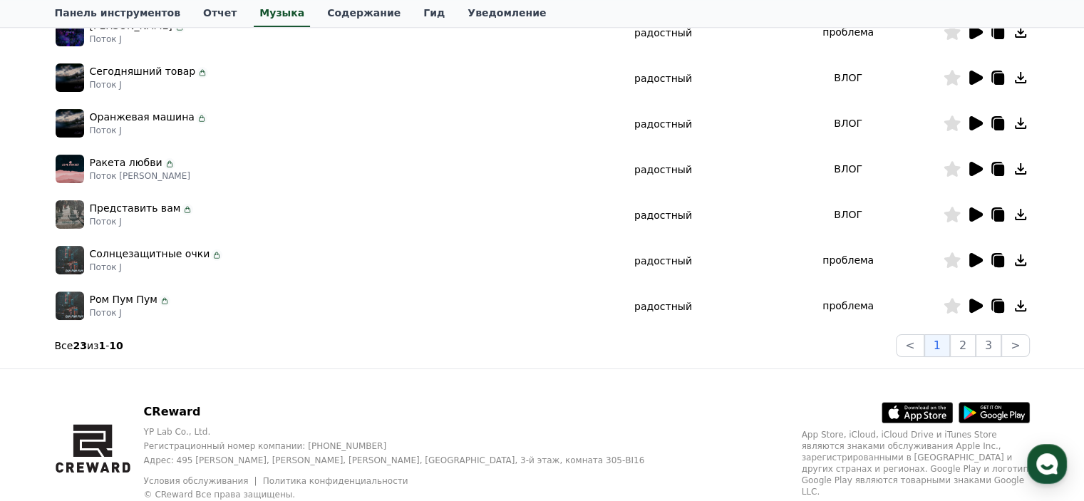
scroll to position [428, 0]
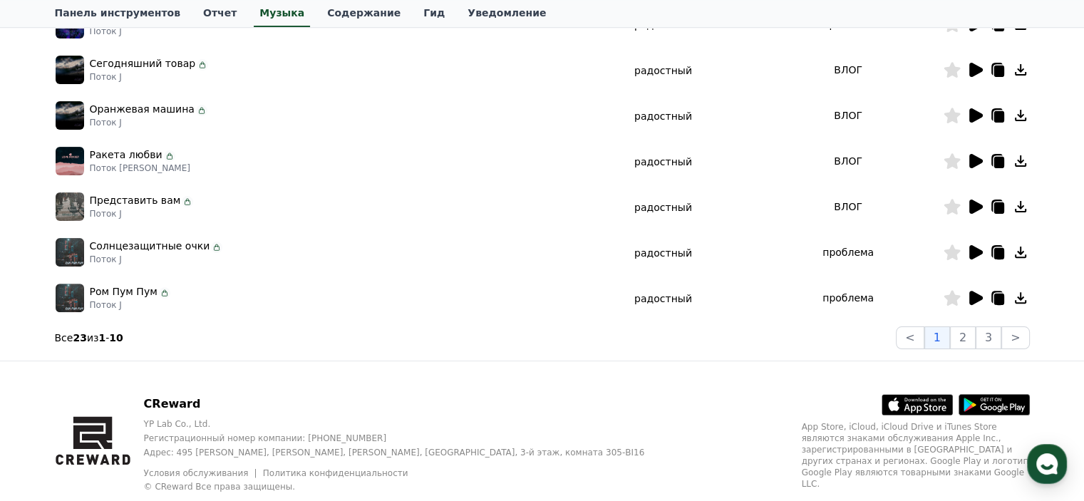
click at [973, 294] on icon at bounding box center [977, 298] width 14 height 14
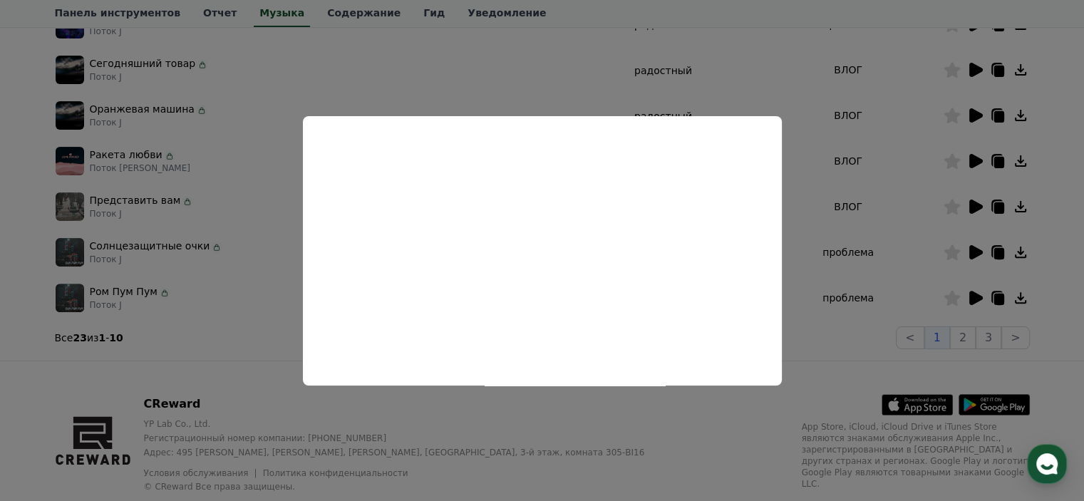
click at [837, 269] on button "close modal" at bounding box center [542, 250] width 1084 height 501
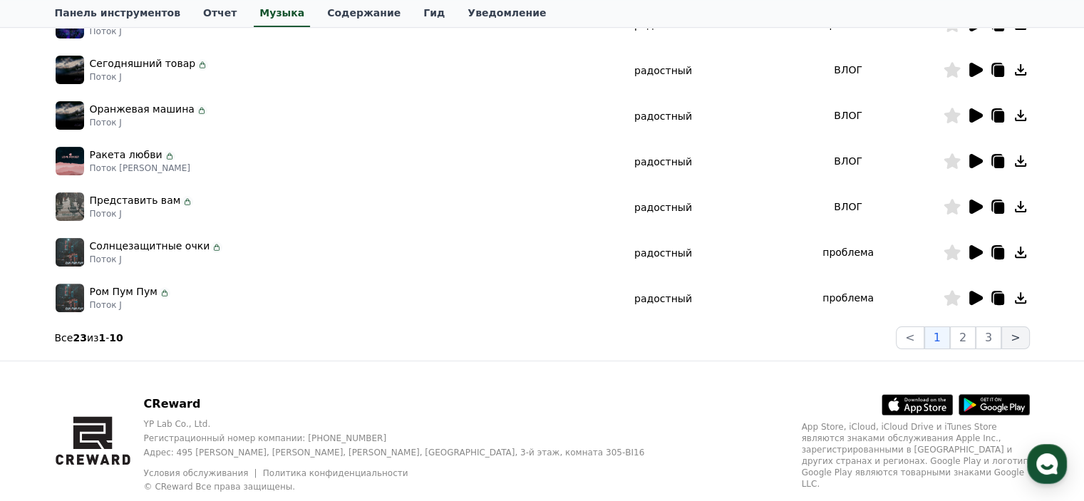
click at [1010, 345] on button ">" at bounding box center [1016, 337] width 28 height 23
click at [964, 340] on font "2" at bounding box center [963, 338] width 7 height 14
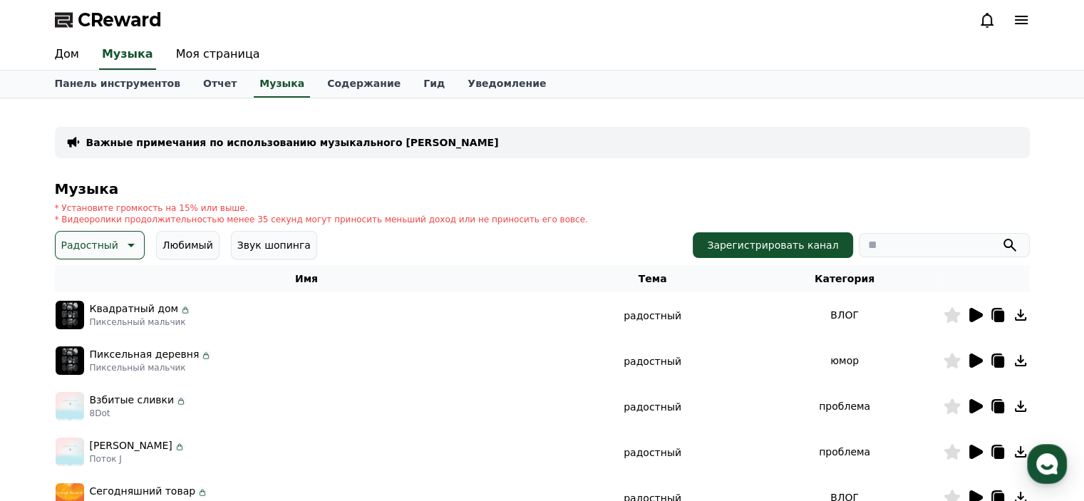
click at [970, 317] on icon at bounding box center [977, 315] width 14 height 14
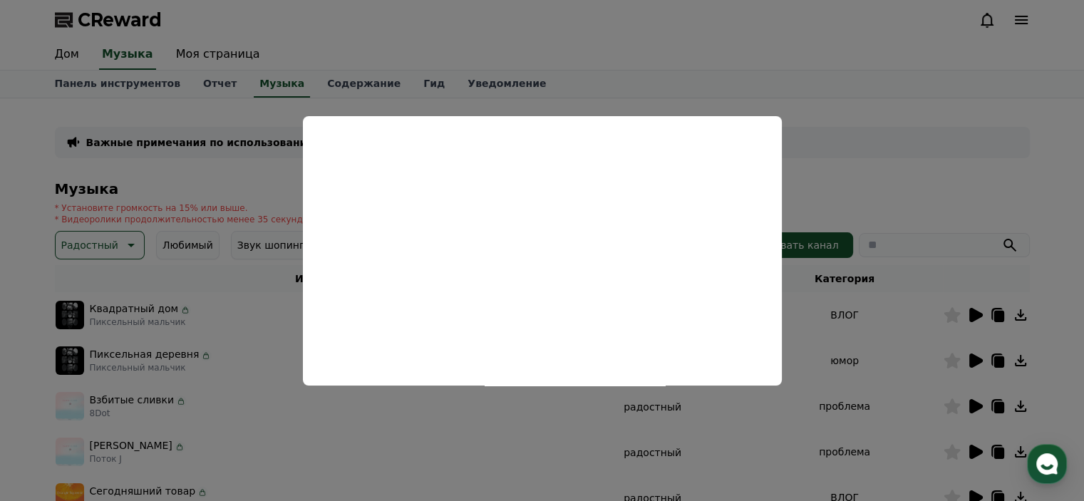
click at [848, 367] on button "close modal" at bounding box center [542, 250] width 1084 height 501
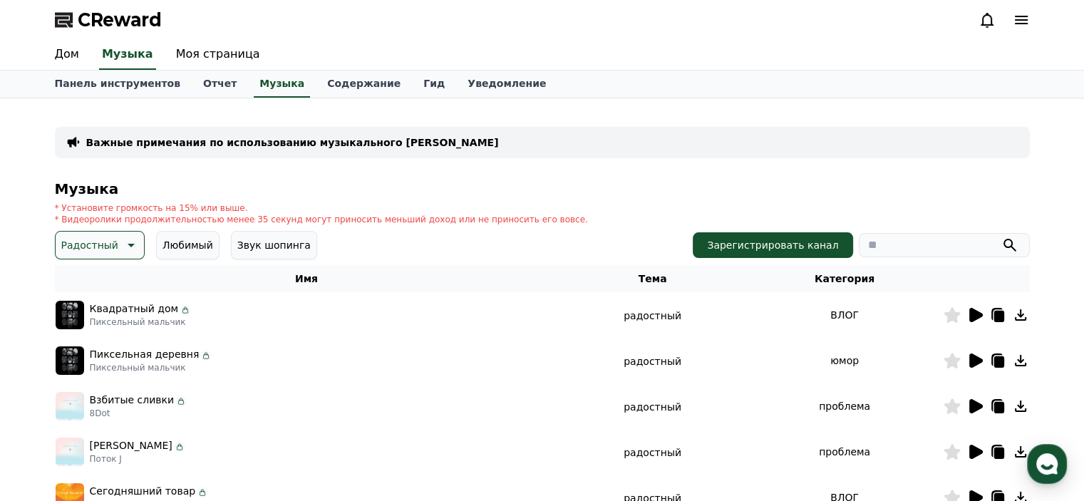
click at [974, 364] on icon at bounding box center [977, 361] width 14 height 14
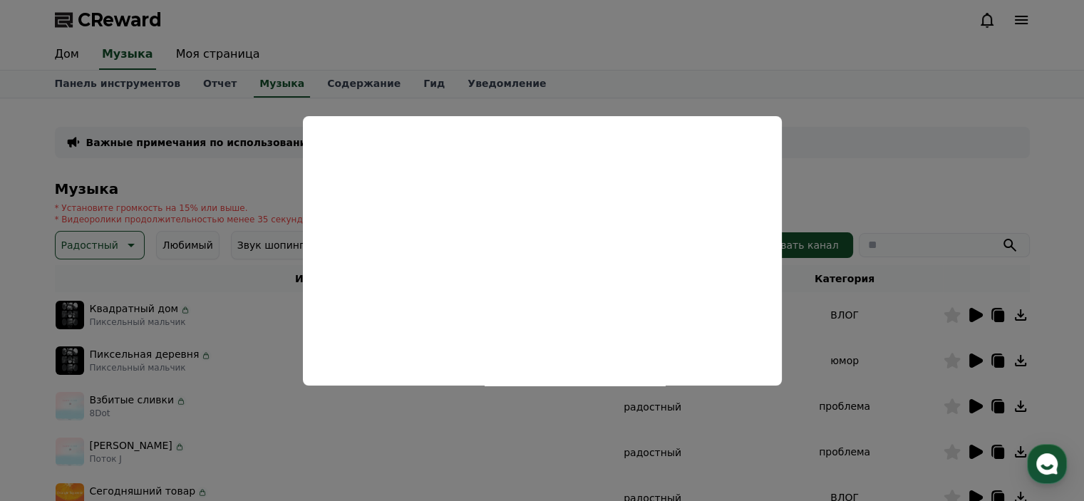
click at [853, 334] on button "close modal" at bounding box center [542, 250] width 1084 height 501
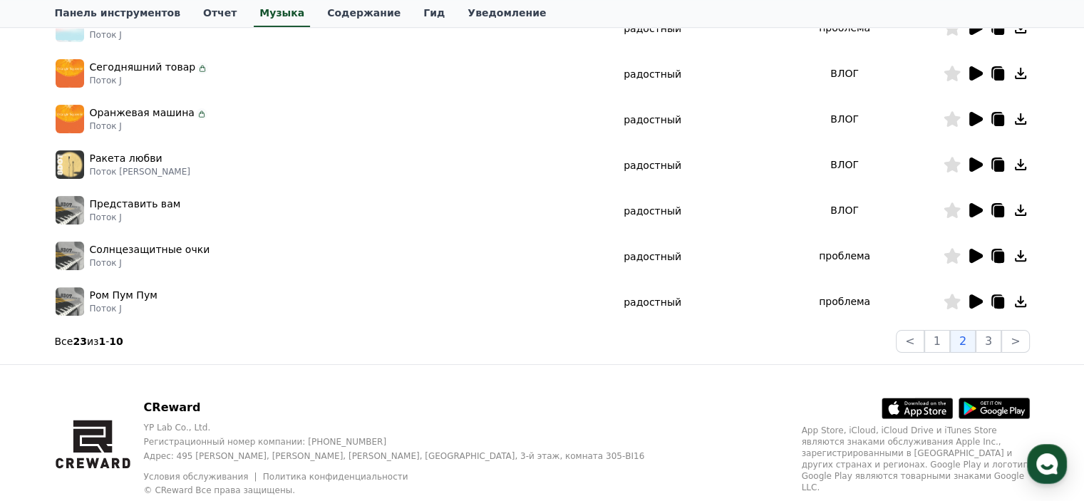
scroll to position [428, 0]
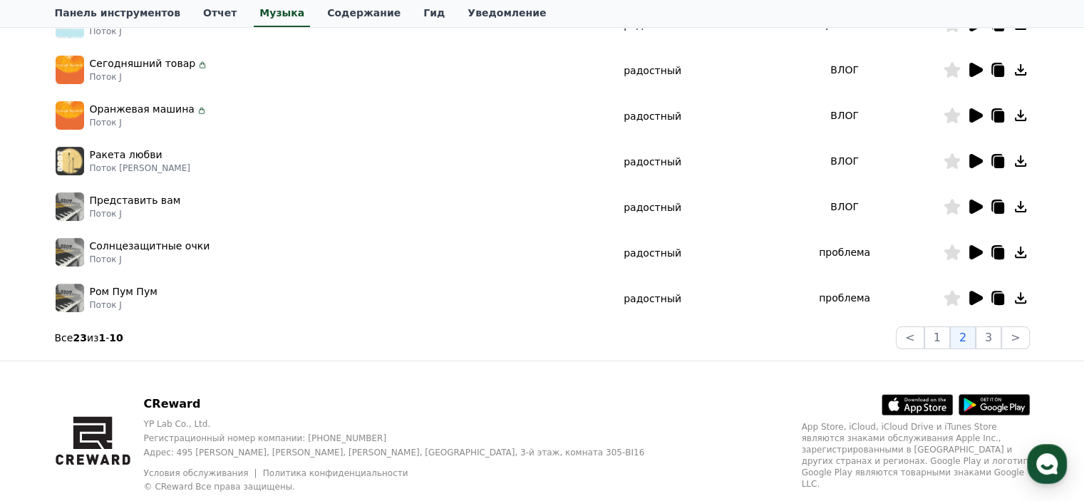
click at [978, 298] on icon at bounding box center [977, 298] width 14 height 14
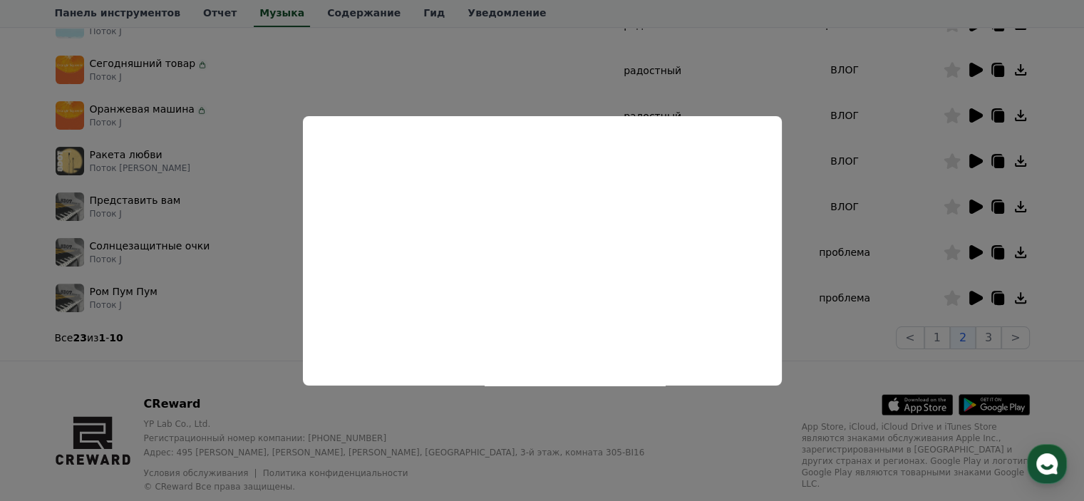
click at [823, 289] on button "close modal" at bounding box center [542, 250] width 1084 height 501
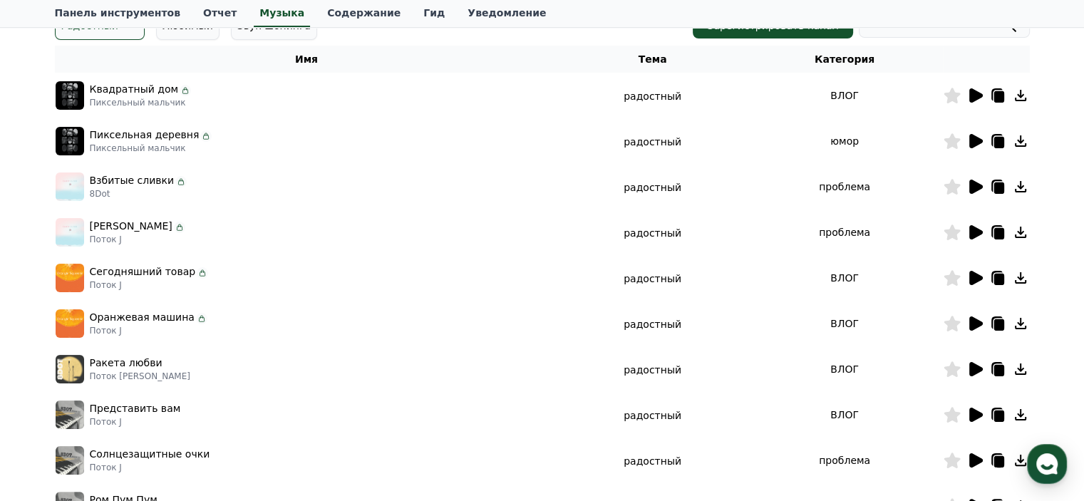
scroll to position [0, 0]
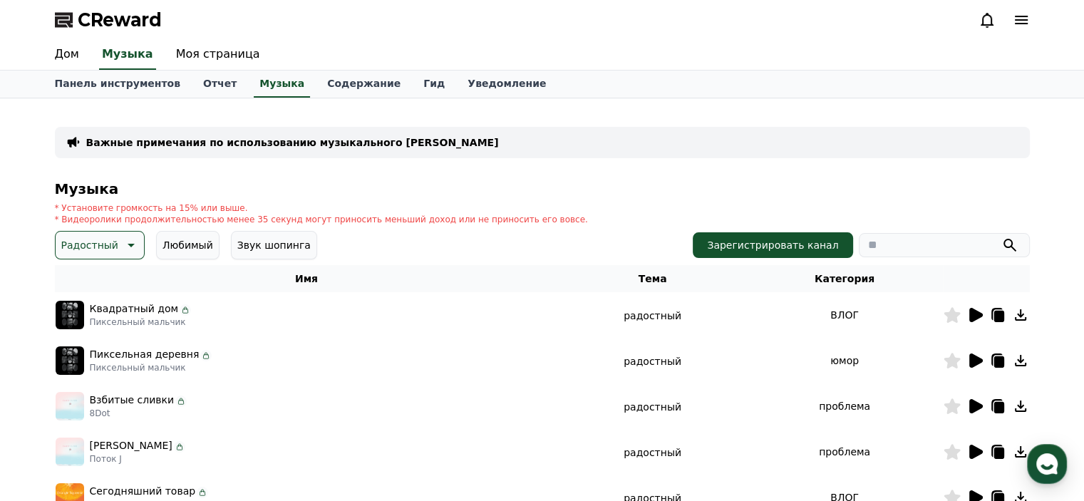
click at [180, 249] on font "Любимый" at bounding box center [188, 245] width 51 height 11
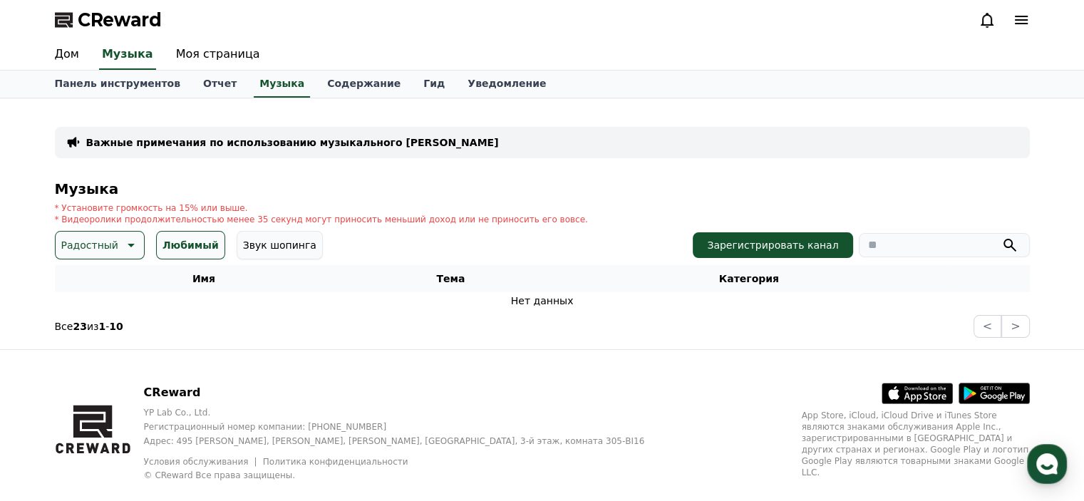
click at [180, 249] on font "Любимый" at bounding box center [191, 245] width 56 height 11
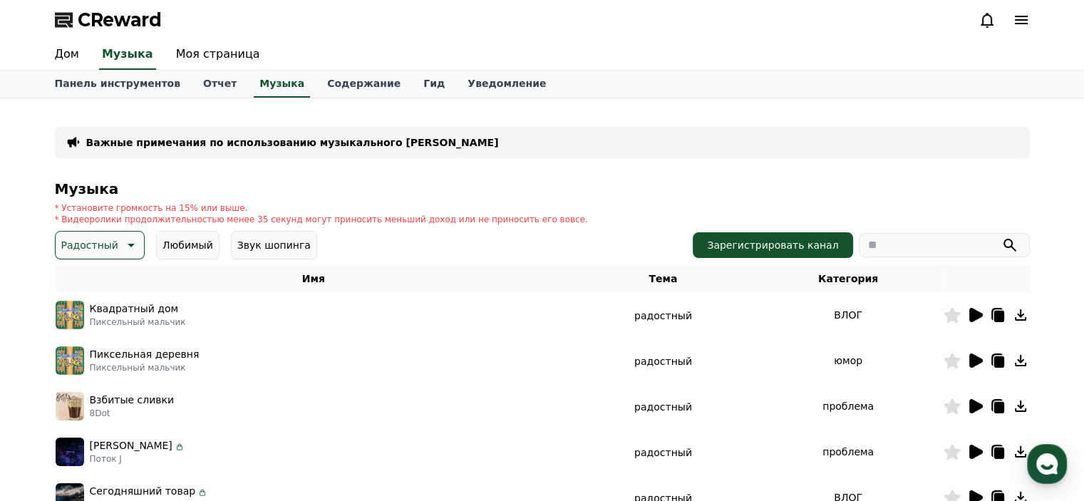
click at [128, 245] on icon at bounding box center [131, 246] width 7 height 4
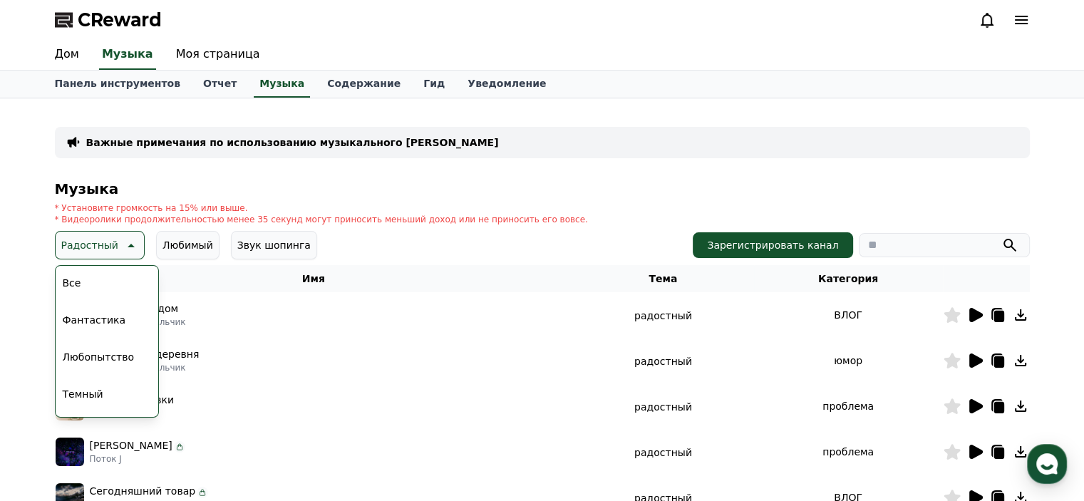
click at [100, 356] on font "Любопытство" at bounding box center [99, 356] width 72 height 11
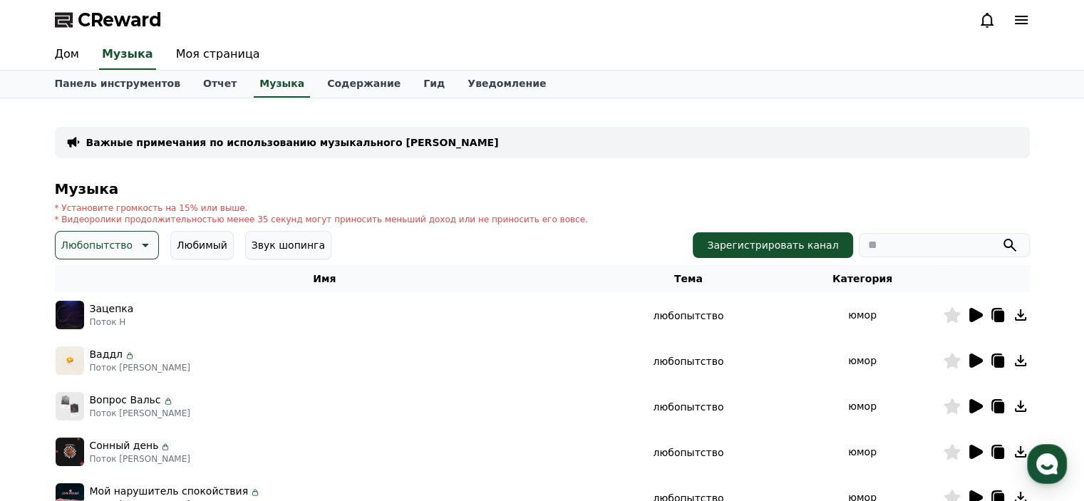
click at [977, 318] on icon at bounding box center [977, 315] width 14 height 14
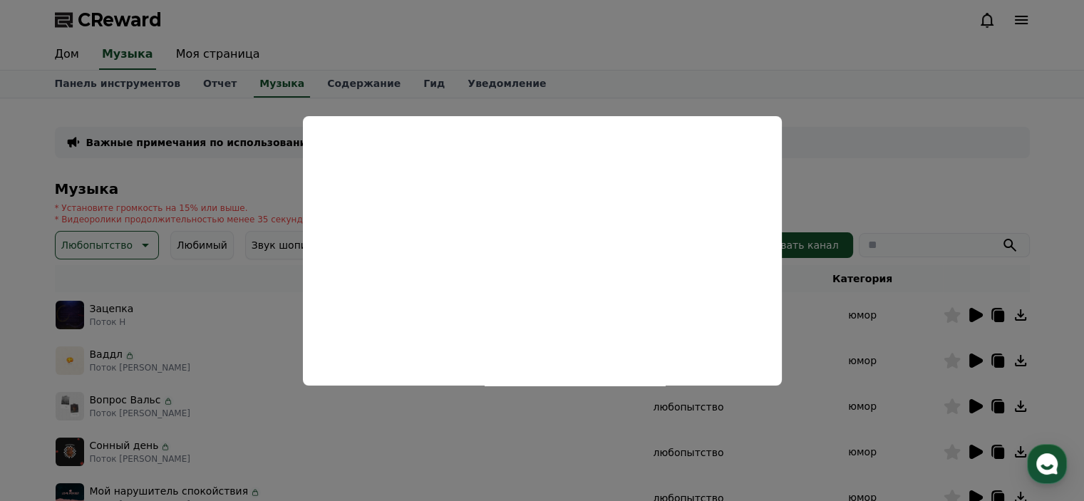
click at [907, 393] on button "close modal" at bounding box center [542, 250] width 1084 height 501
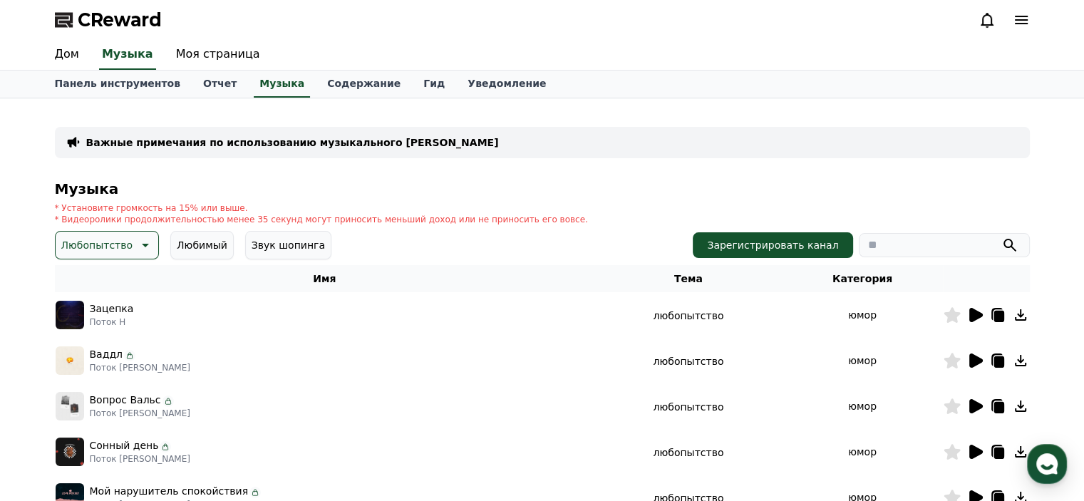
click at [973, 365] on icon at bounding box center [977, 361] width 14 height 14
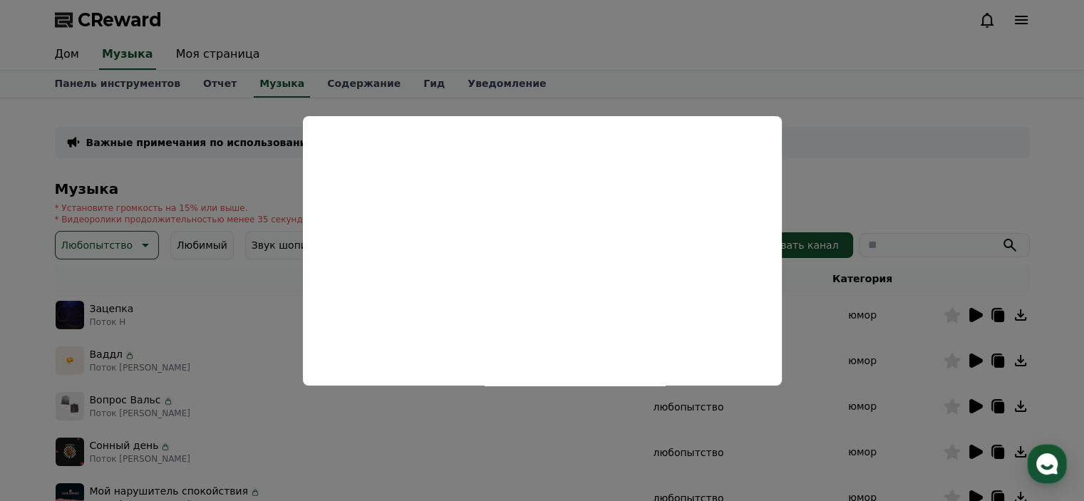
click at [853, 313] on button "close modal" at bounding box center [542, 250] width 1084 height 501
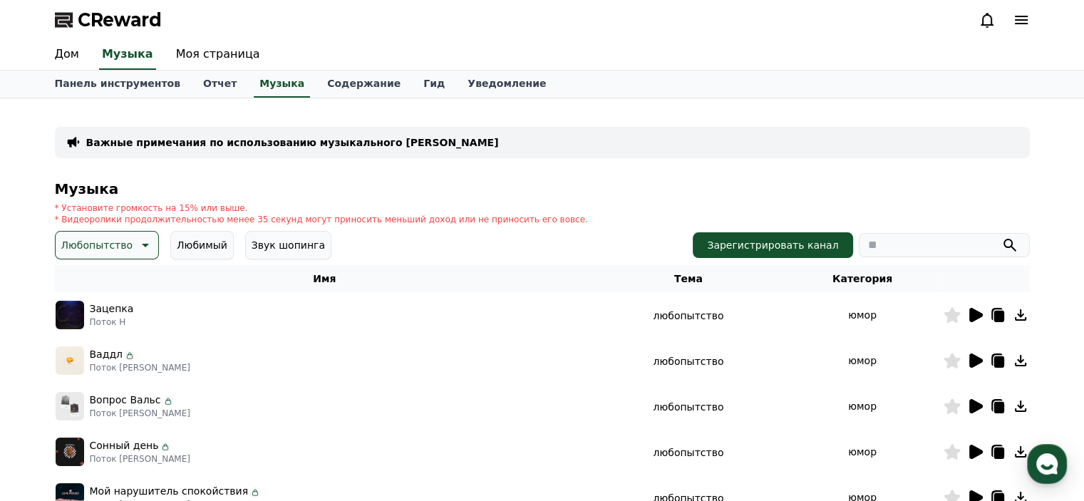
click at [952, 363] on icon at bounding box center [952, 361] width 16 height 16
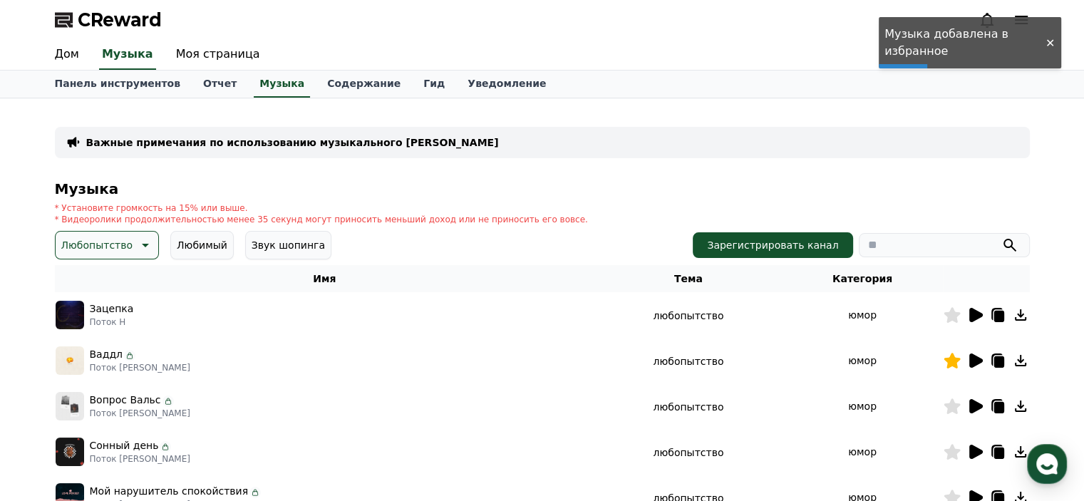
click at [976, 406] on icon at bounding box center [977, 406] width 14 height 14
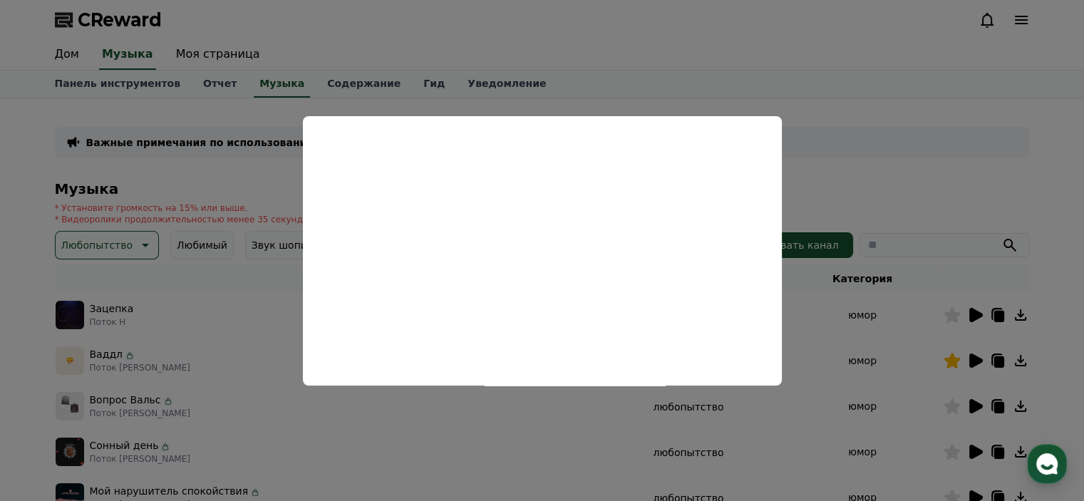
click at [835, 319] on button "close modal" at bounding box center [542, 250] width 1084 height 501
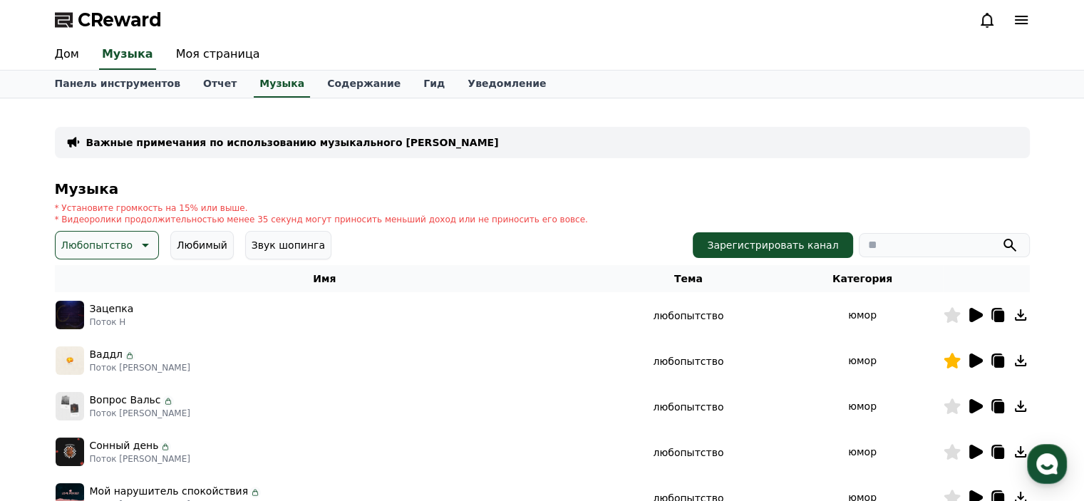
click at [954, 410] on icon at bounding box center [952, 406] width 16 height 16
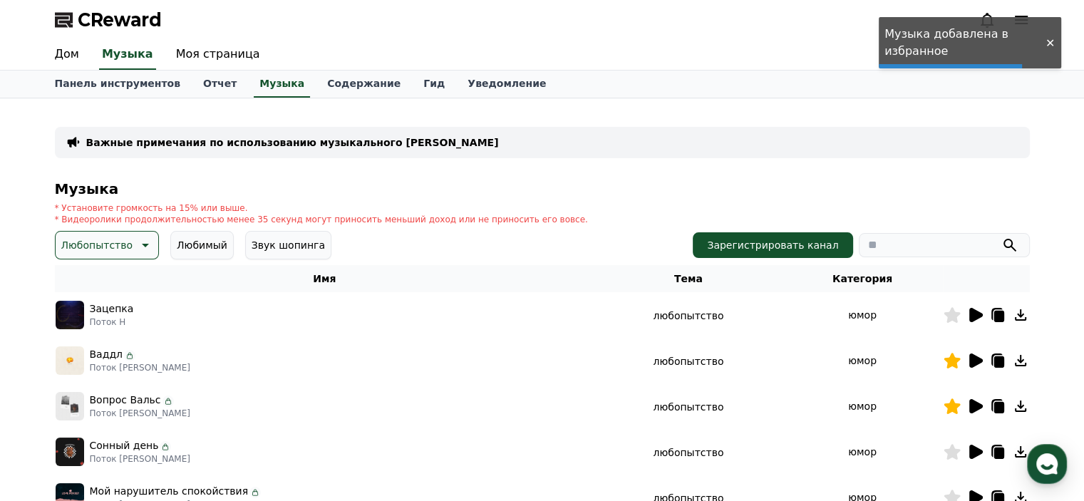
click at [973, 456] on icon at bounding box center [977, 452] width 14 height 14
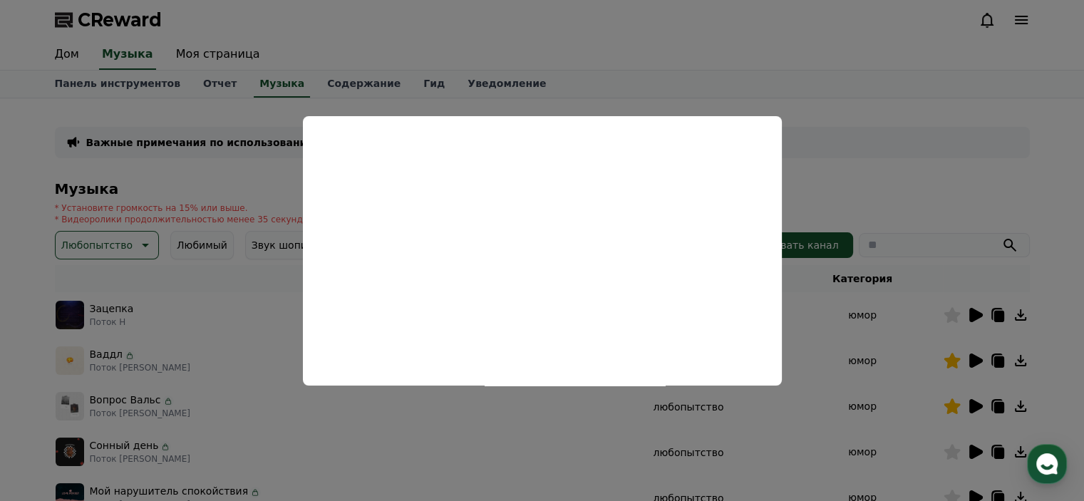
click at [853, 259] on button "close modal" at bounding box center [542, 250] width 1084 height 501
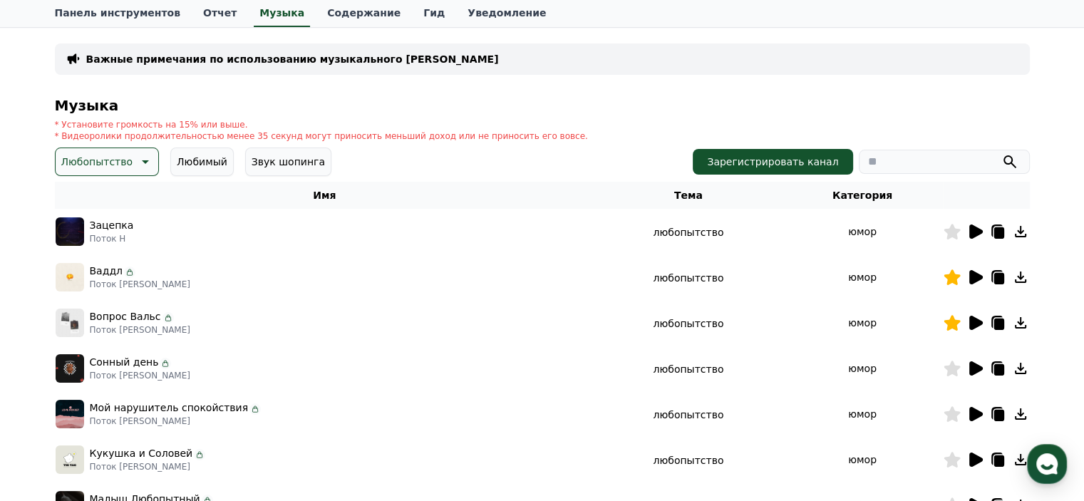
scroll to position [86, 0]
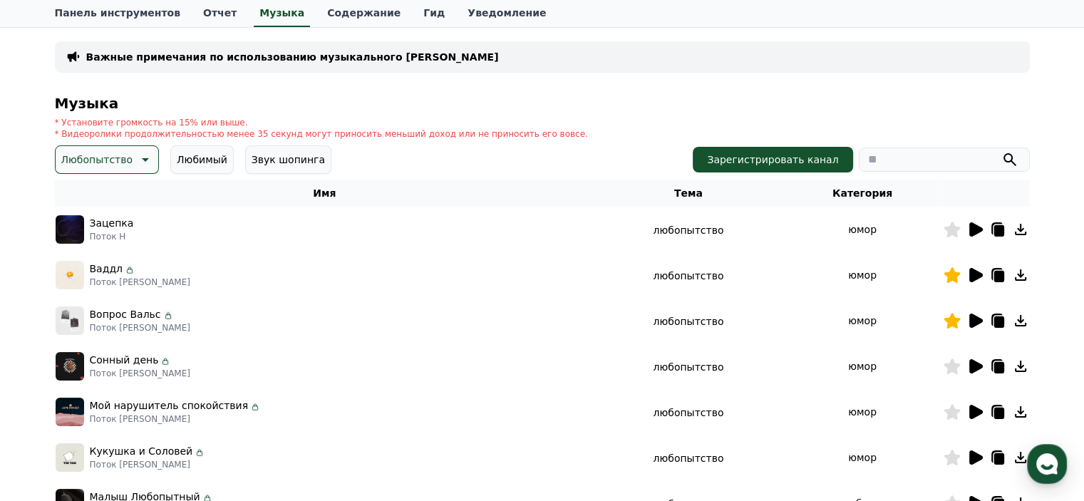
click at [973, 408] on icon at bounding box center [977, 412] width 14 height 14
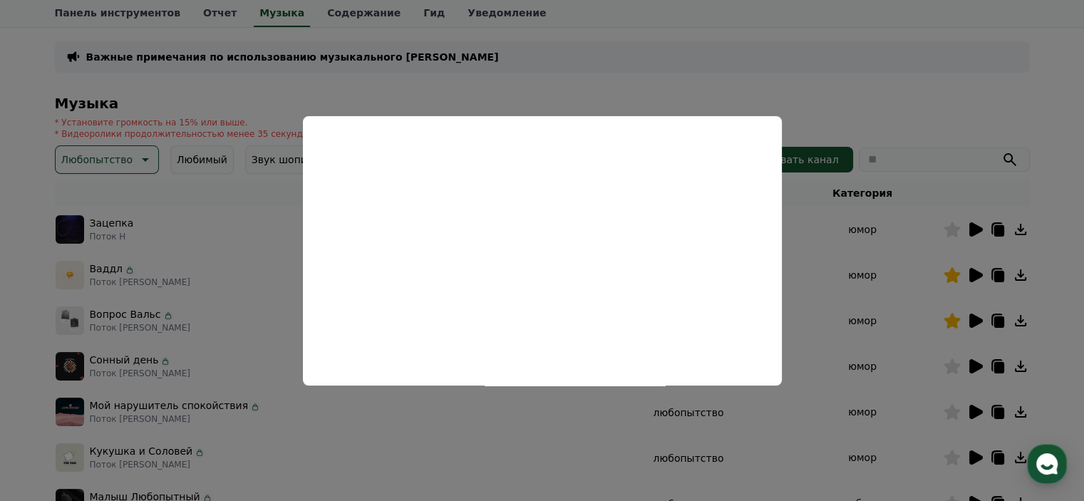
click at [861, 322] on button "close modal" at bounding box center [542, 250] width 1084 height 501
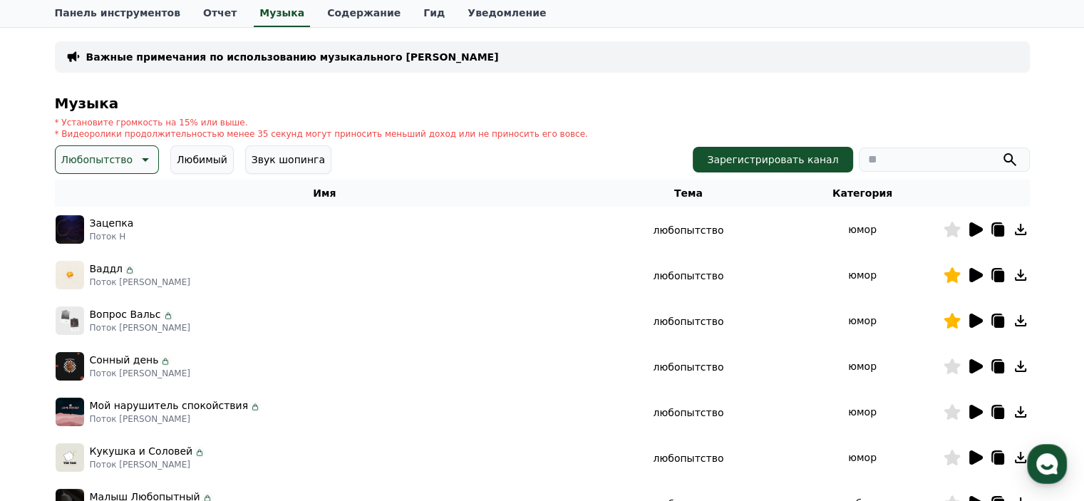
click at [972, 459] on icon at bounding box center [977, 458] width 14 height 14
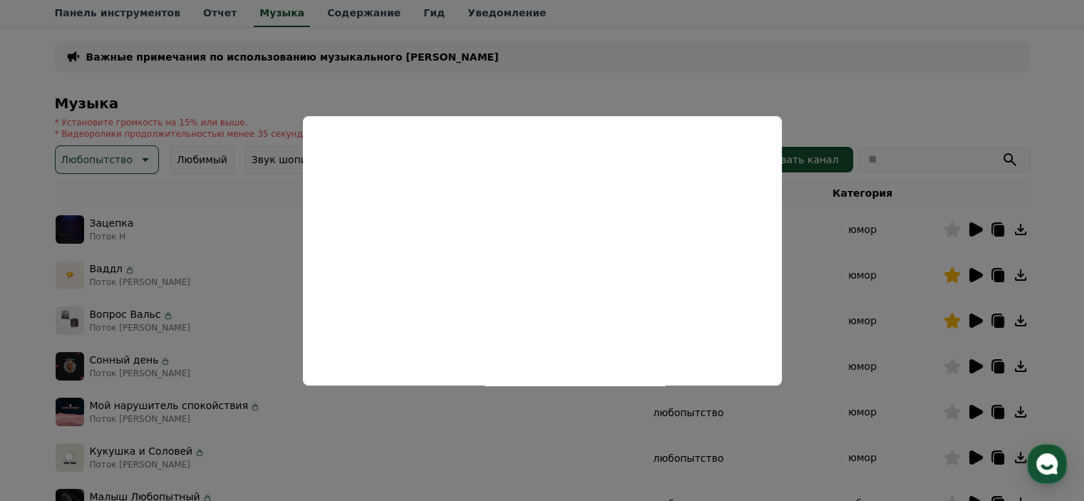
click at [841, 316] on button "close modal" at bounding box center [542, 250] width 1084 height 501
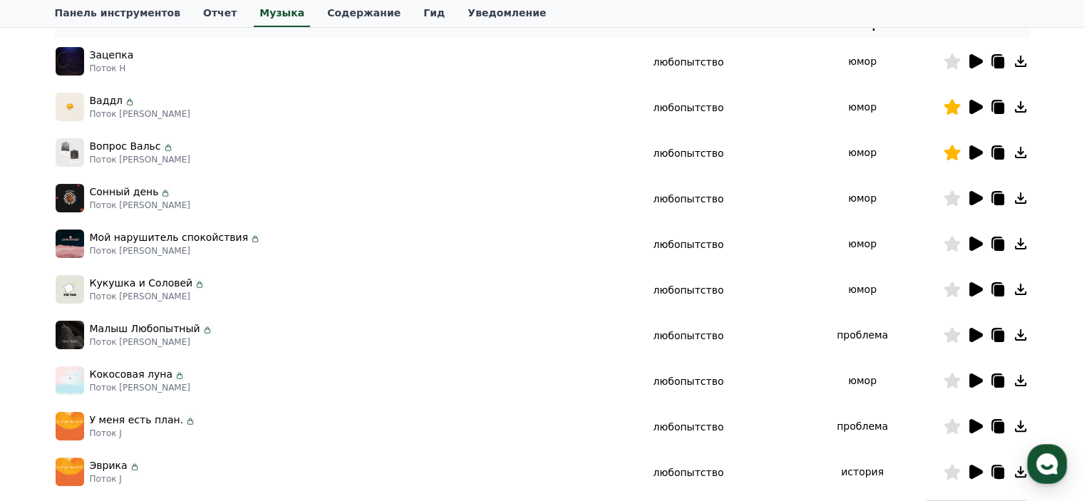
scroll to position [257, 0]
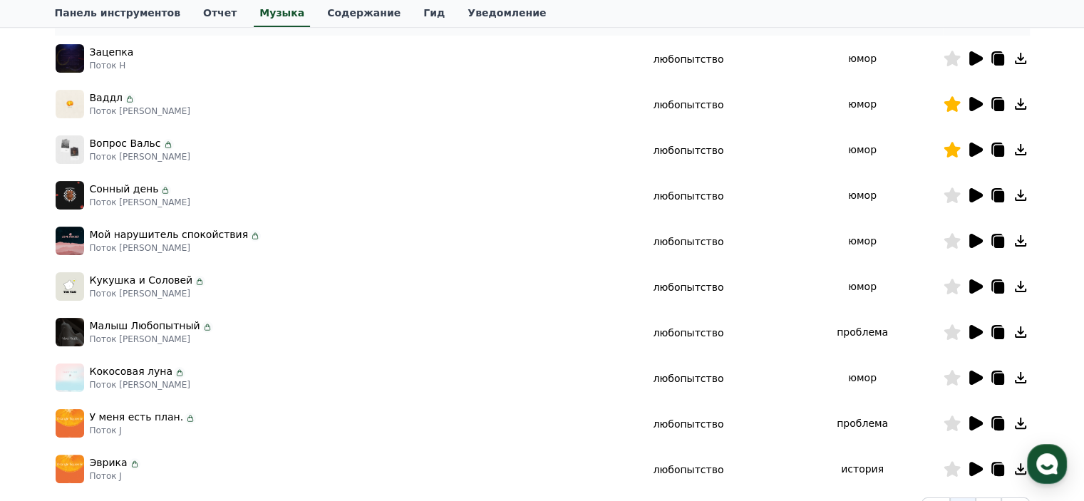
click at [974, 330] on icon at bounding box center [977, 332] width 14 height 14
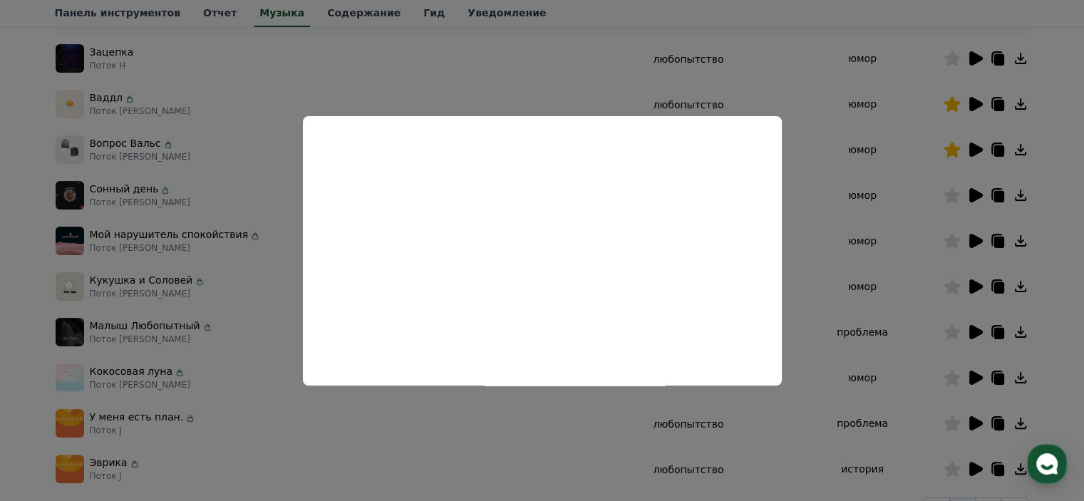
click at [874, 320] on button "close modal" at bounding box center [542, 250] width 1084 height 501
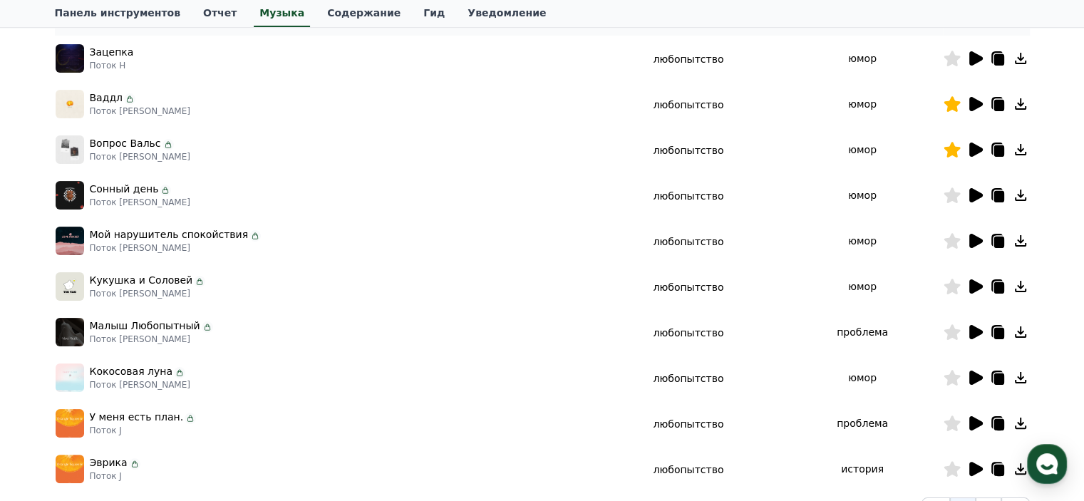
click at [974, 379] on icon at bounding box center [977, 378] width 14 height 14
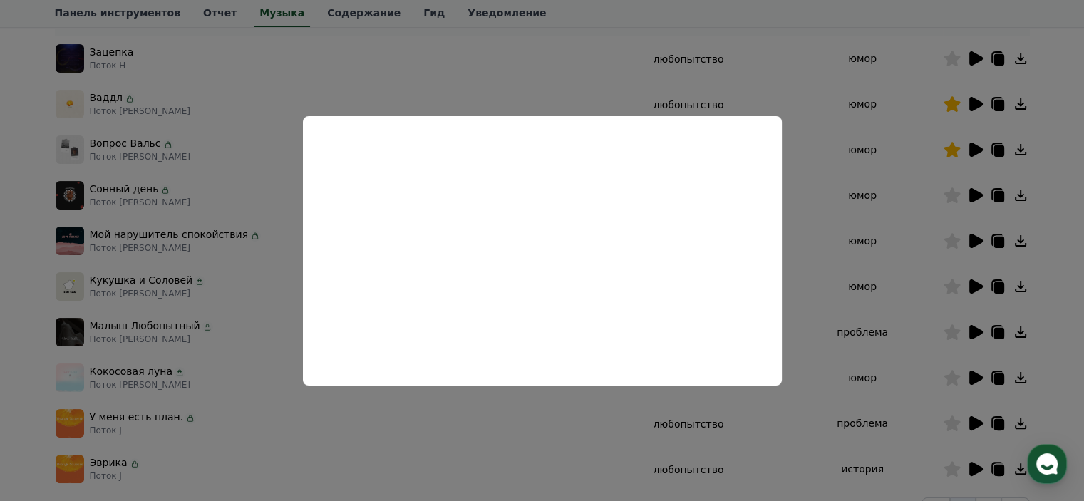
click at [866, 269] on button "close modal" at bounding box center [542, 250] width 1084 height 501
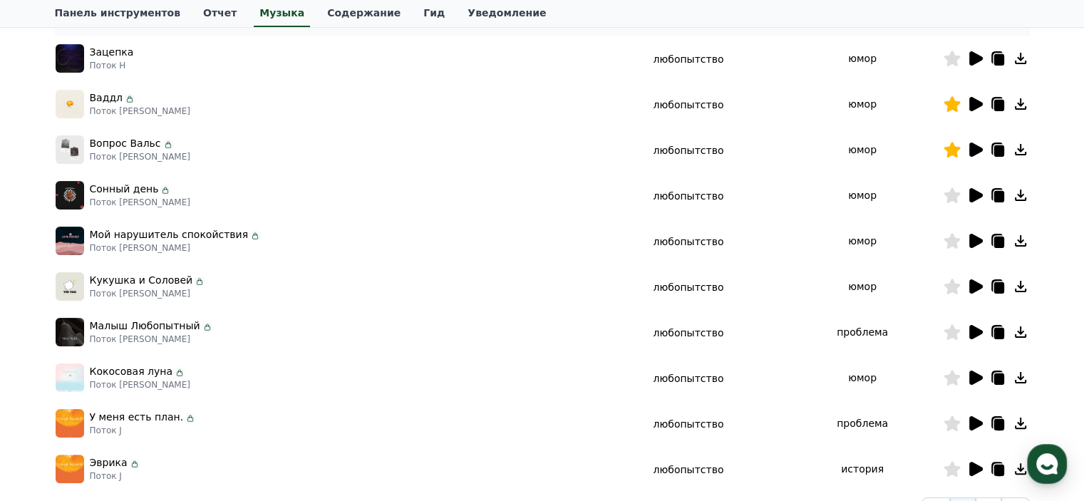
click at [956, 379] on icon at bounding box center [952, 378] width 16 height 16
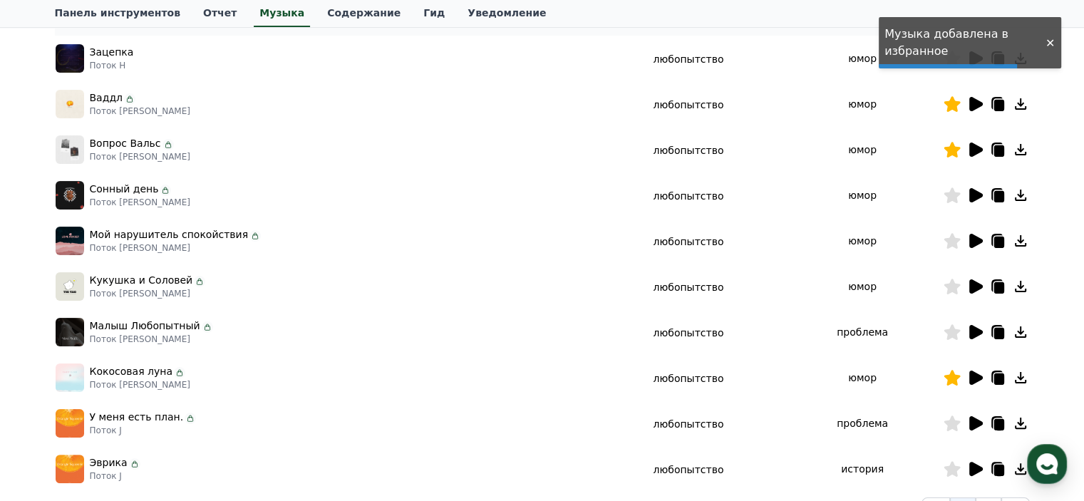
click at [974, 427] on icon at bounding box center [977, 423] width 14 height 14
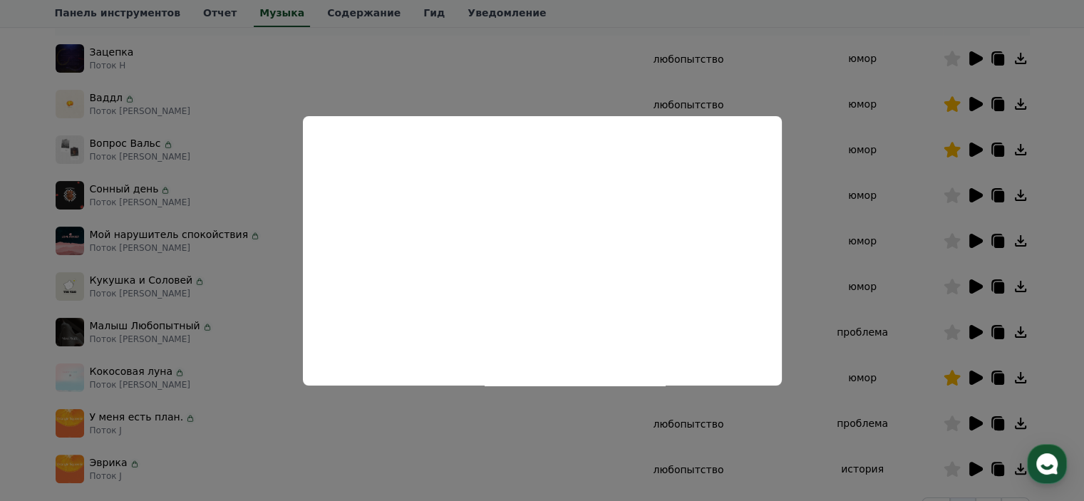
click at [858, 293] on button "close modal" at bounding box center [542, 250] width 1084 height 501
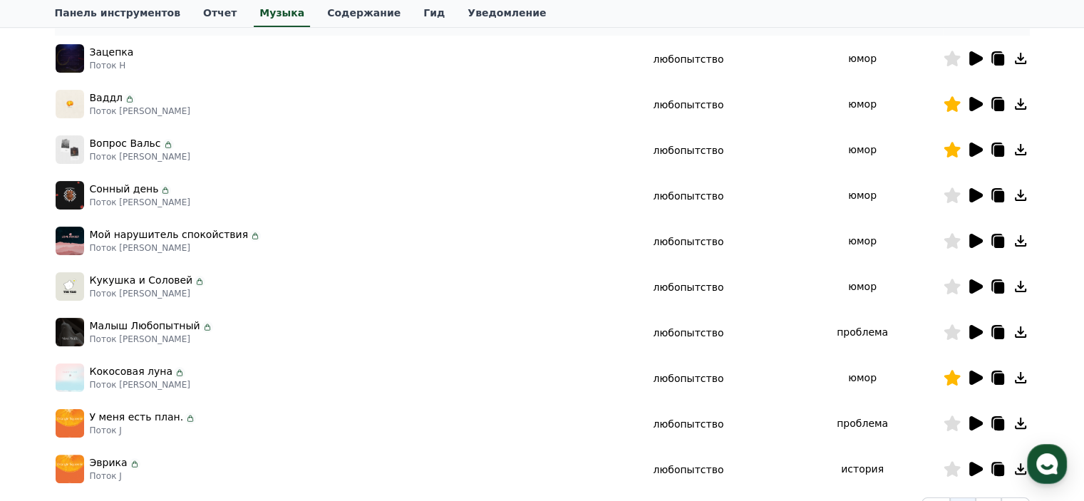
click at [952, 424] on icon at bounding box center [952, 424] width 16 height 16
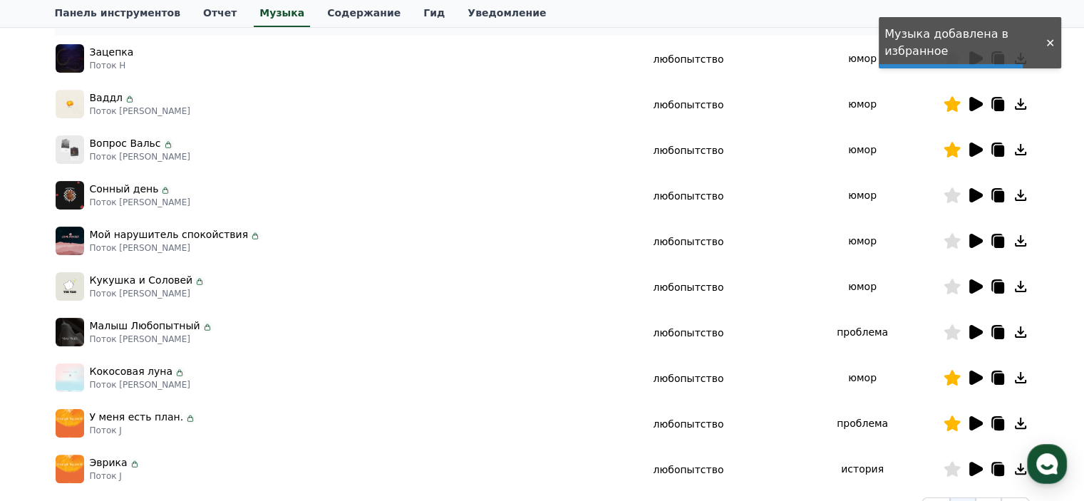
click at [972, 471] on icon at bounding box center [977, 469] width 14 height 14
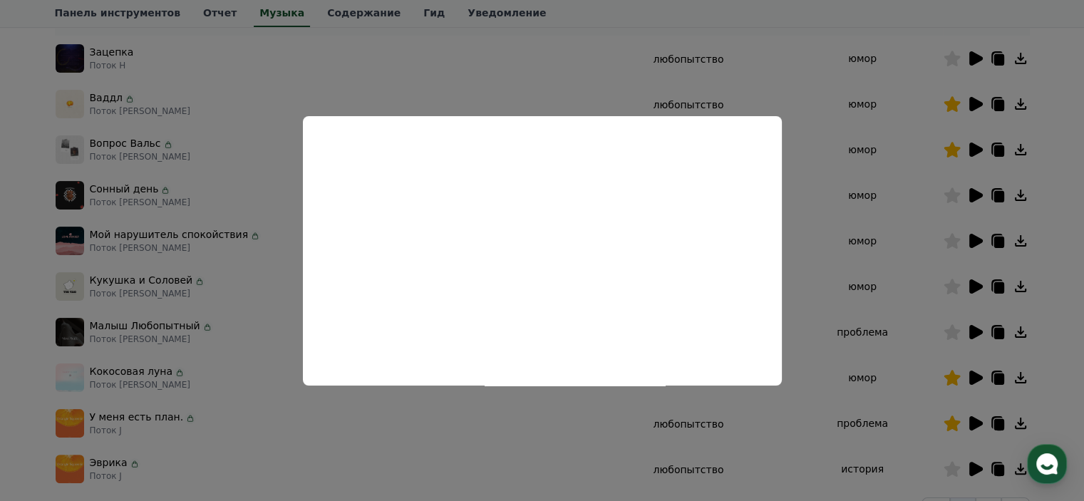
click at [809, 299] on button "close modal" at bounding box center [542, 250] width 1084 height 501
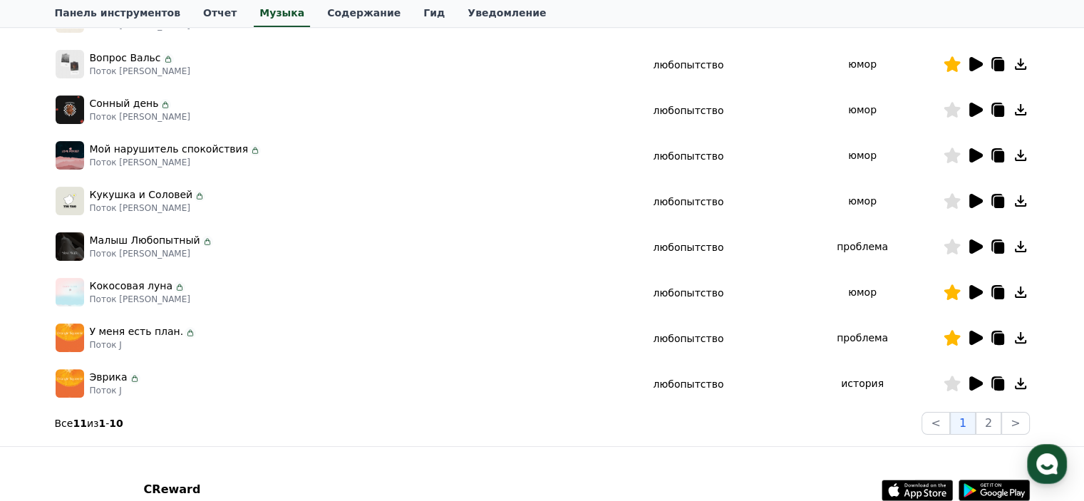
scroll to position [428, 0]
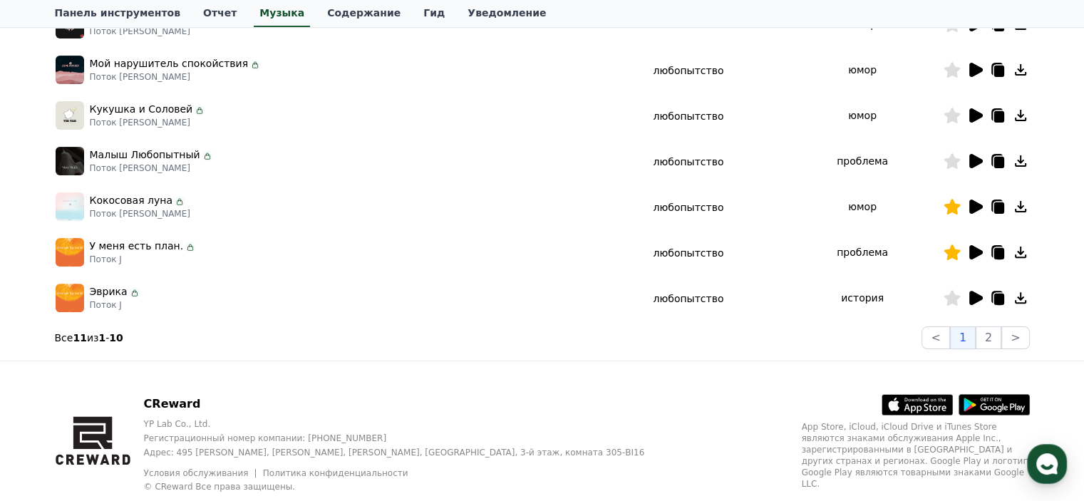
click at [976, 299] on icon at bounding box center [977, 298] width 14 height 14
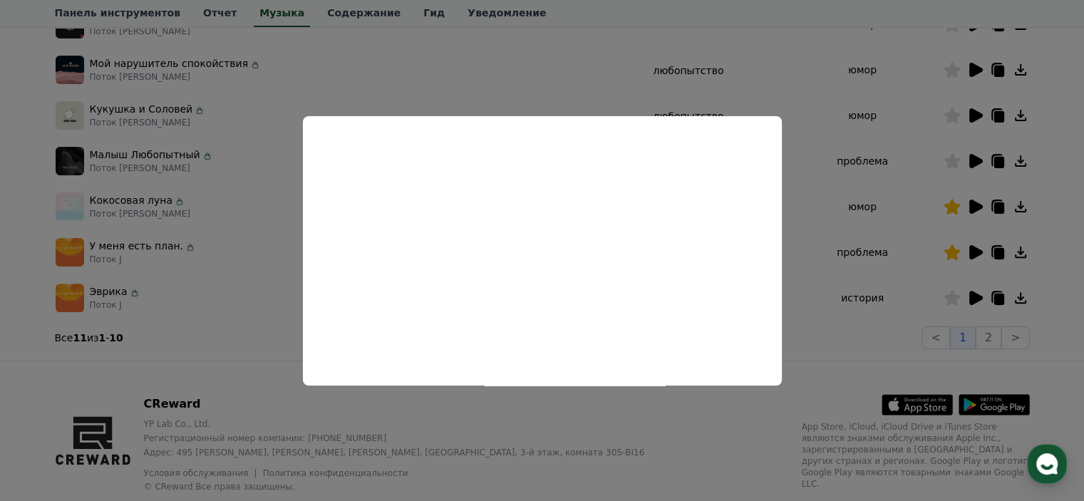
click at [838, 287] on button "close modal" at bounding box center [542, 250] width 1084 height 501
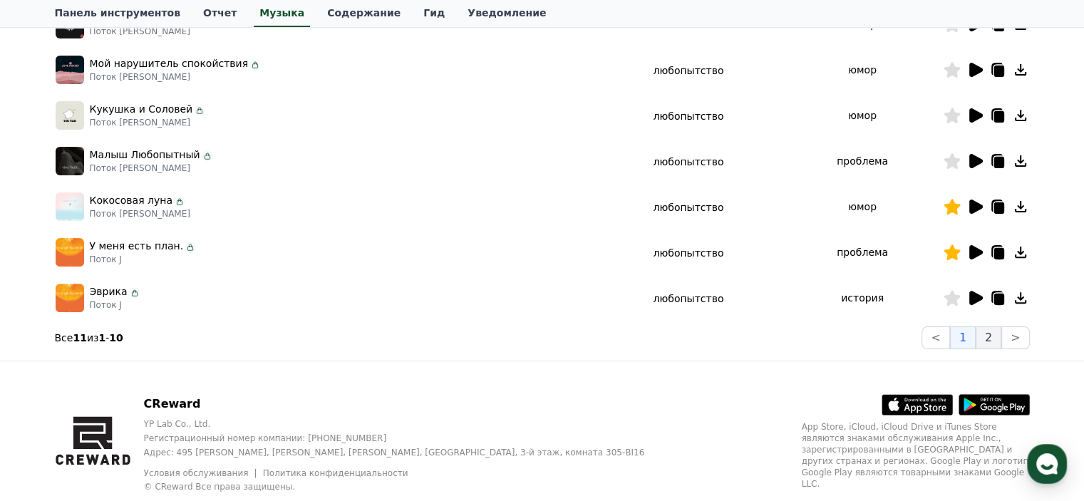
click at [1000, 336] on button "2" at bounding box center [989, 337] width 26 height 23
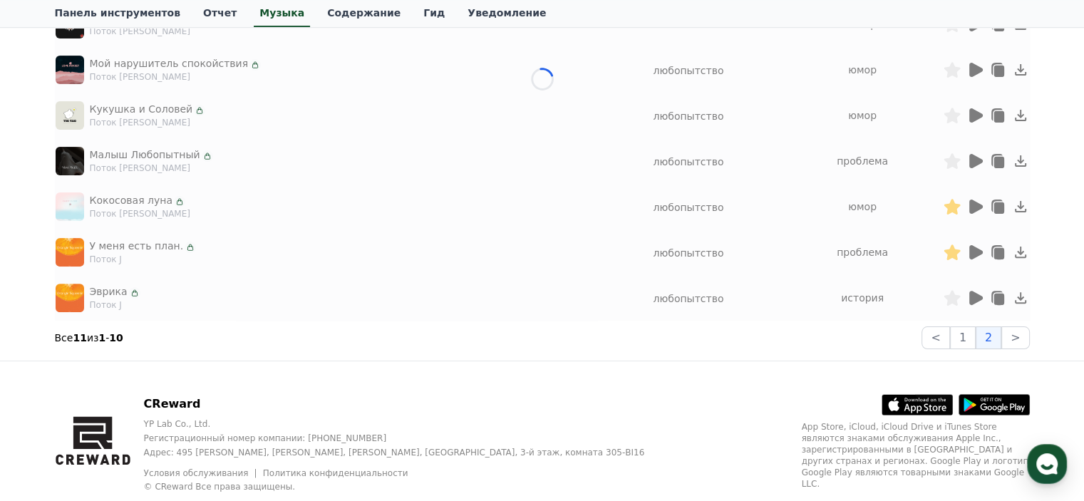
scroll to position [54, 0]
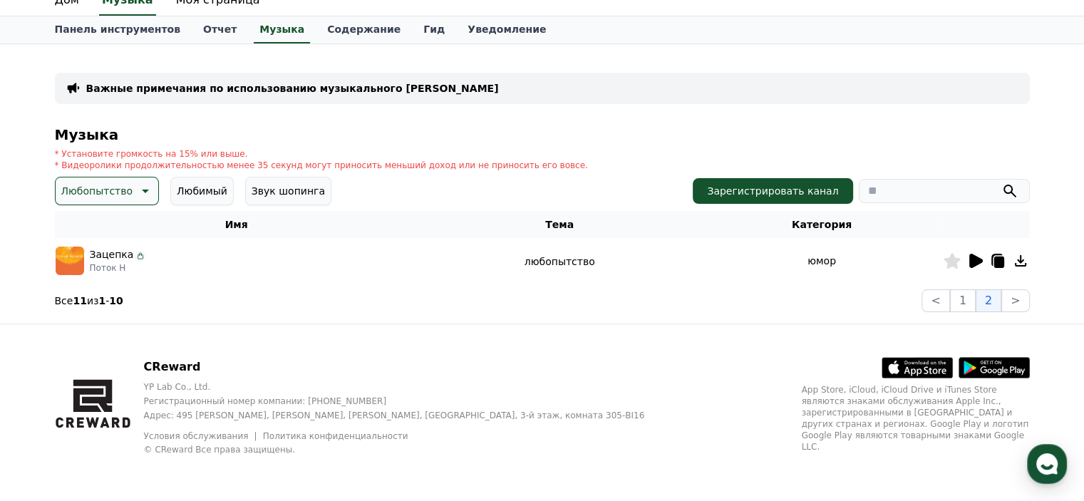
click at [975, 259] on icon at bounding box center [977, 261] width 14 height 14
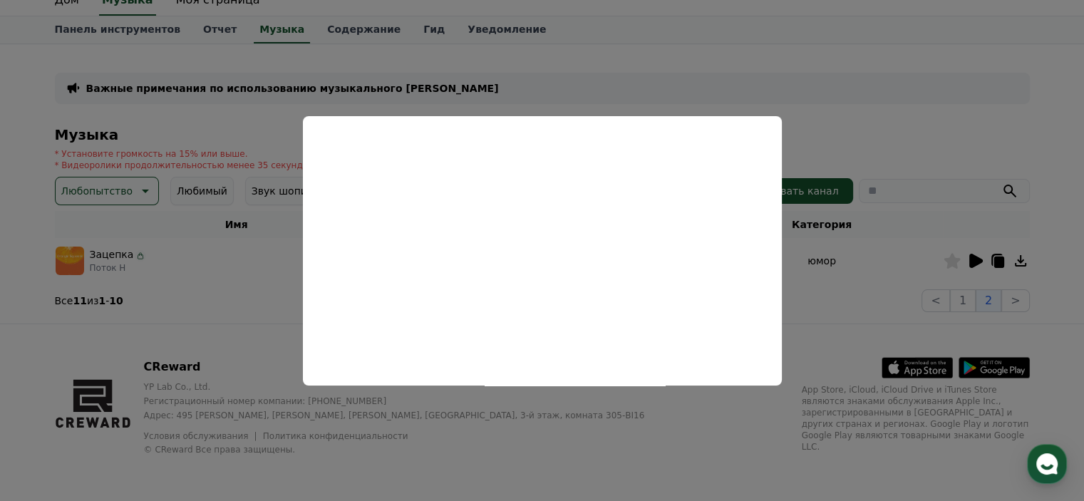
click at [874, 113] on button "close modal" at bounding box center [542, 250] width 1084 height 501
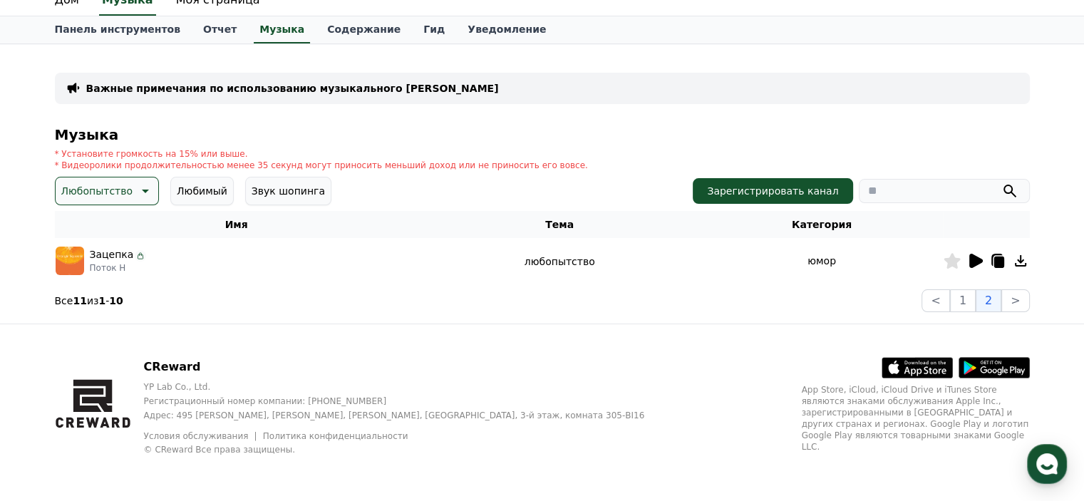
click at [950, 264] on icon at bounding box center [952, 261] width 16 height 16
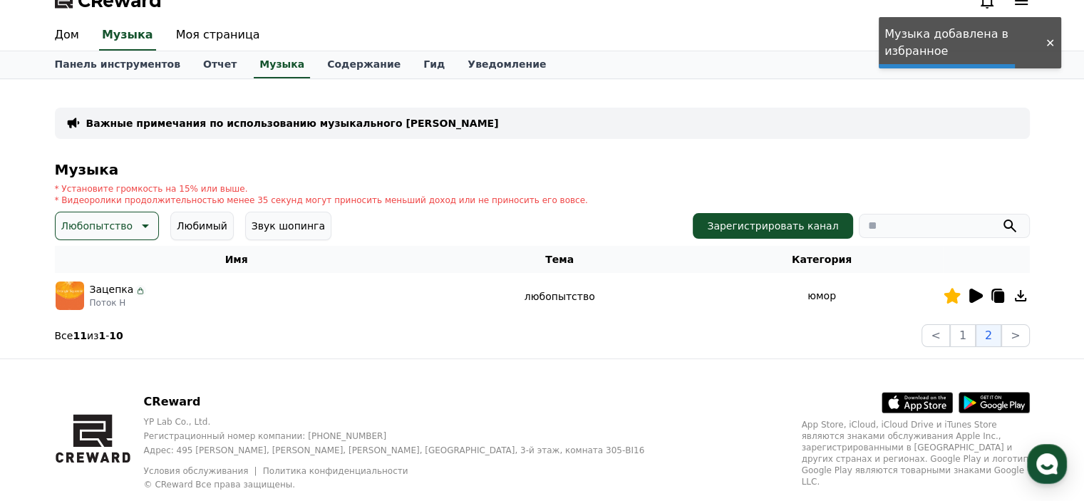
scroll to position [0, 0]
